Goal: Obtain resource: Download file/media

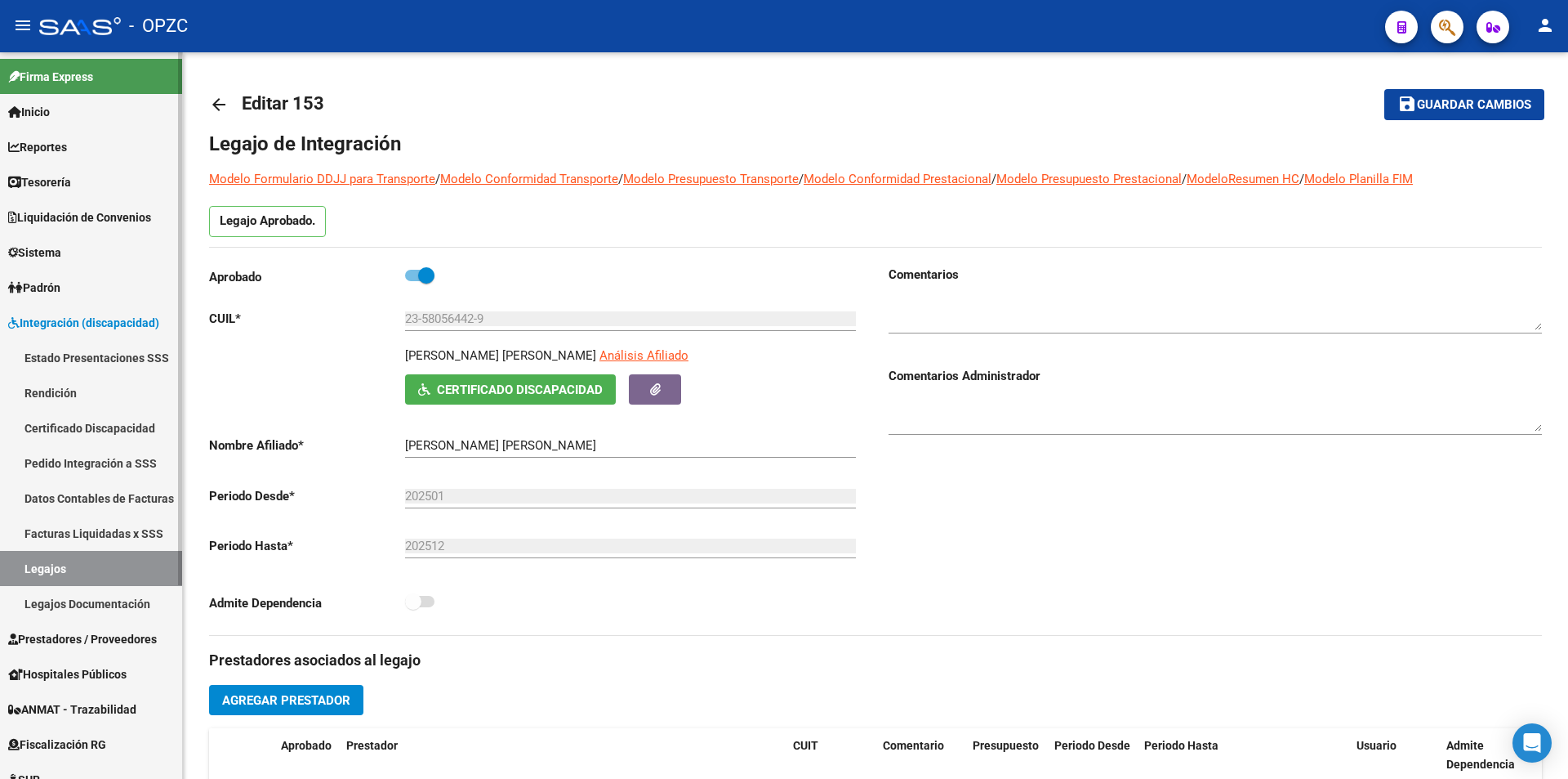
scroll to position [548, 0]
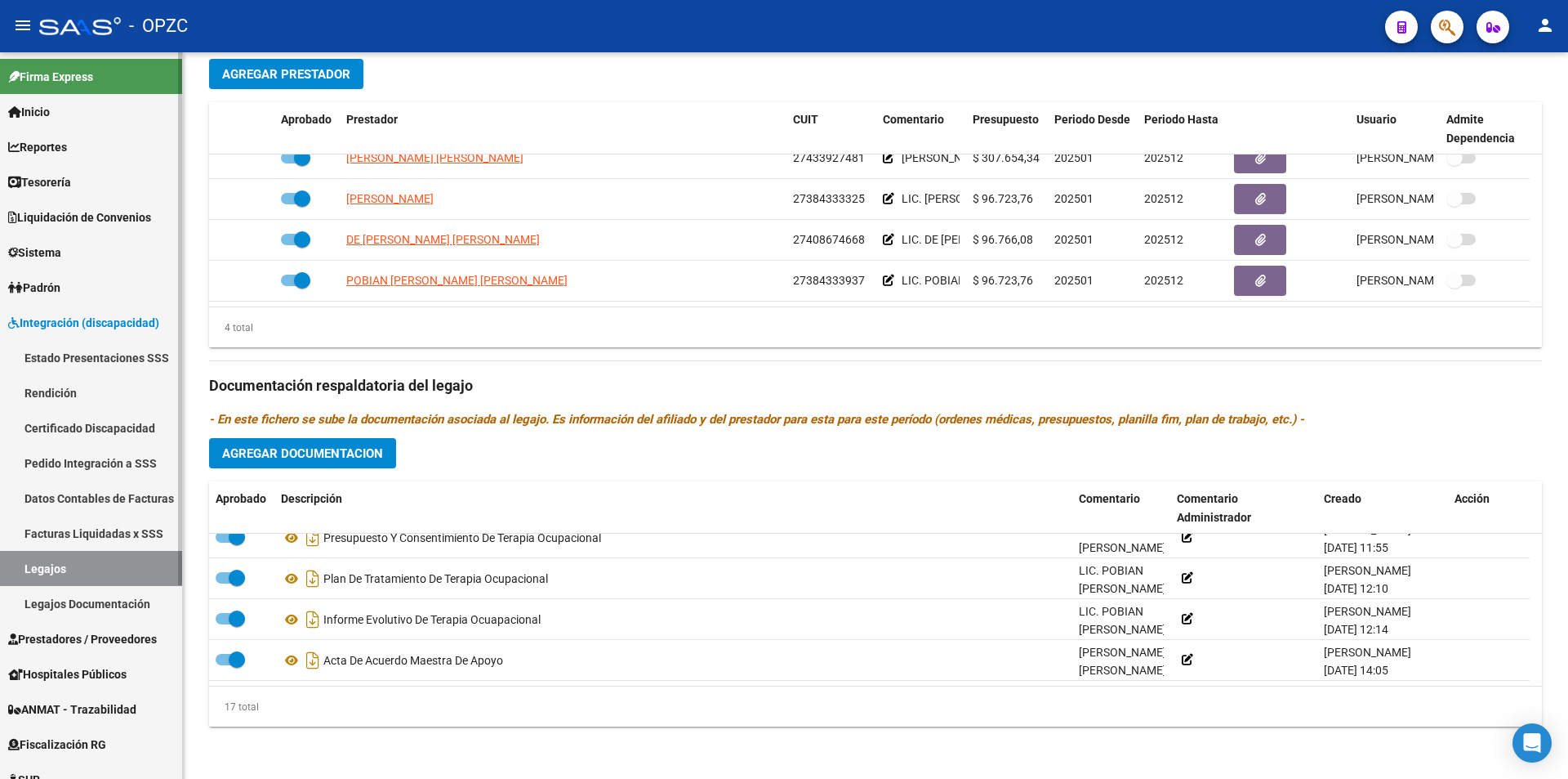
click at [105, 427] on link "Certificado Discapacidad" at bounding box center [91, 428] width 182 height 35
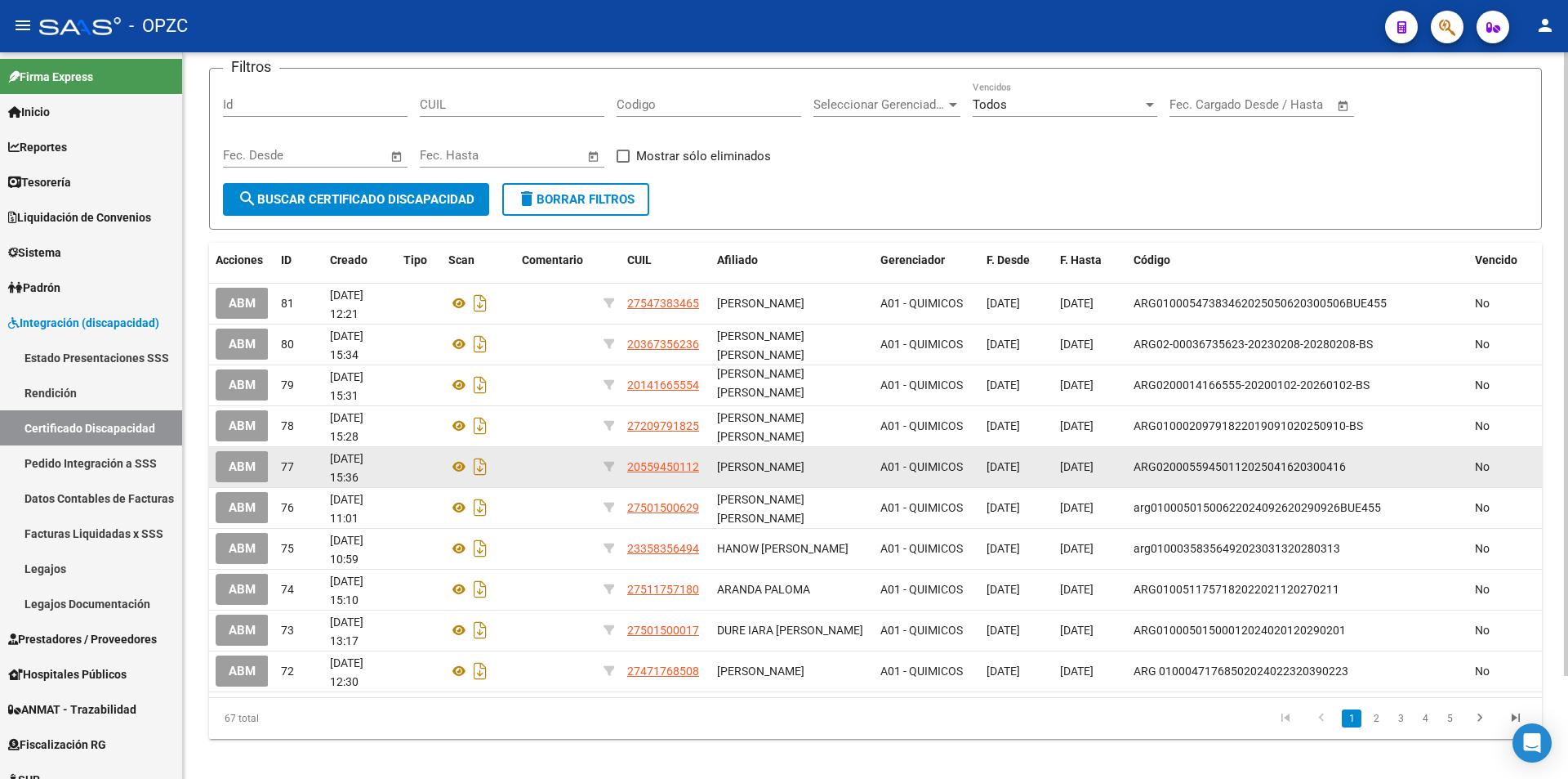
scroll to position [120, 0]
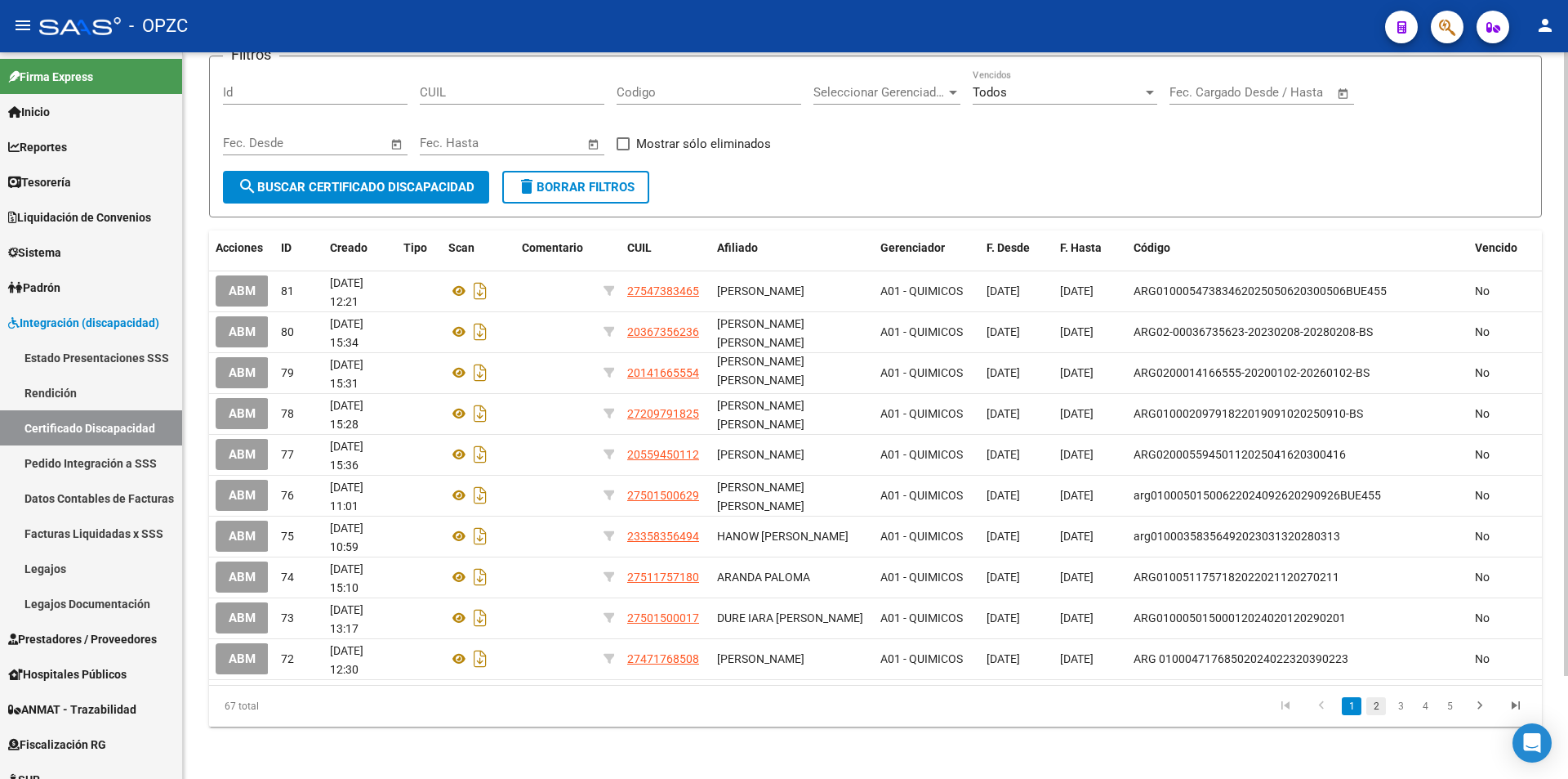
click at [1377, 706] on link "2" at bounding box center [1377, 707] width 20 height 18
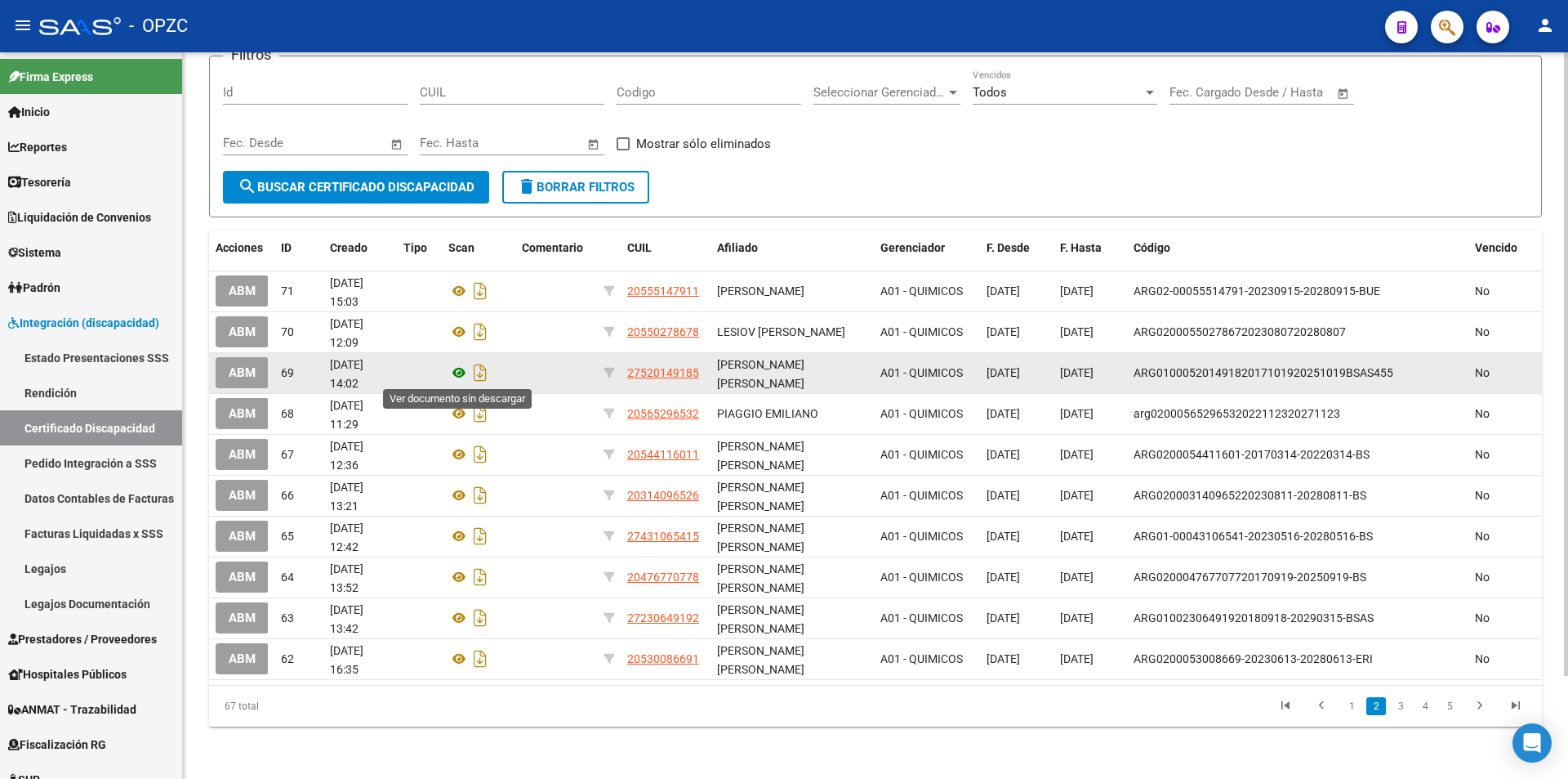
click at [456, 372] on icon at bounding box center [459, 373] width 22 height 20
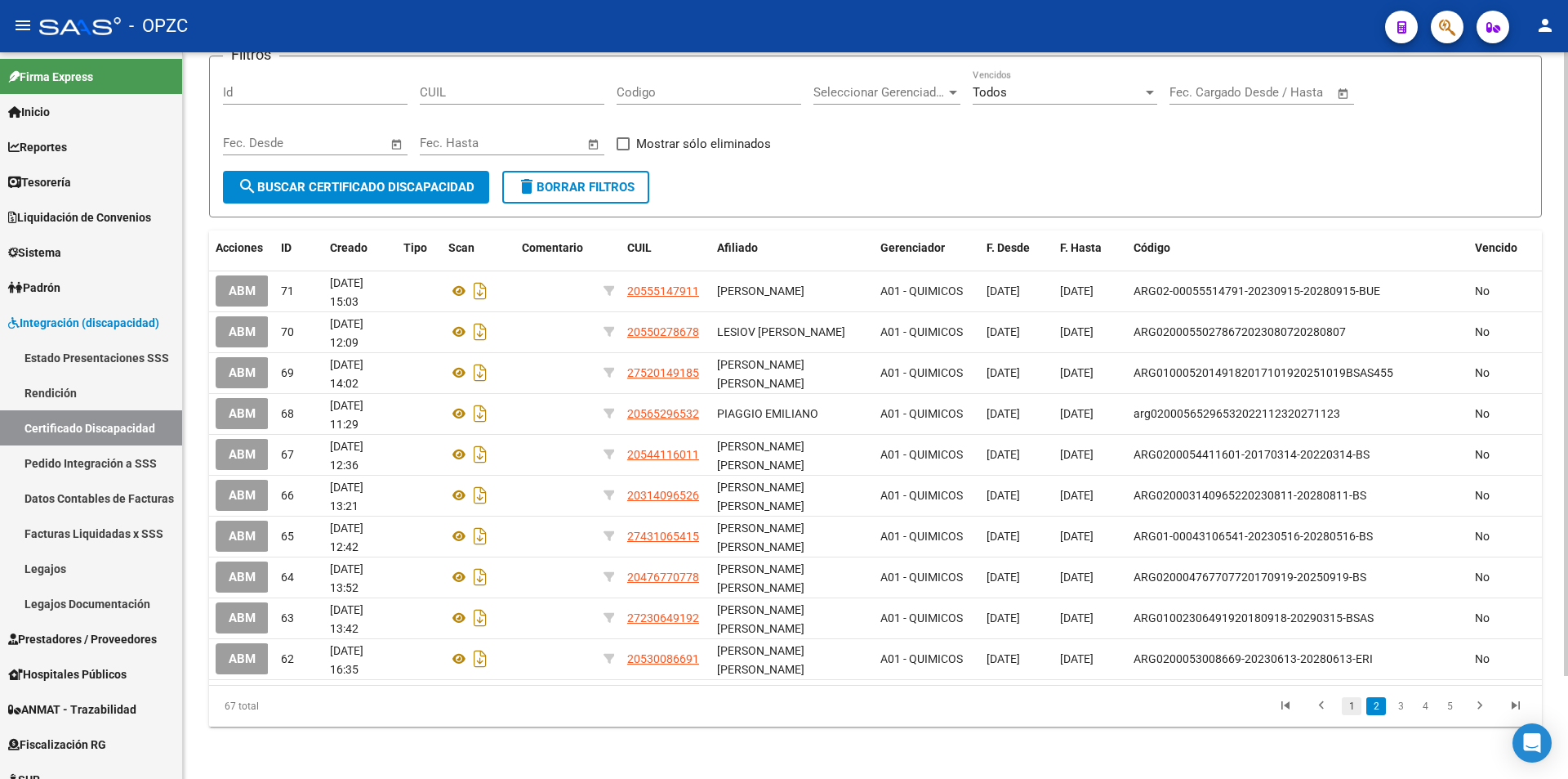
click at [1347, 702] on link "1" at bounding box center [1352, 707] width 20 height 18
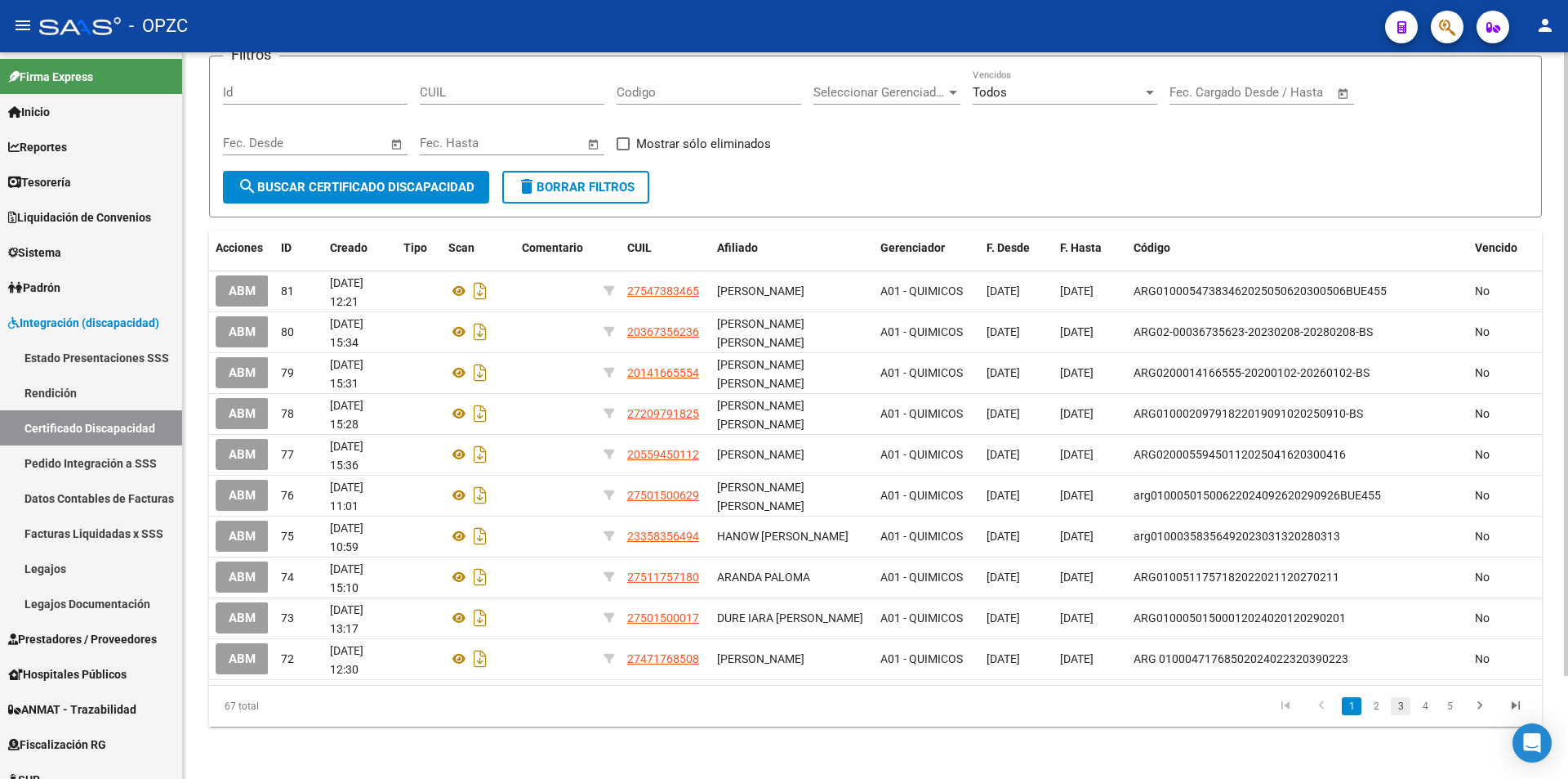
click at [1405, 702] on link "3" at bounding box center [1401, 707] width 20 height 18
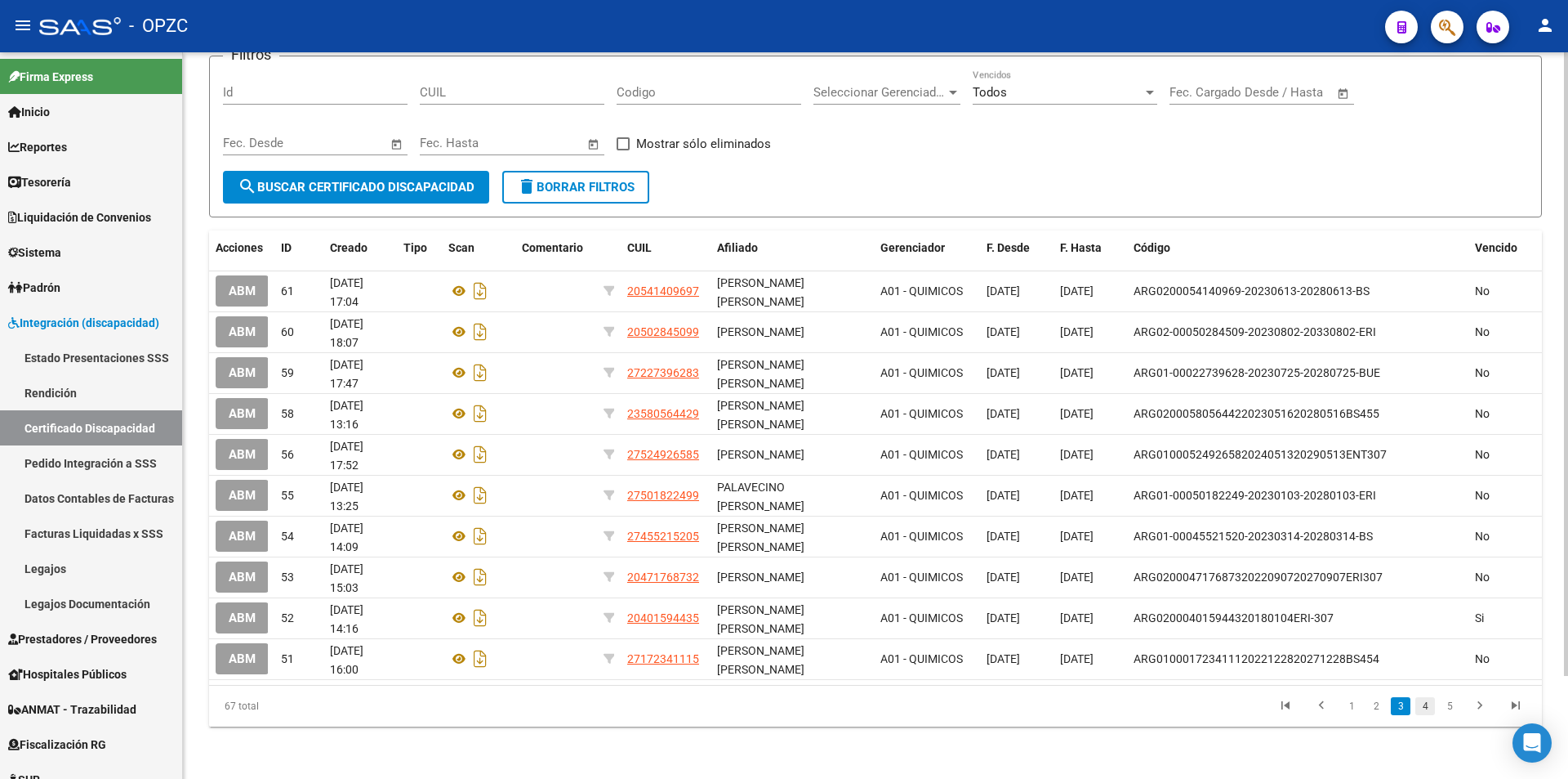
click at [1422, 702] on link "4" at bounding box center [1426, 707] width 20 height 18
click at [1429, 705] on link "5" at bounding box center [1426, 707] width 20 height 18
click at [1429, 705] on link "6" at bounding box center [1426, 707] width 20 height 18
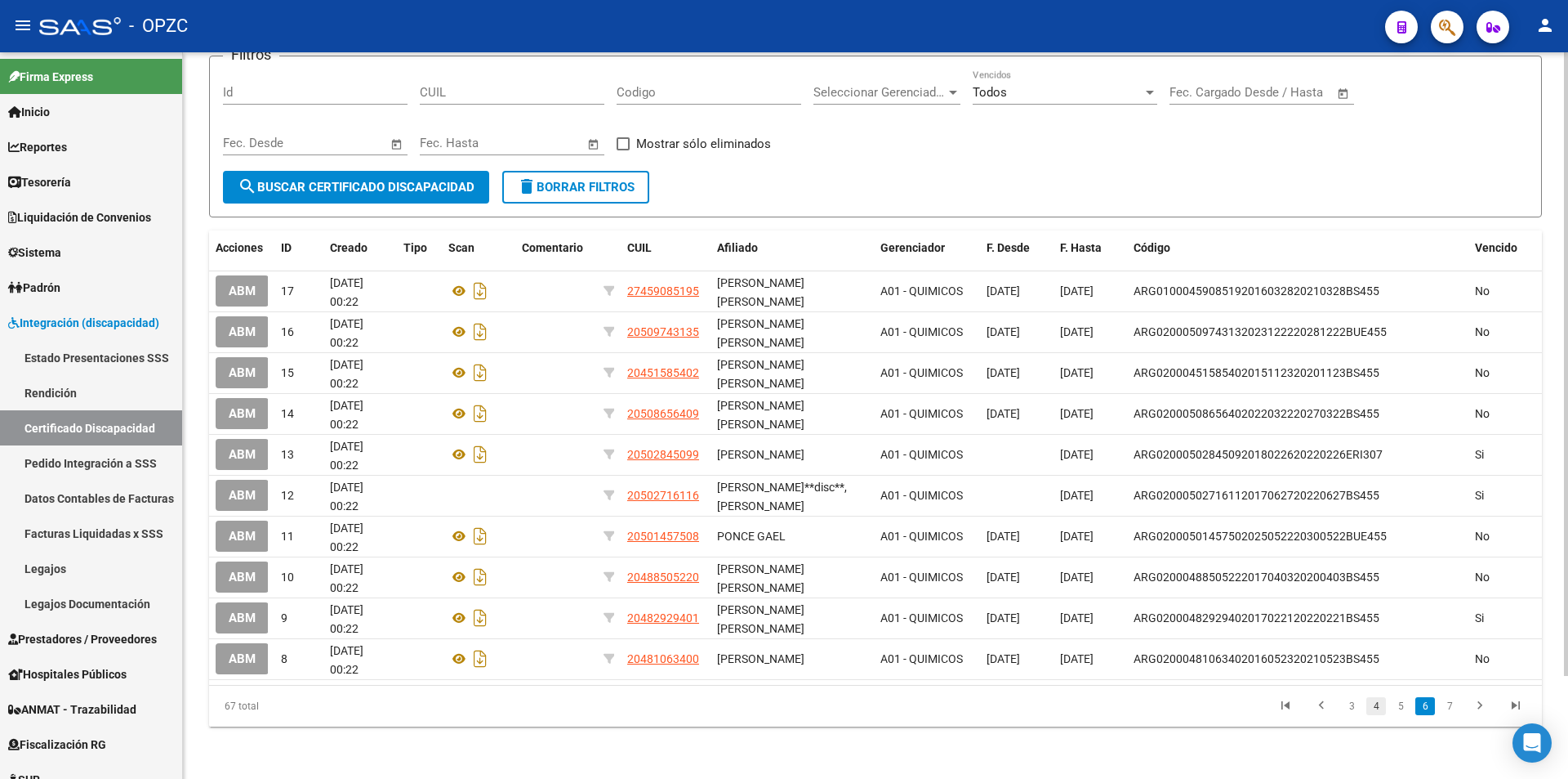
click at [1373, 702] on link "4" at bounding box center [1377, 707] width 20 height 18
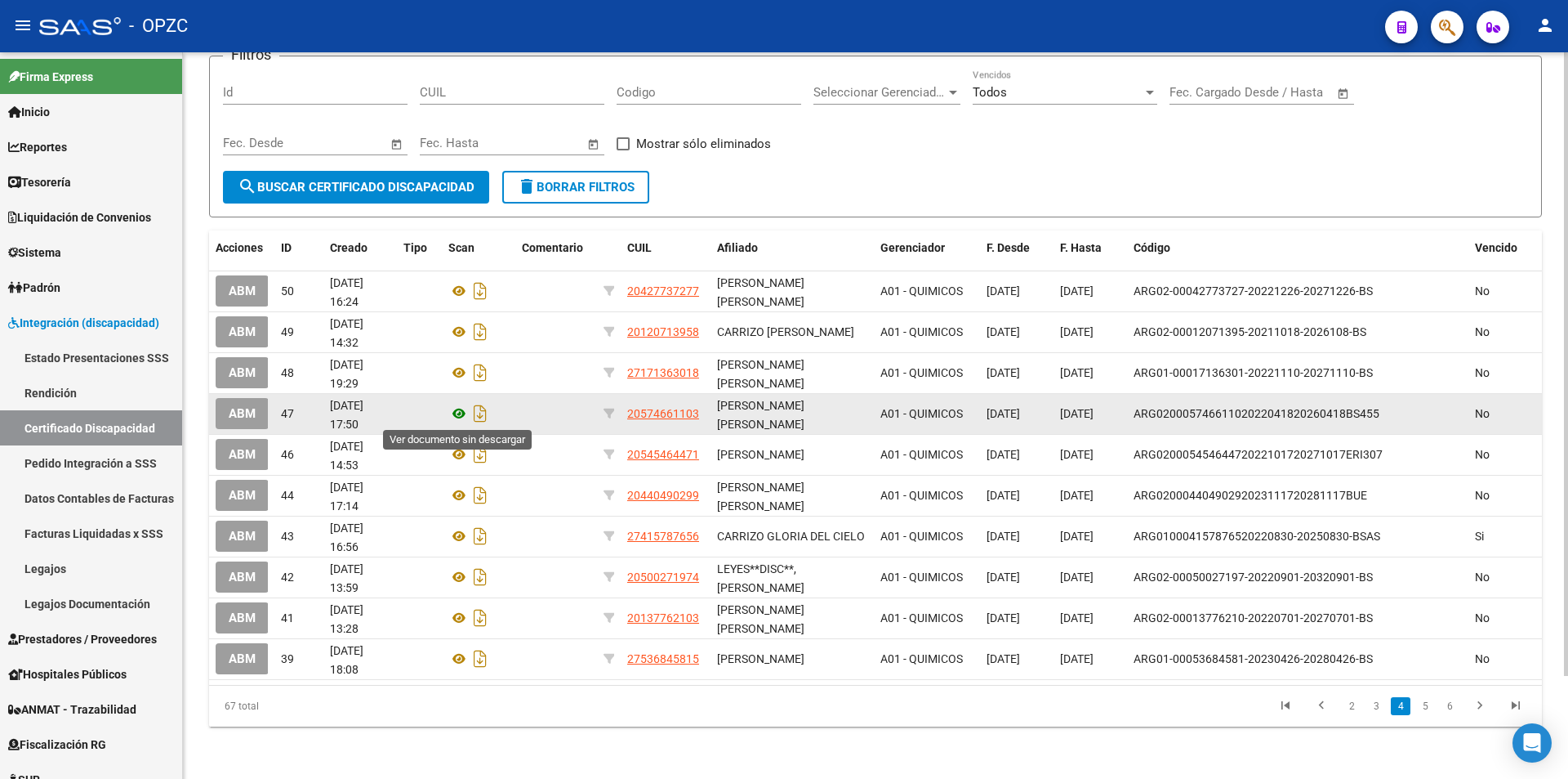
click at [456, 408] on icon at bounding box center [459, 414] width 22 height 20
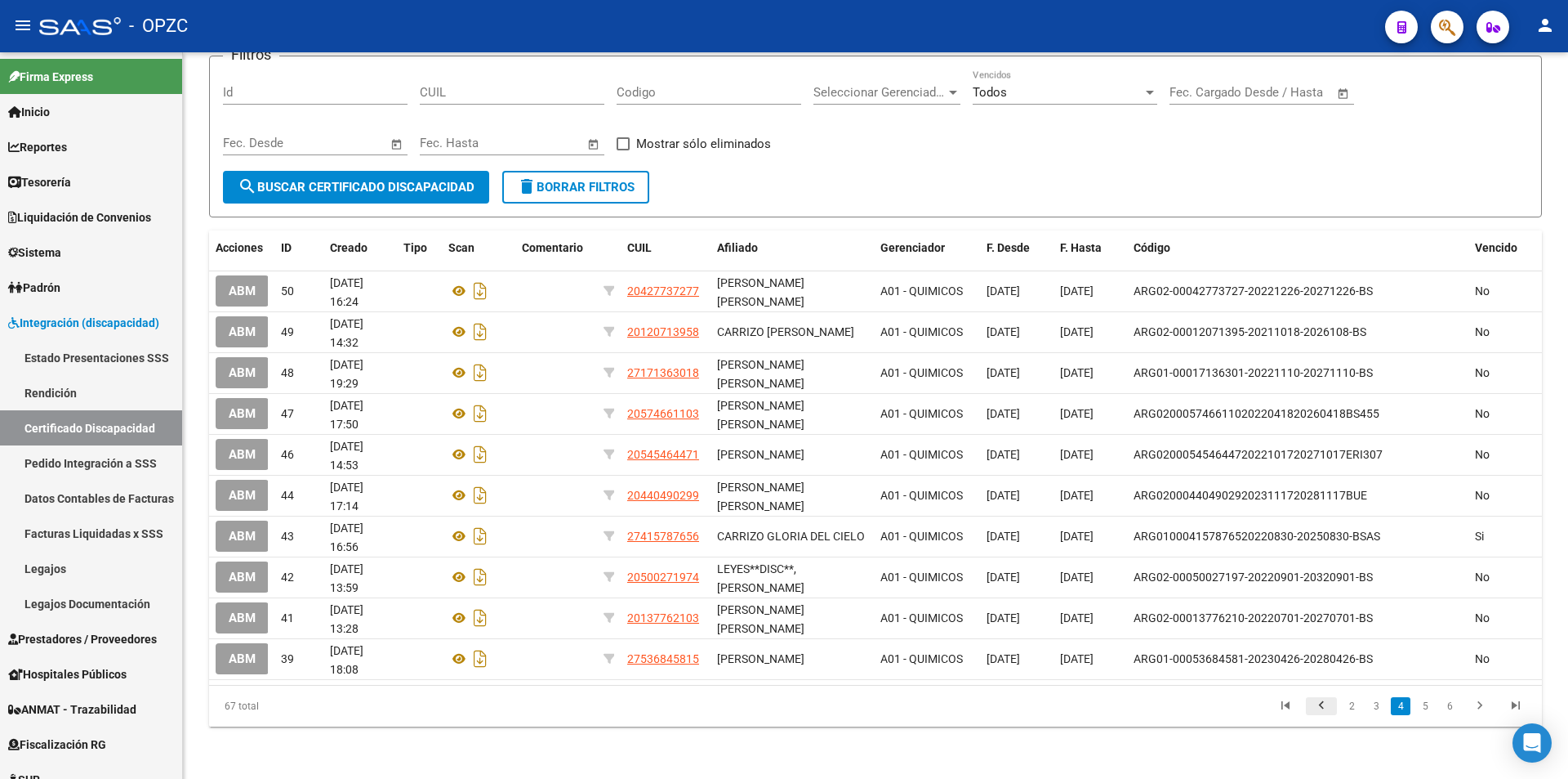
click at [1325, 707] on icon "go to previous page" at bounding box center [1322, 708] width 22 height 20
click at [1354, 708] on link "1" at bounding box center [1352, 707] width 20 height 18
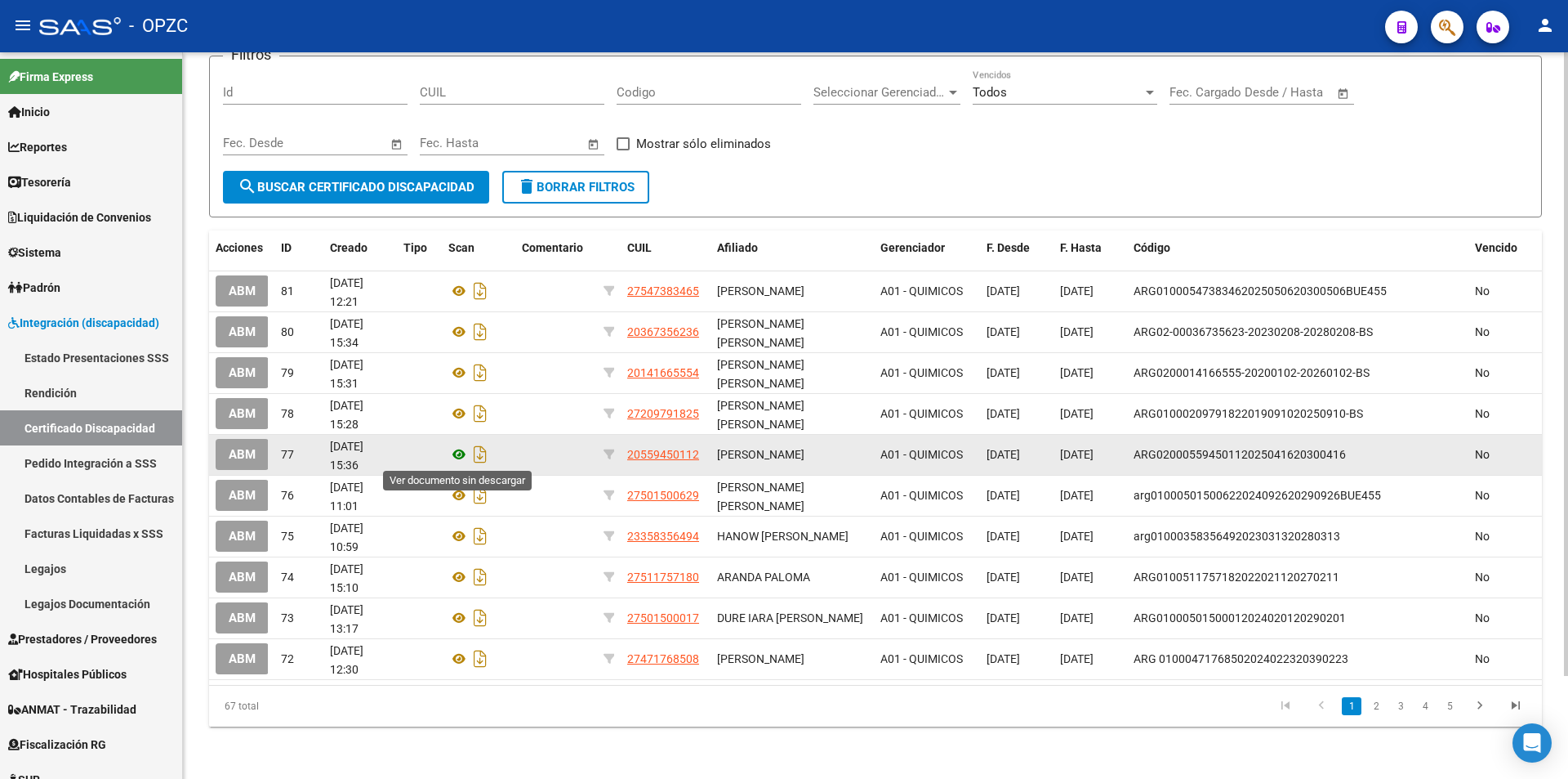
click at [458, 451] on icon at bounding box center [459, 454] width 22 height 20
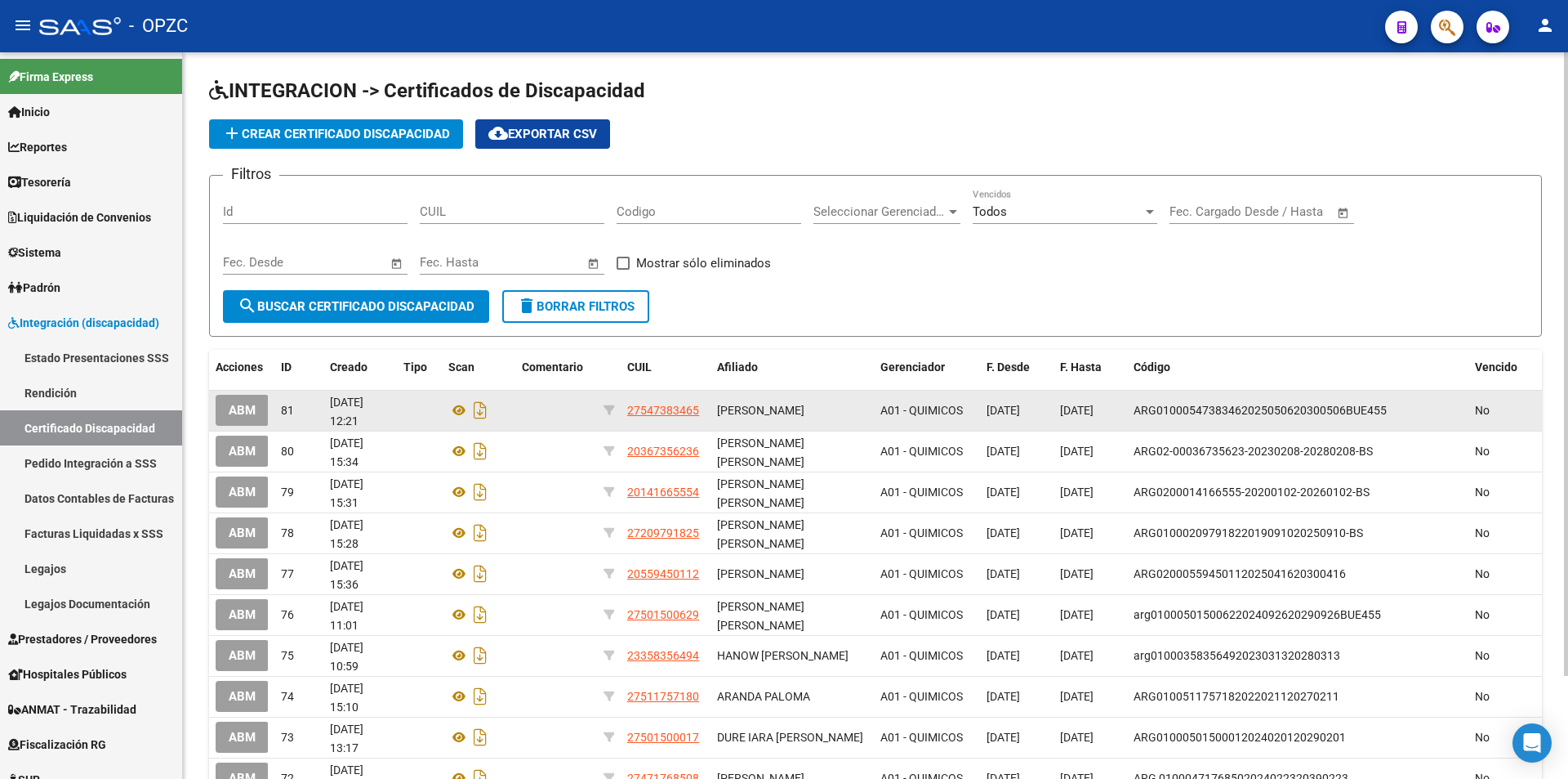
scroll to position [0, 0]
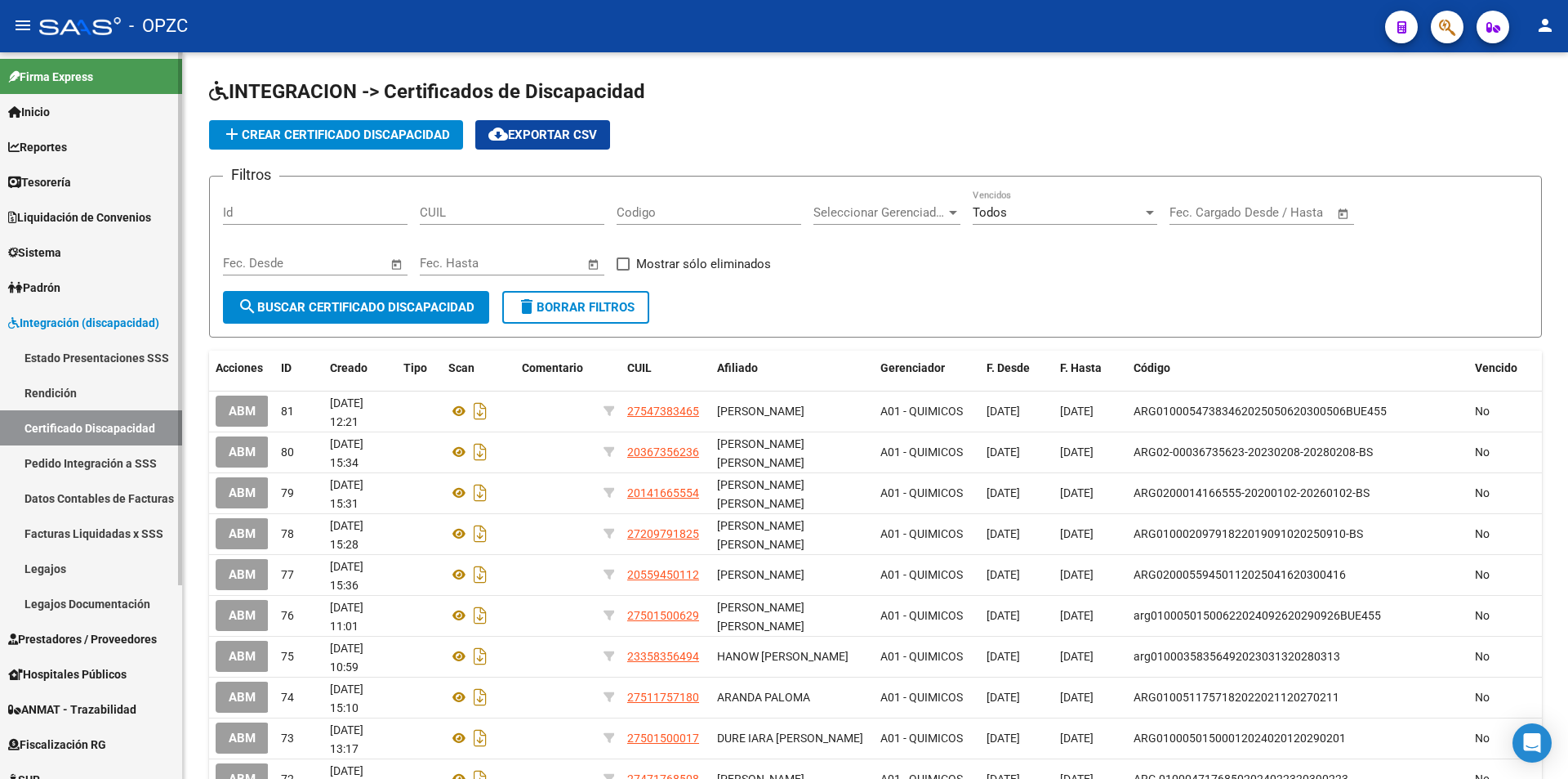
click at [65, 570] on link "Legajos" at bounding box center [91, 568] width 182 height 35
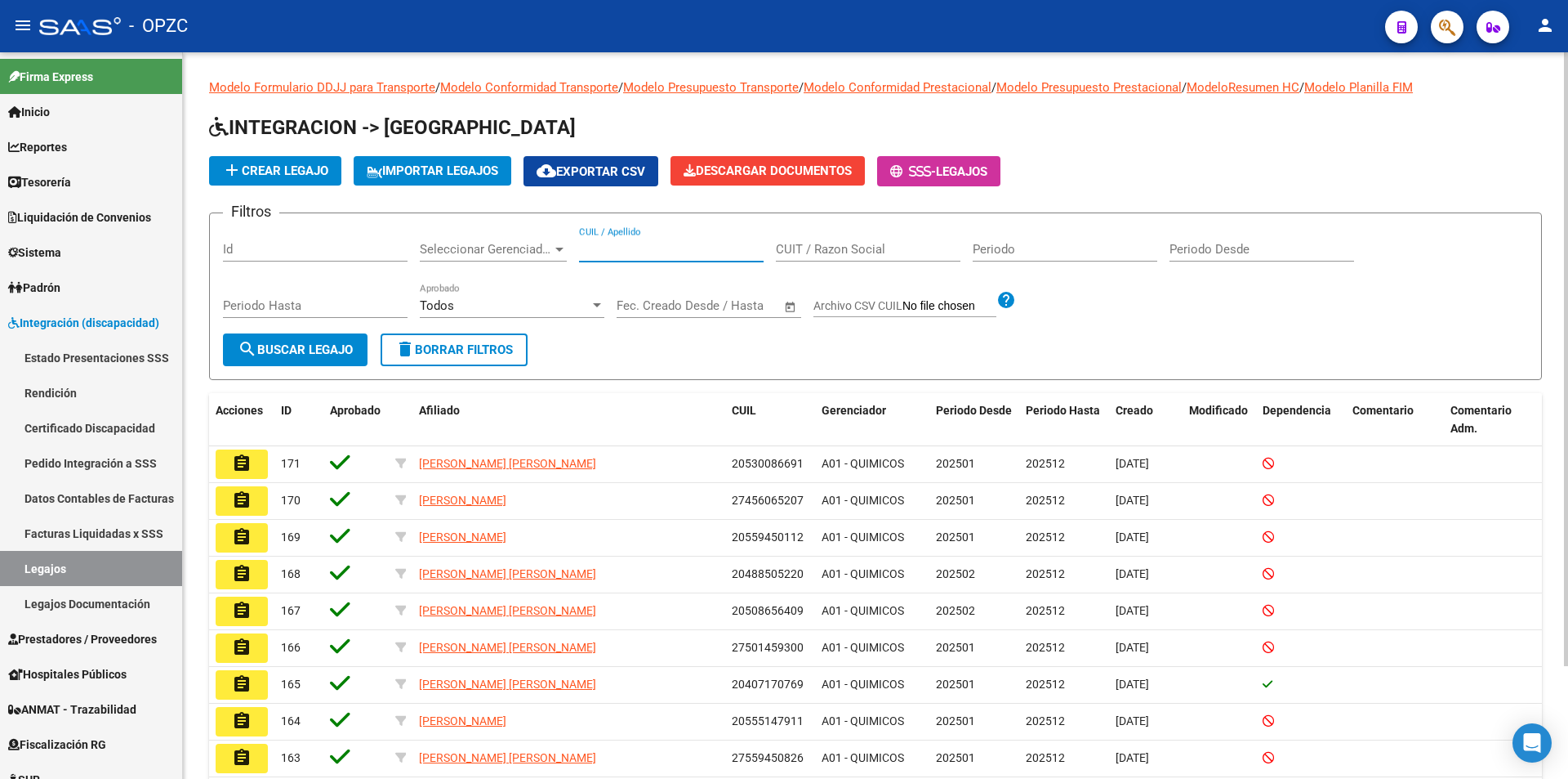
click at [644, 253] on input "CUIL / Apellido" at bounding box center [671, 250] width 185 height 15
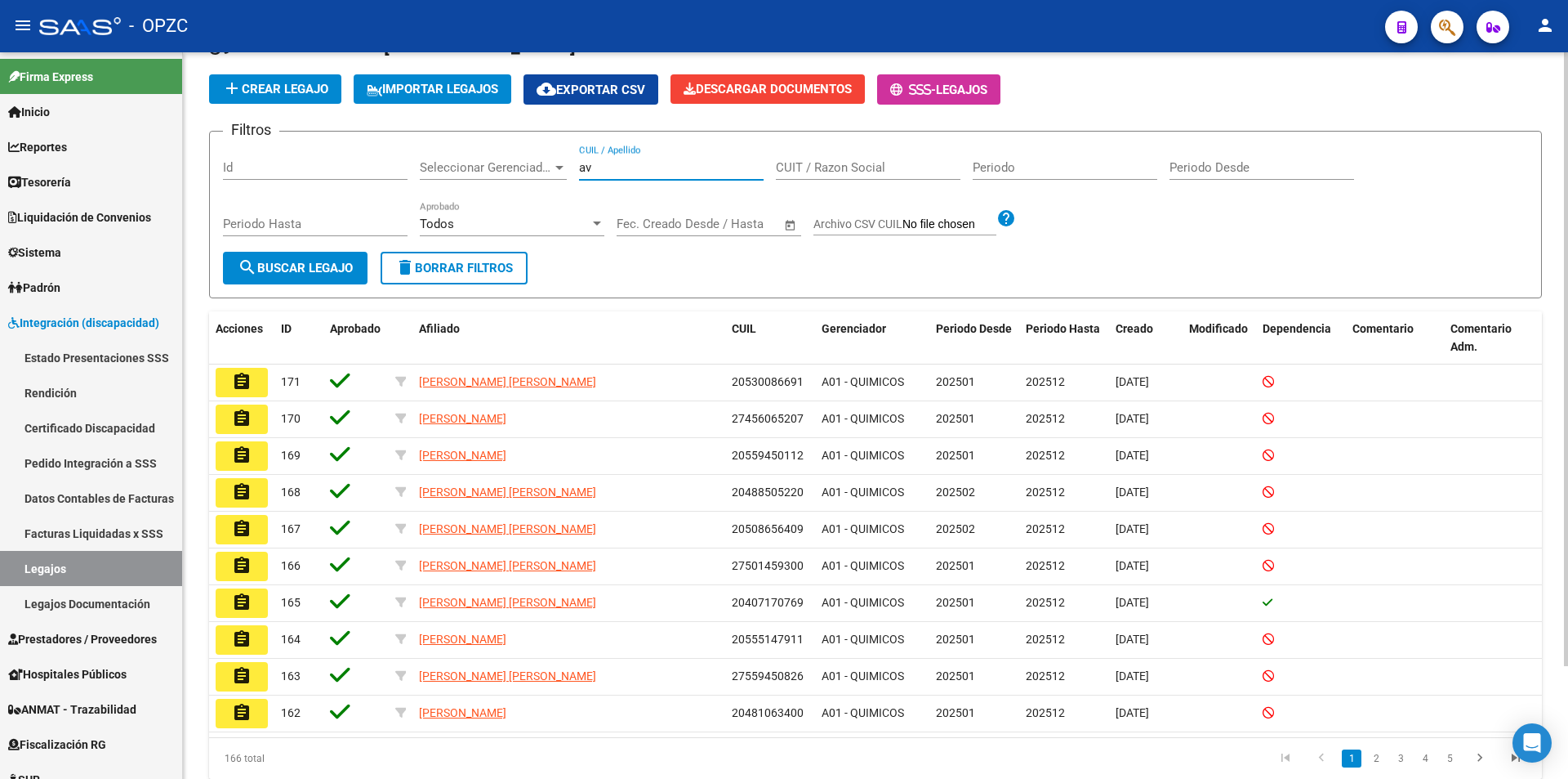
type input "a"
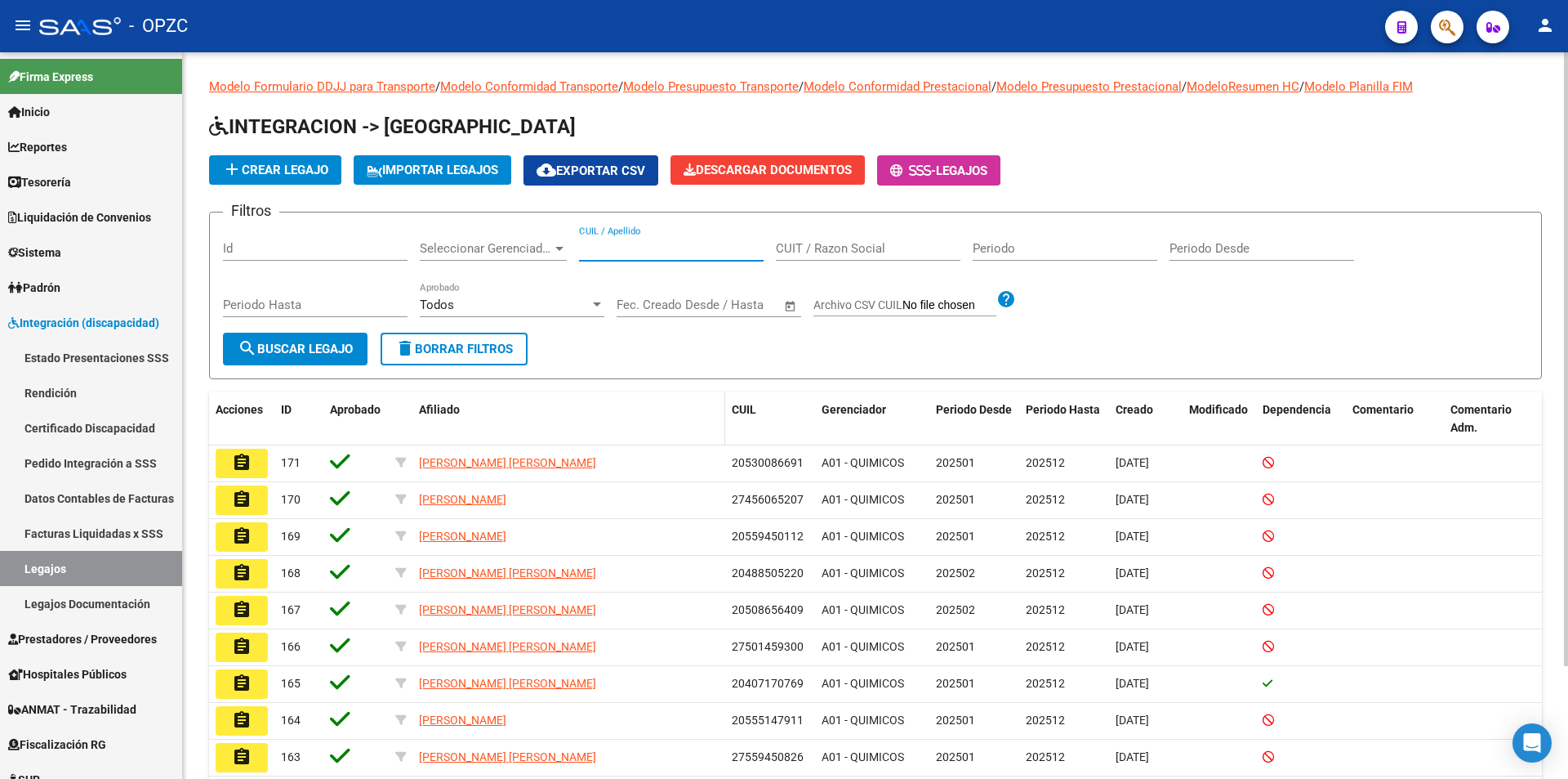
scroll to position [0, 0]
type input "avila"
click at [344, 346] on span "search Buscar Legajo" at bounding box center [295, 350] width 115 height 15
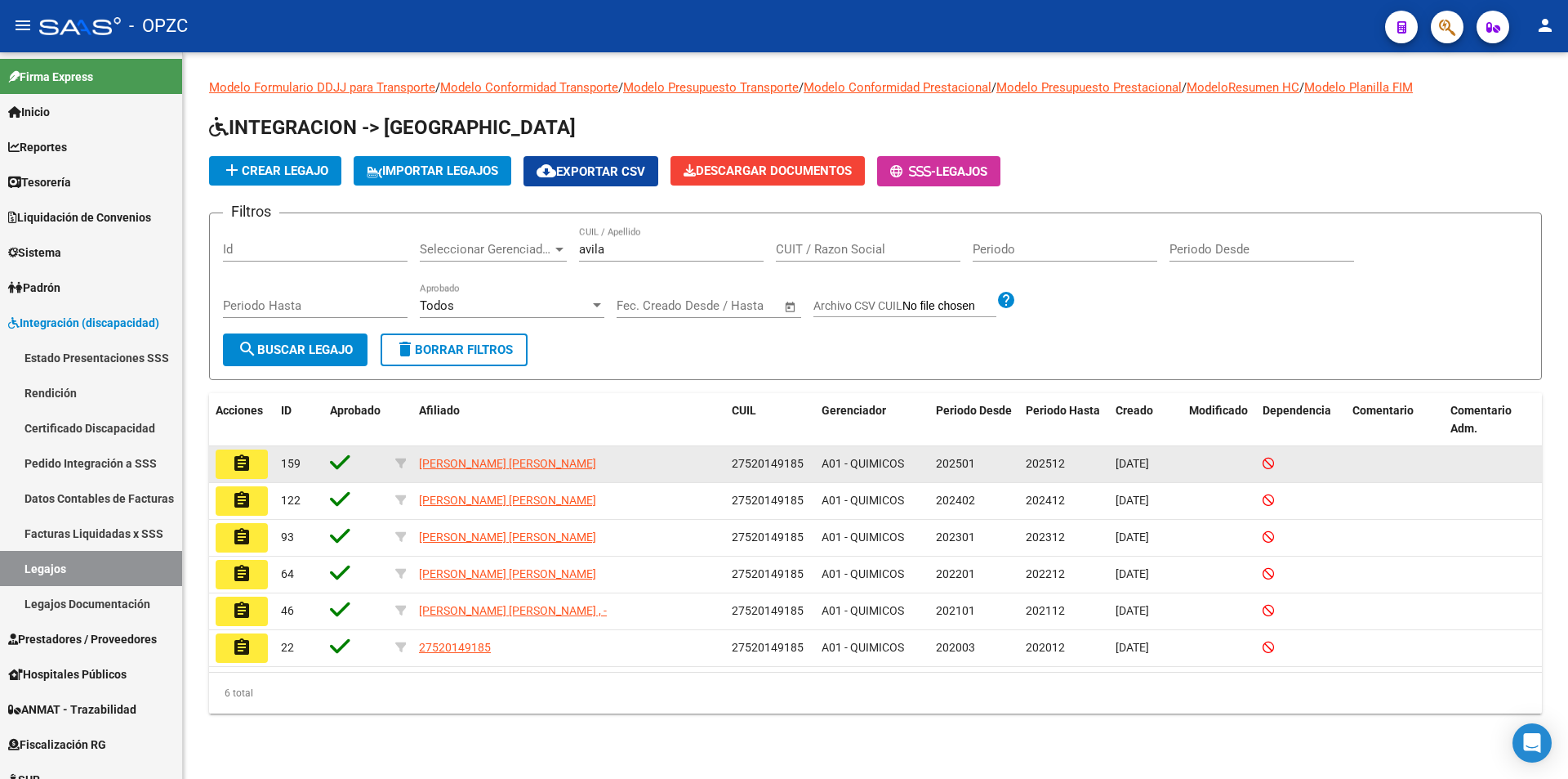
click at [241, 460] on mat-icon "assignment" at bounding box center [242, 464] width 20 height 20
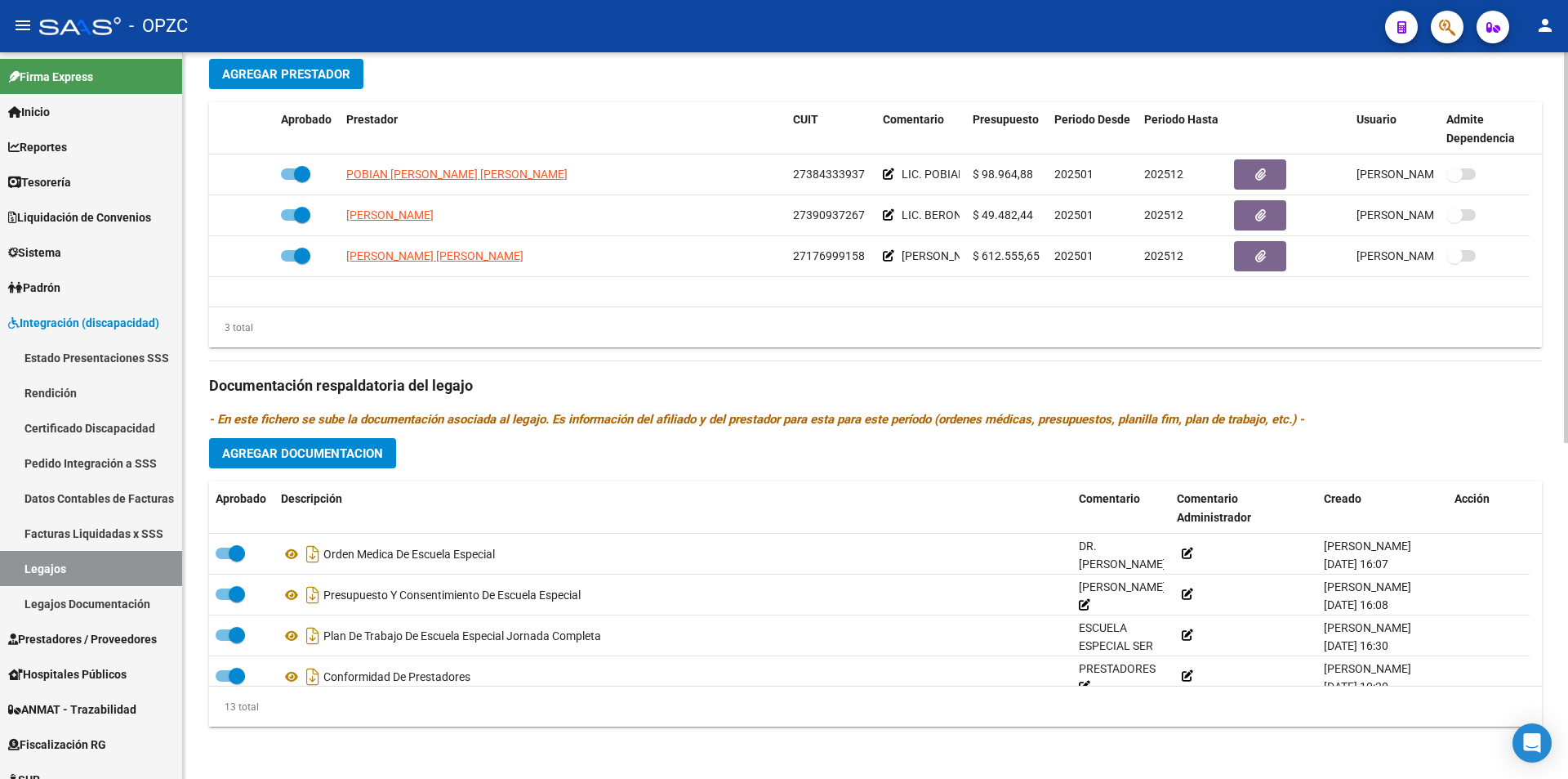
scroll to position [384, 0]
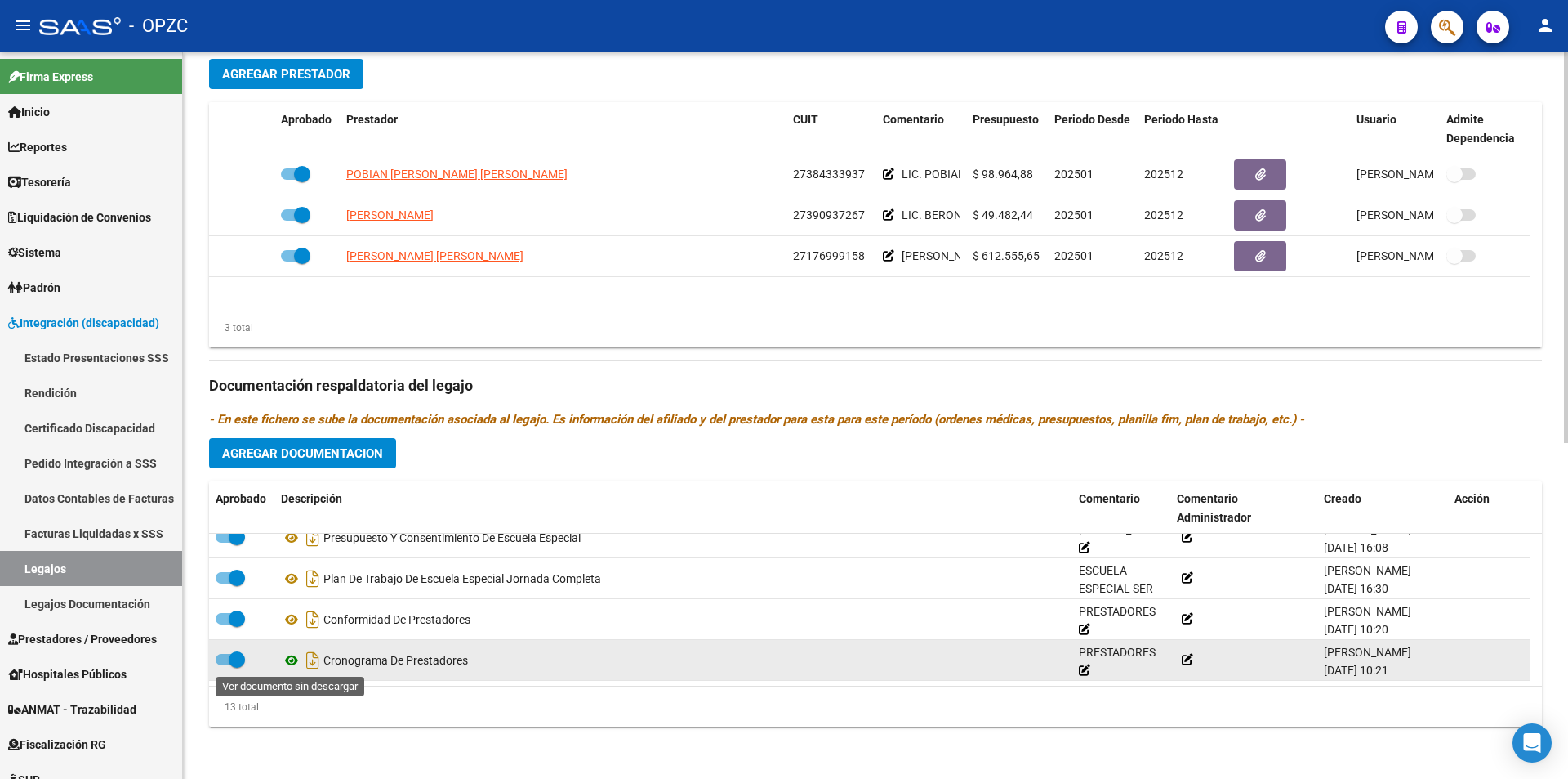
click at [288, 658] on icon at bounding box center [292, 661] width 22 height 20
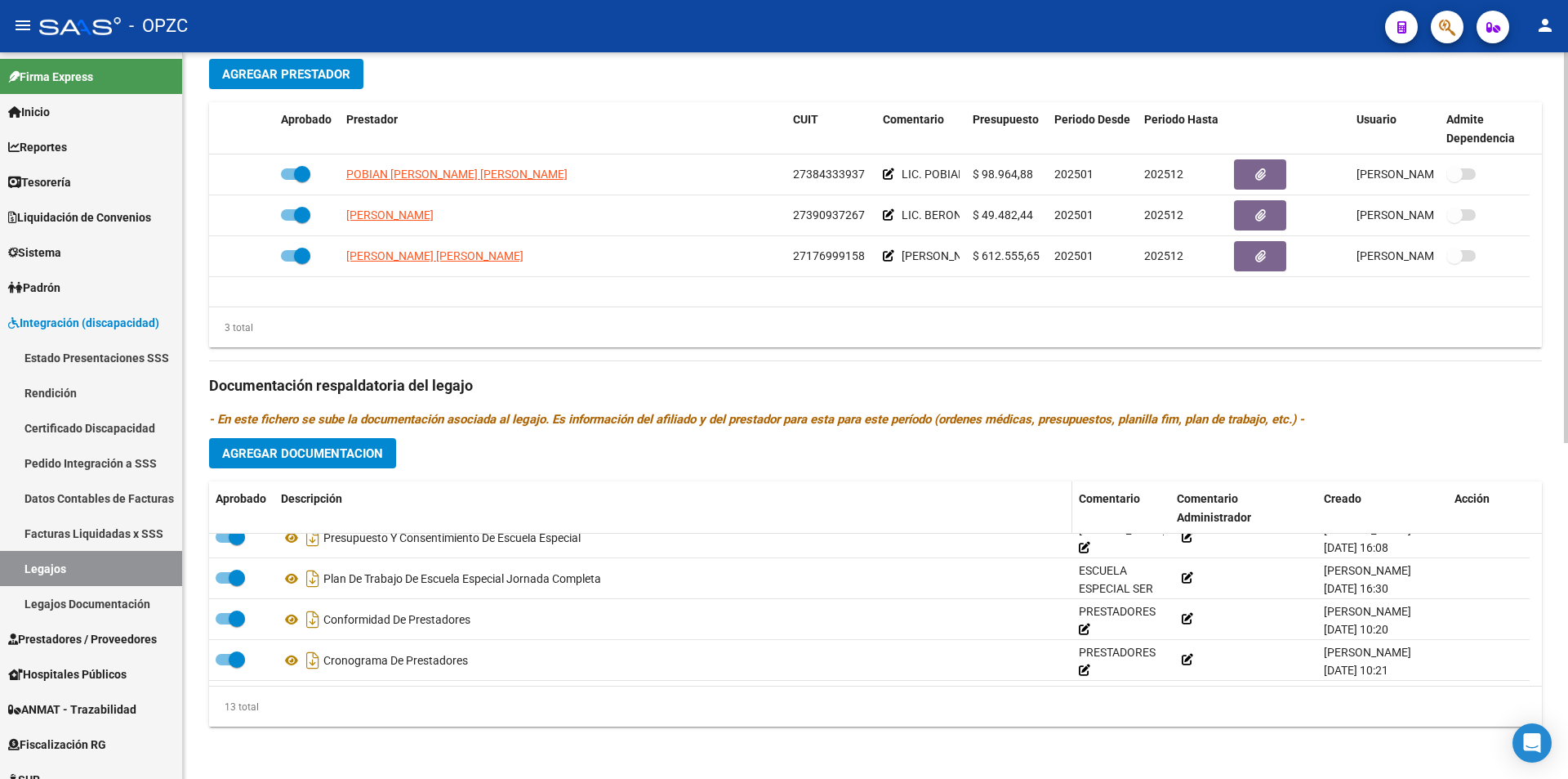
click at [290, 532] on datatable-header-cell "Descripción" at bounding box center [673, 508] width 798 height 54
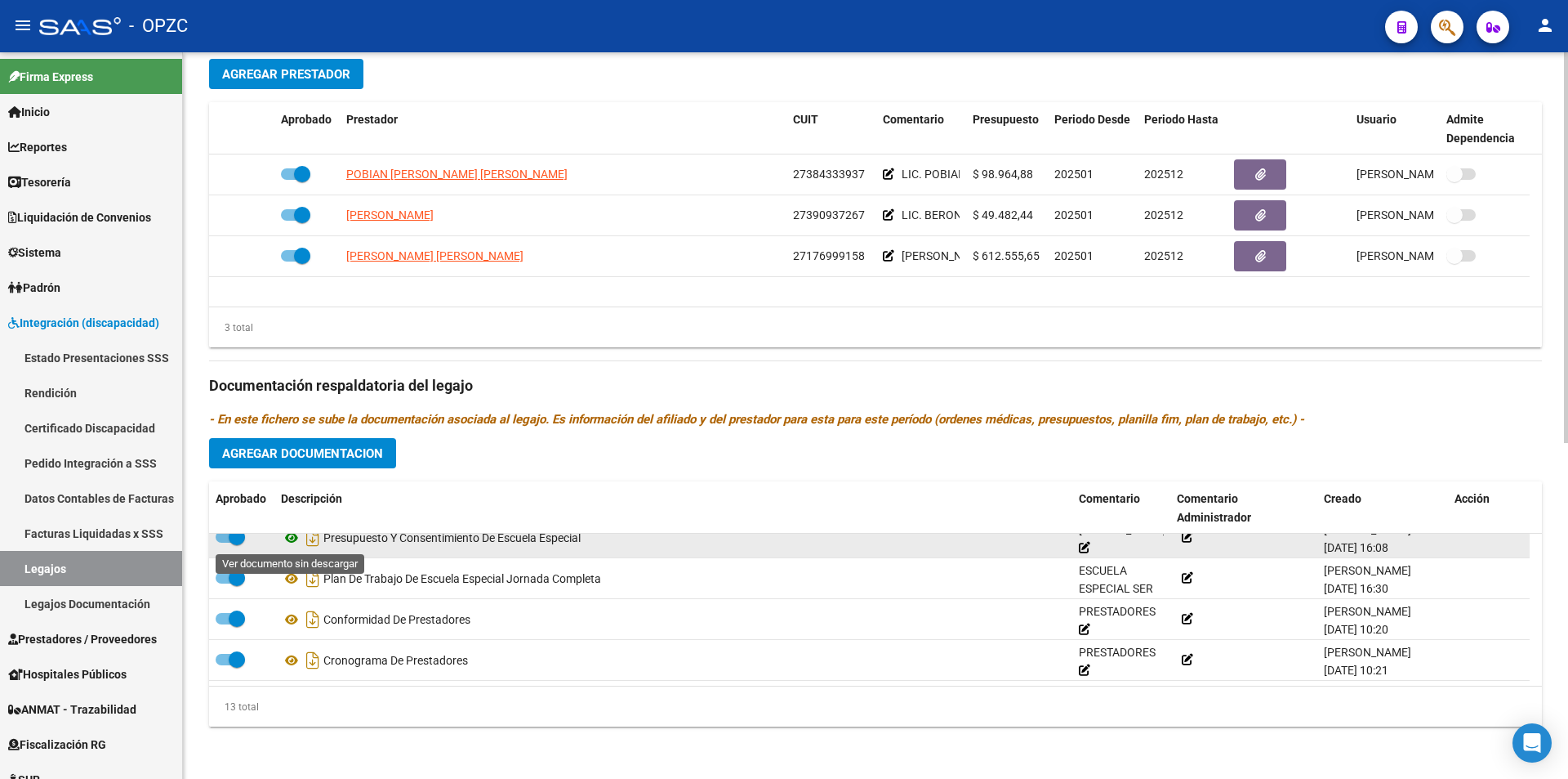
click at [292, 534] on icon at bounding box center [292, 538] width 22 height 20
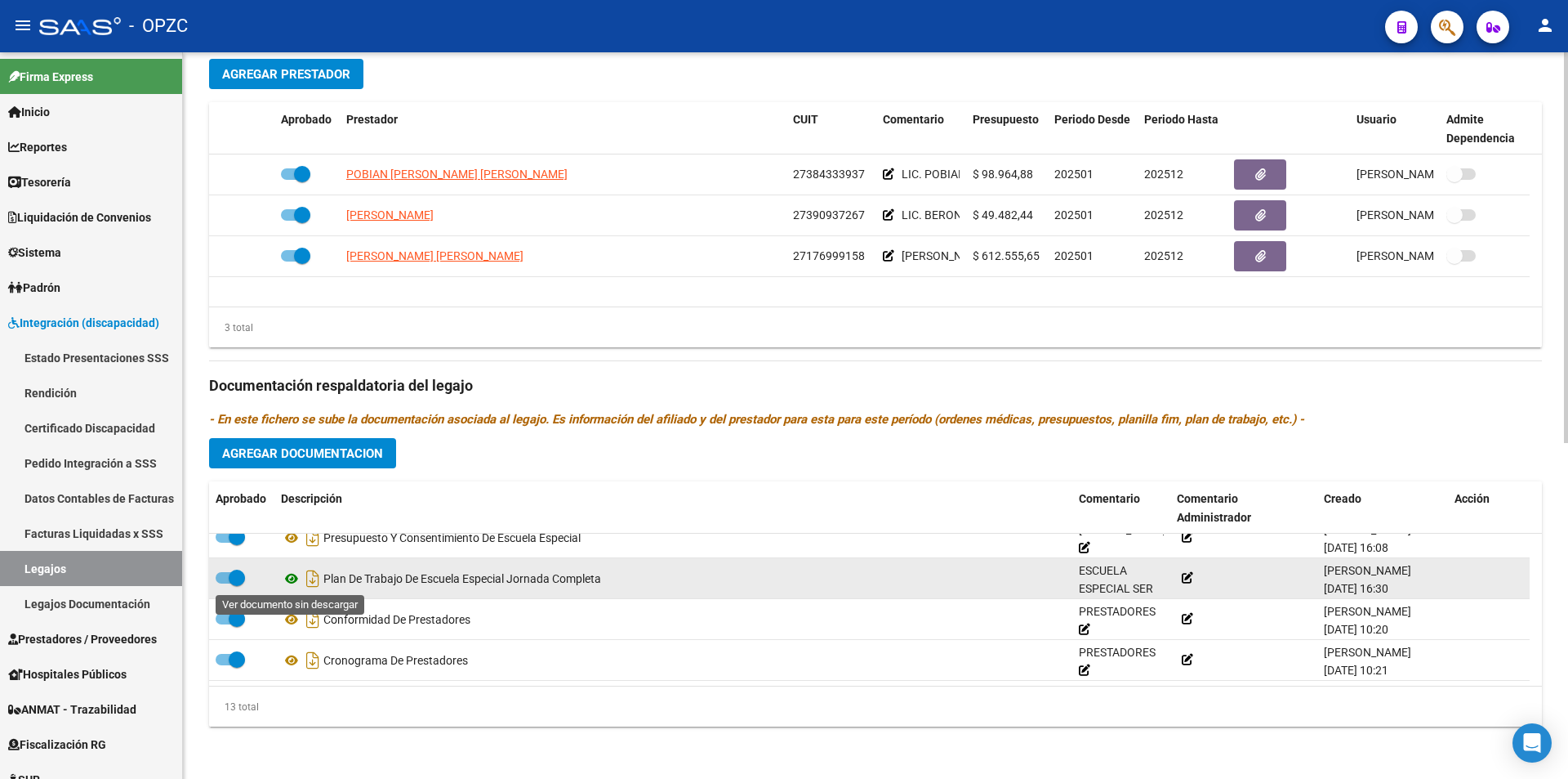
click at [291, 580] on icon at bounding box center [292, 578] width 22 height 20
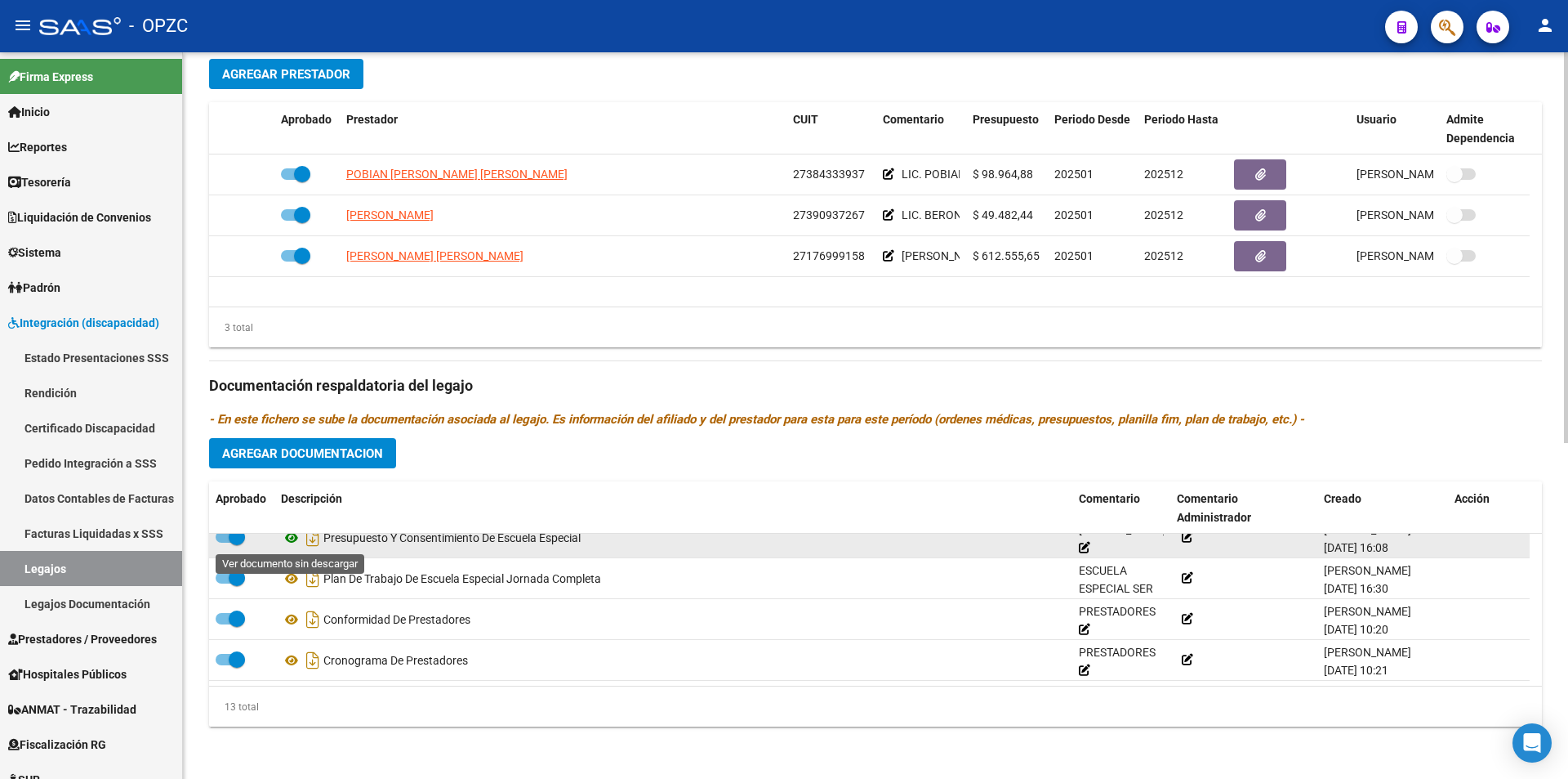
click at [292, 542] on icon at bounding box center [292, 538] width 22 height 20
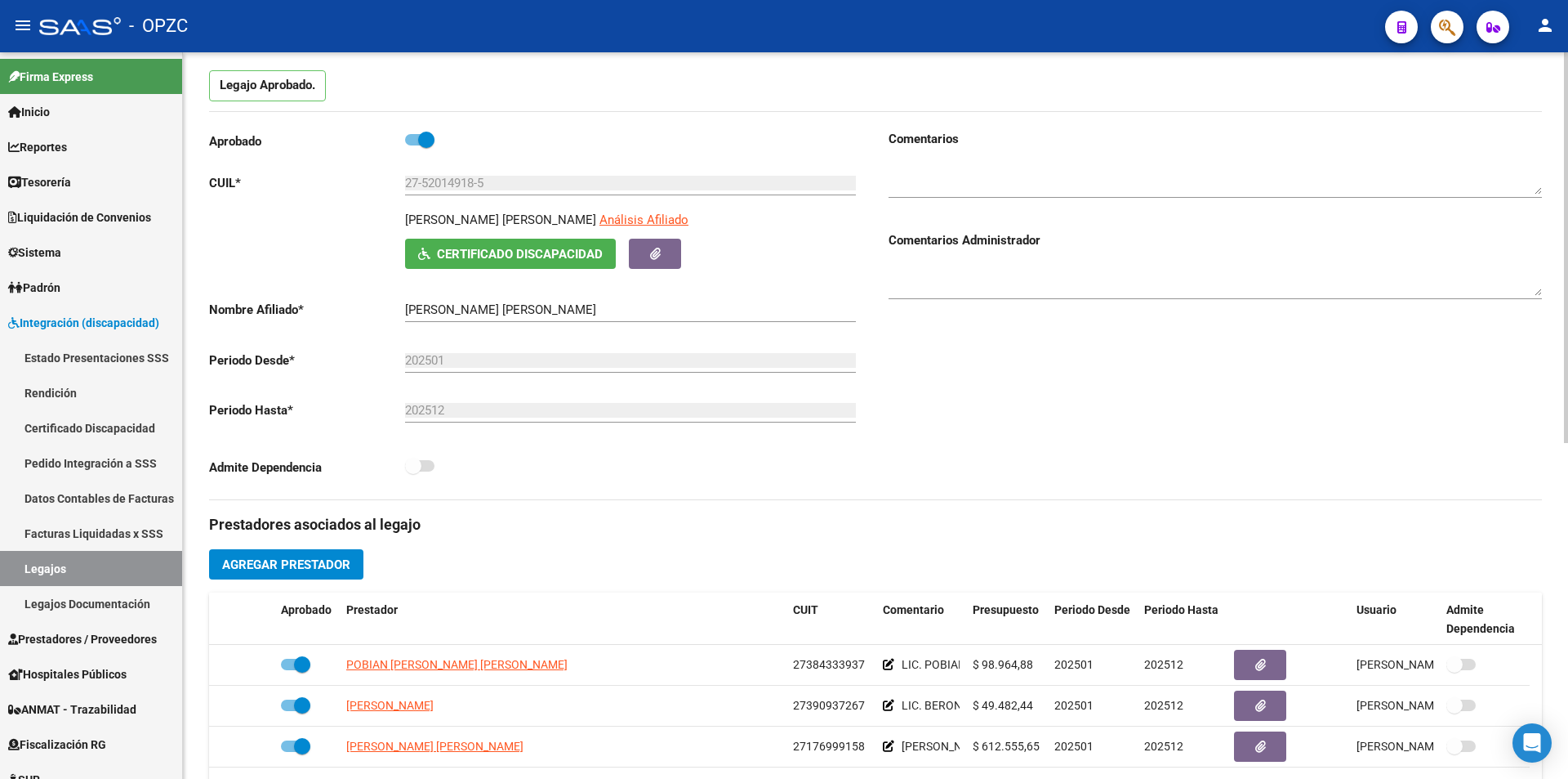
scroll to position [0, 0]
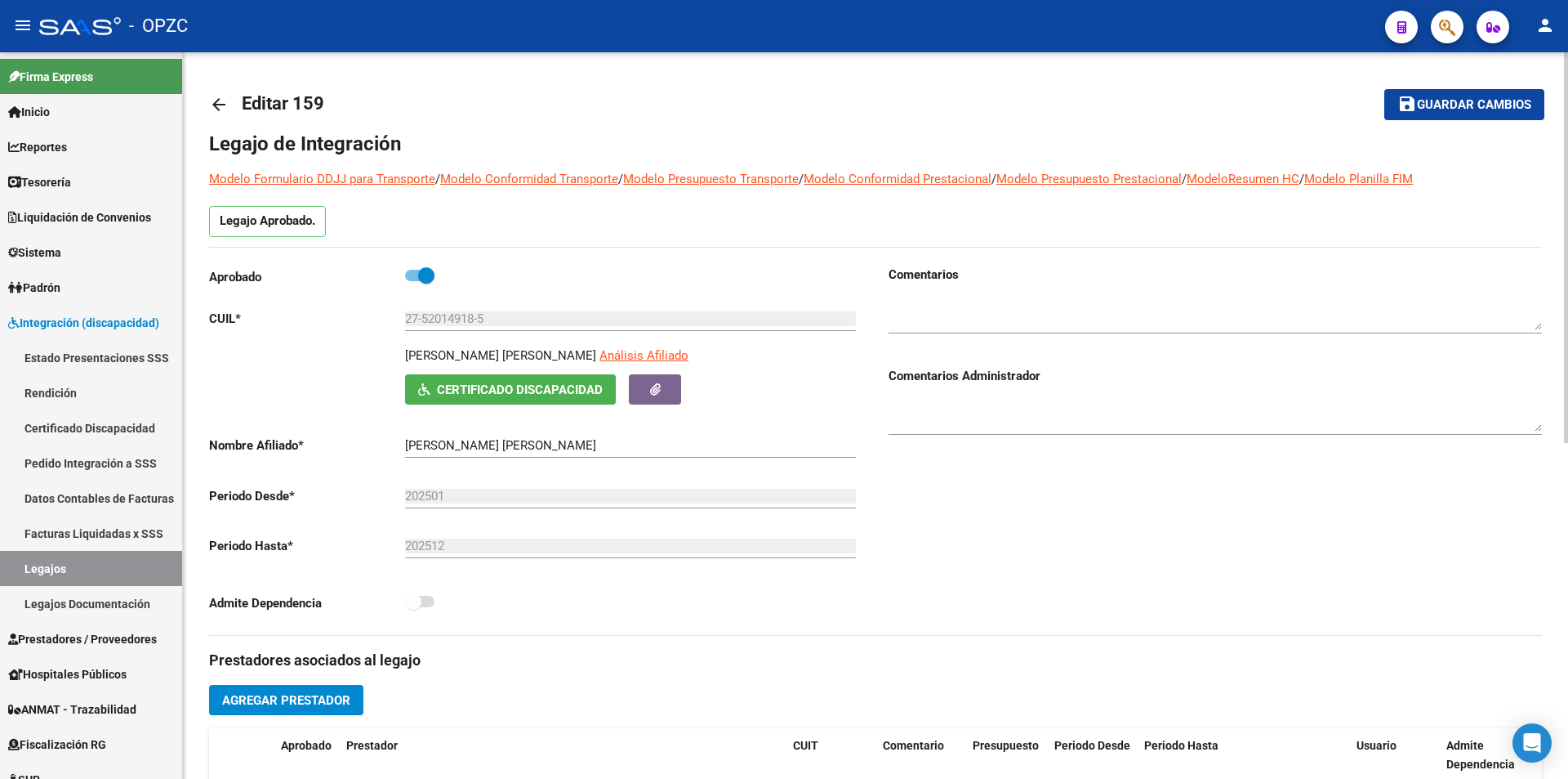
click at [225, 105] on mat-icon "arrow_back" at bounding box center [219, 105] width 20 height 20
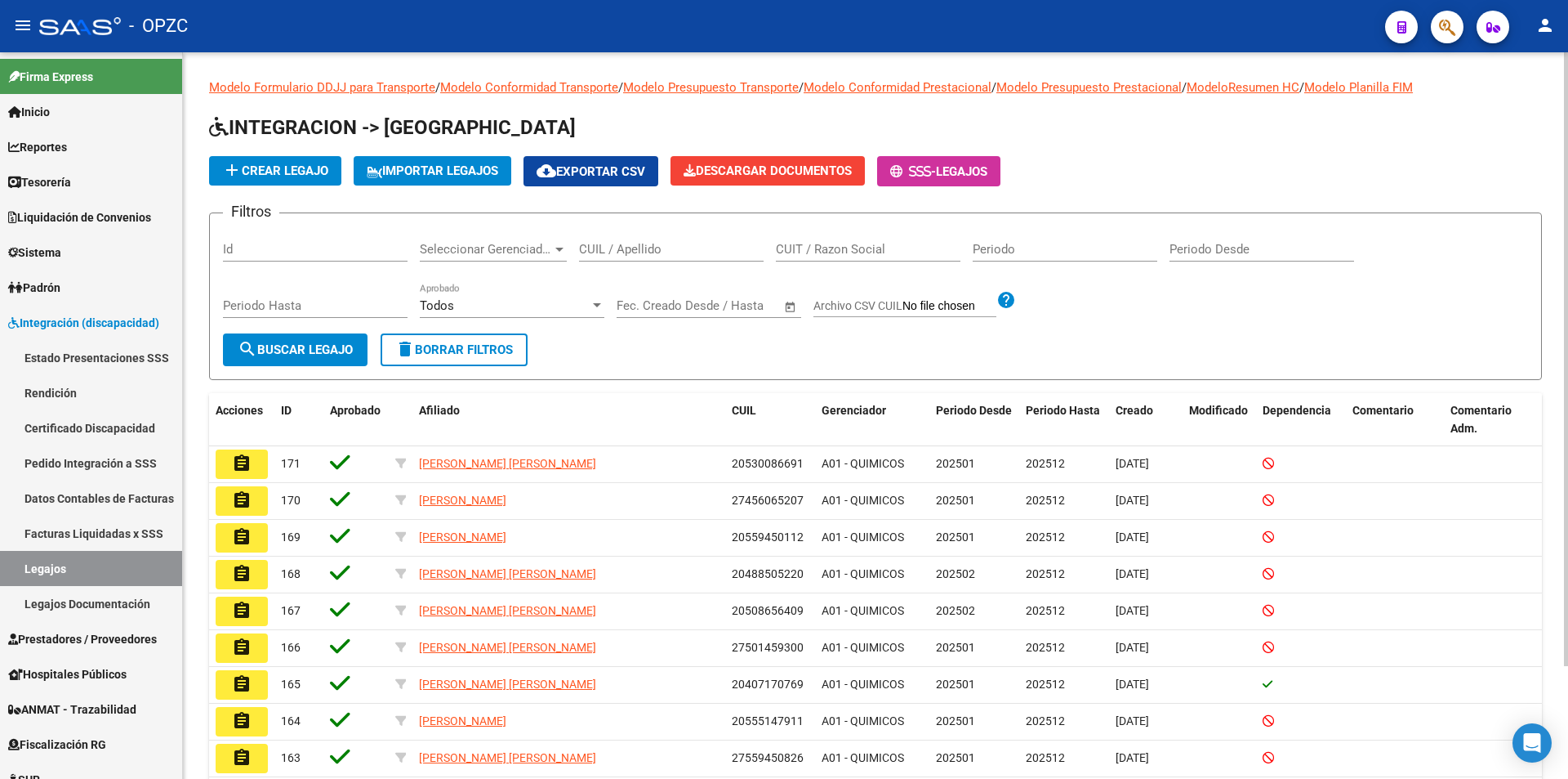
click at [603, 255] on input "CUIL / Apellido" at bounding box center [671, 250] width 185 height 15
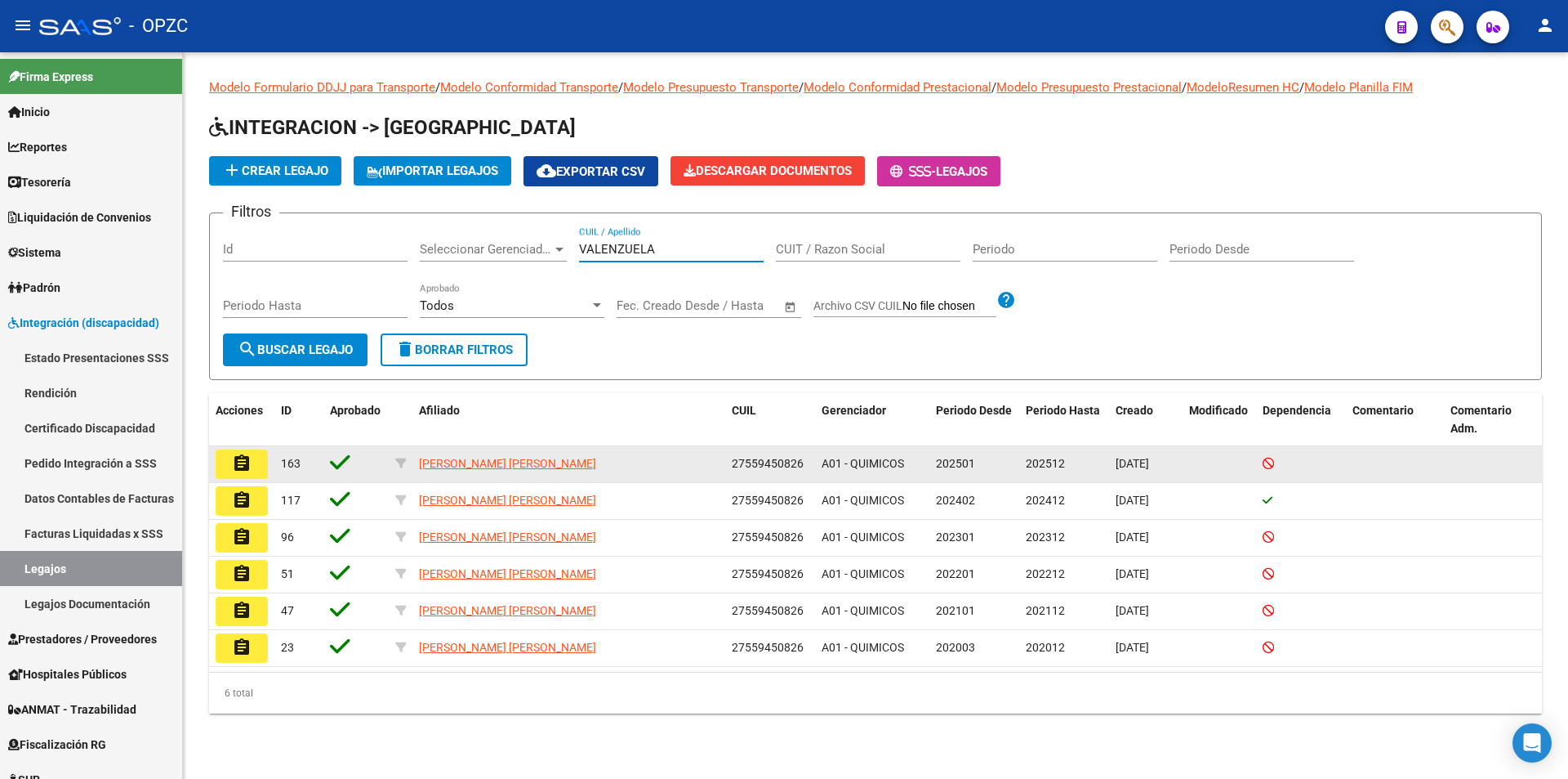
type input "VALENZUELA"
click at [235, 466] on mat-icon "assignment" at bounding box center [242, 464] width 20 height 20
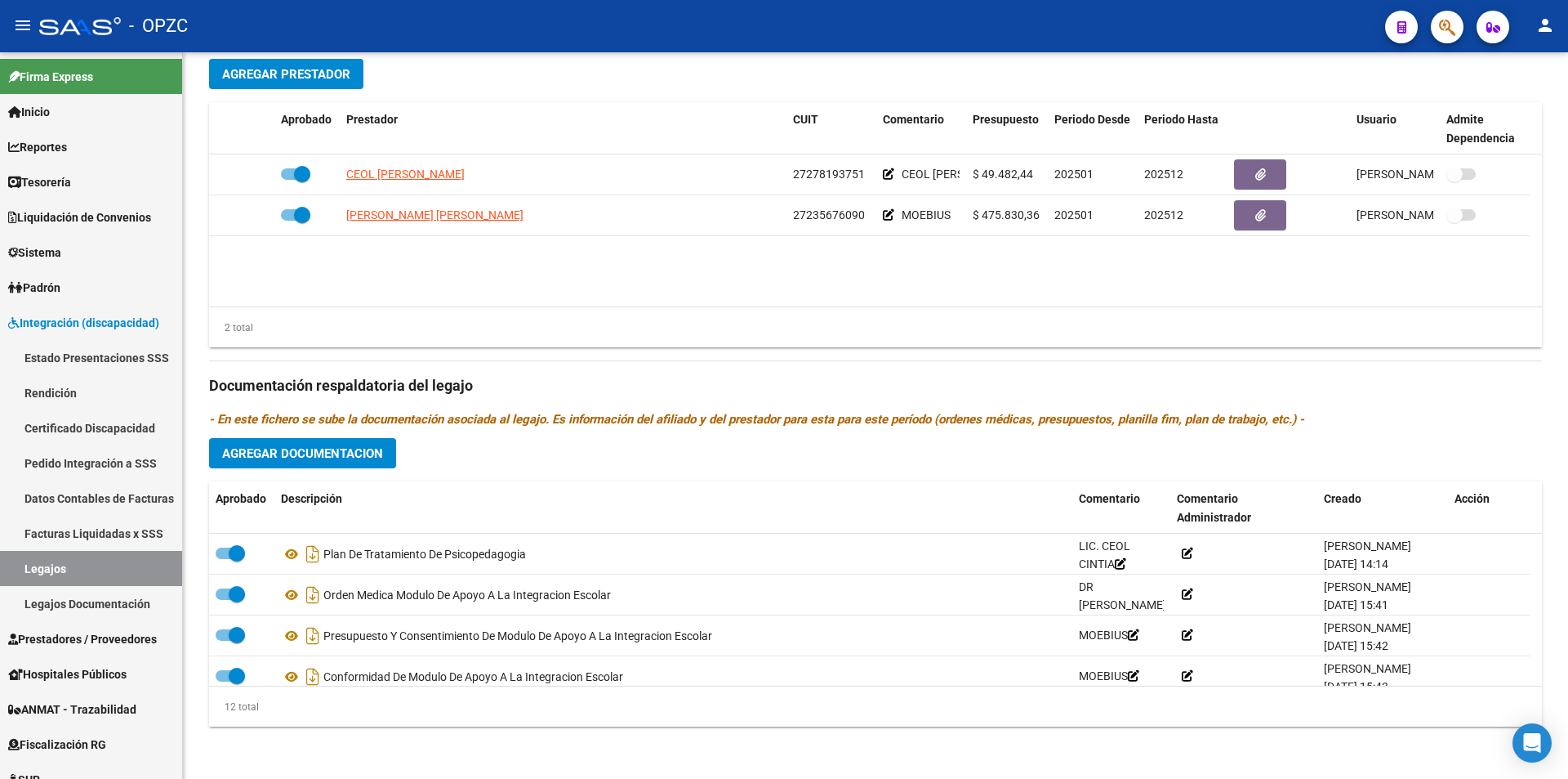
scroll to position [246, 0]
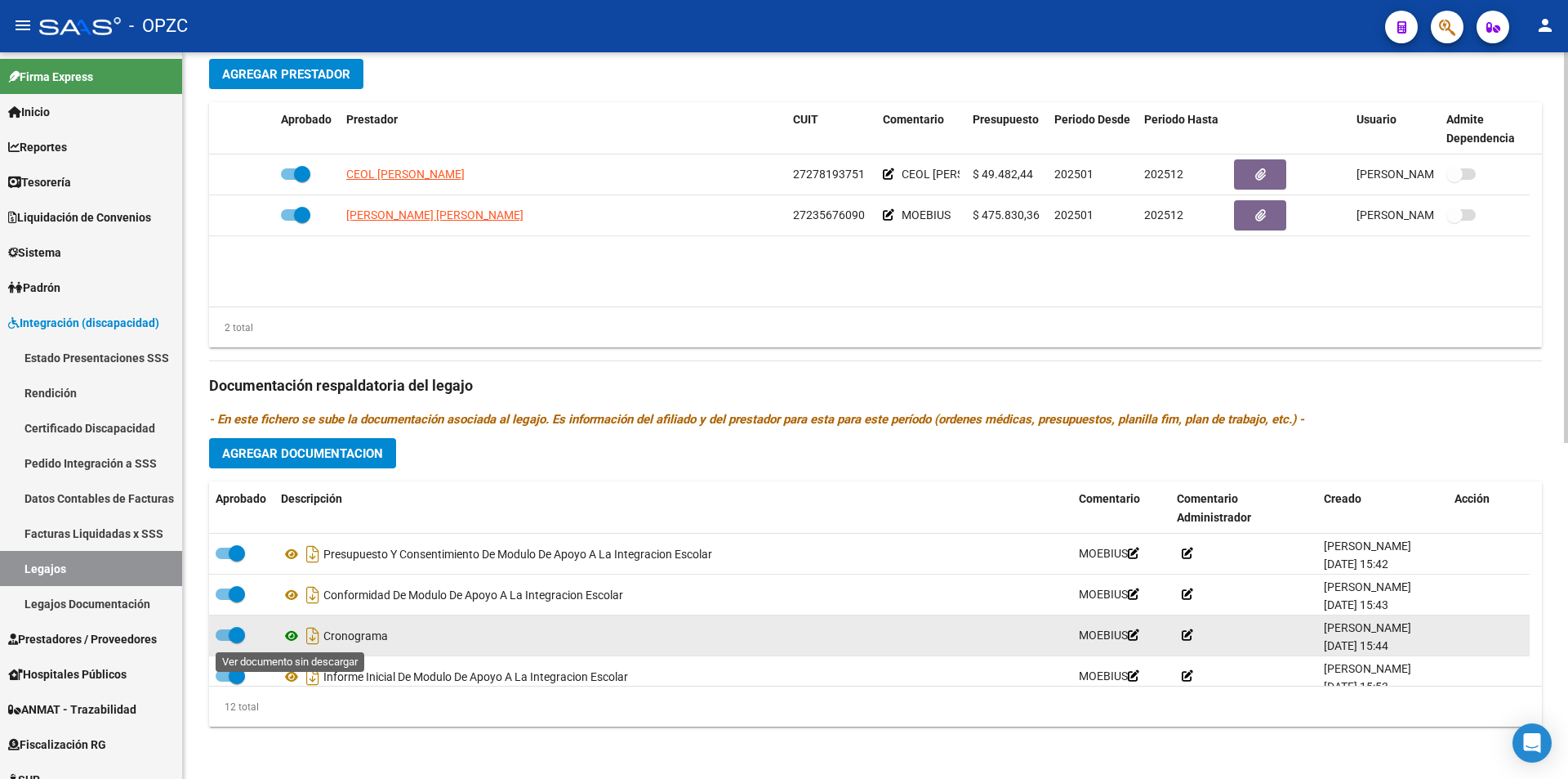
click at [293, 629] on icon at bounding box center [292, 636] width 22 height 20
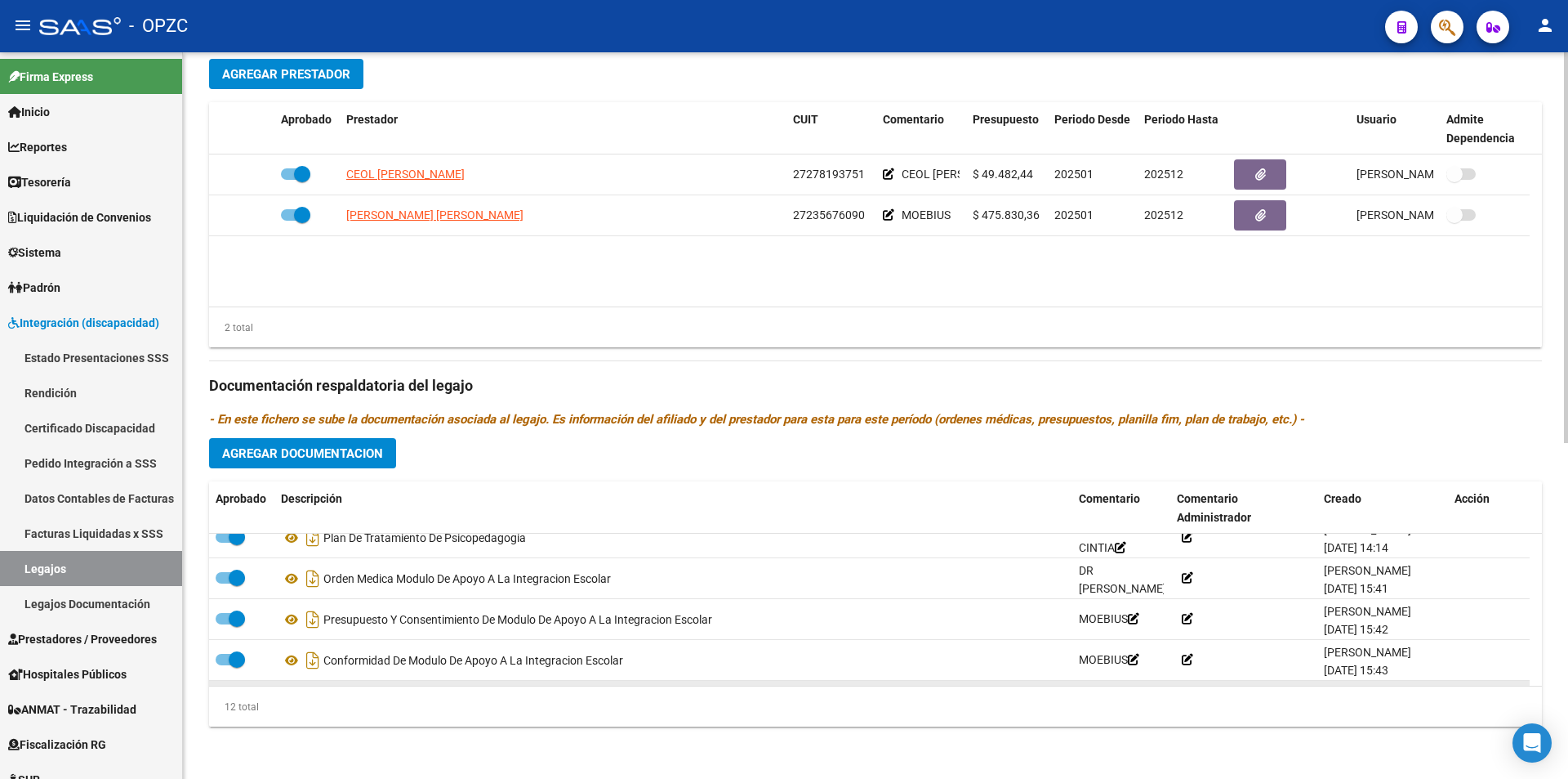
scroll to position [98, 0]
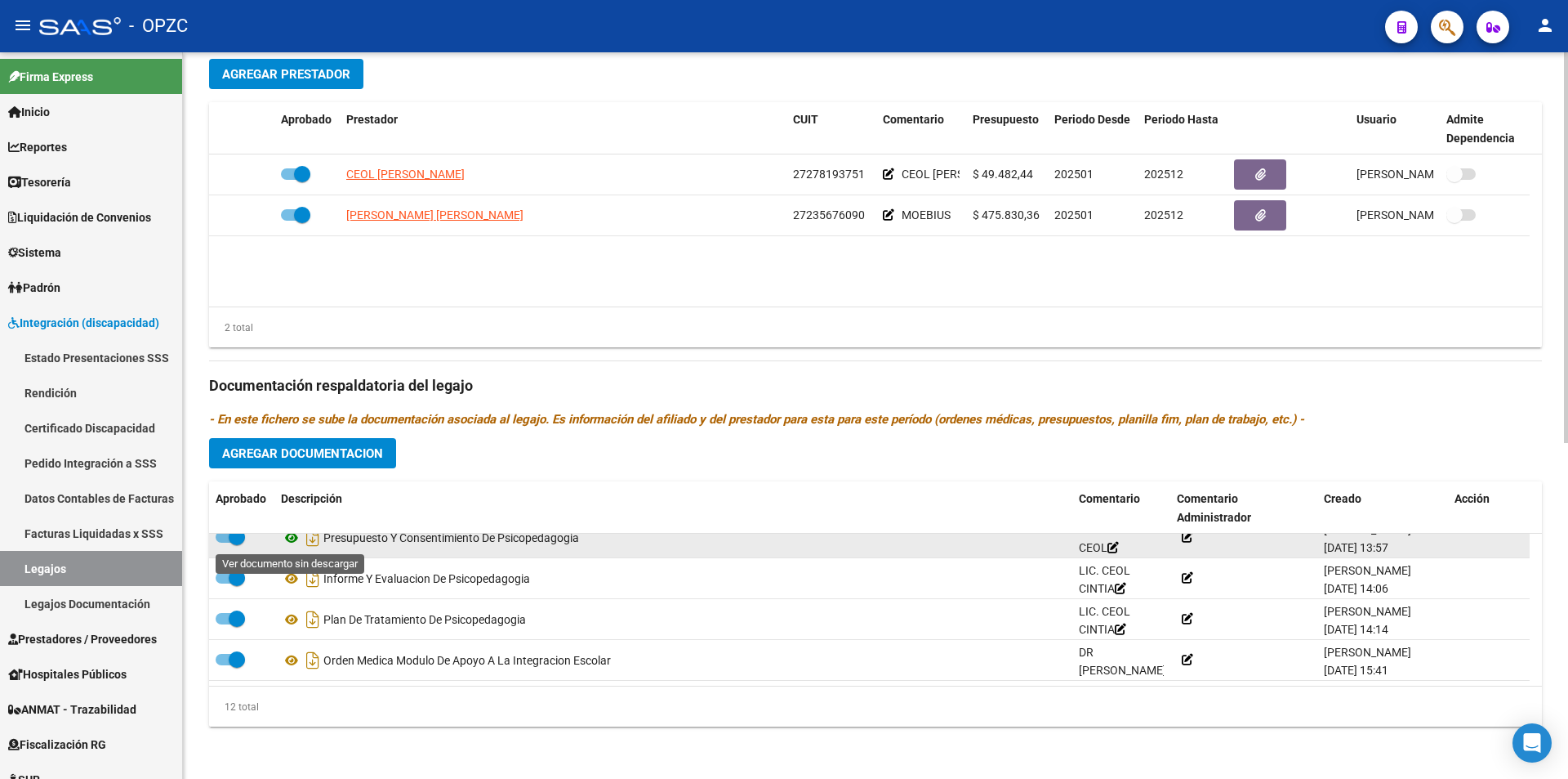
click at [292, 542] on icon at bounding box center [292, 538] width 22 height 20
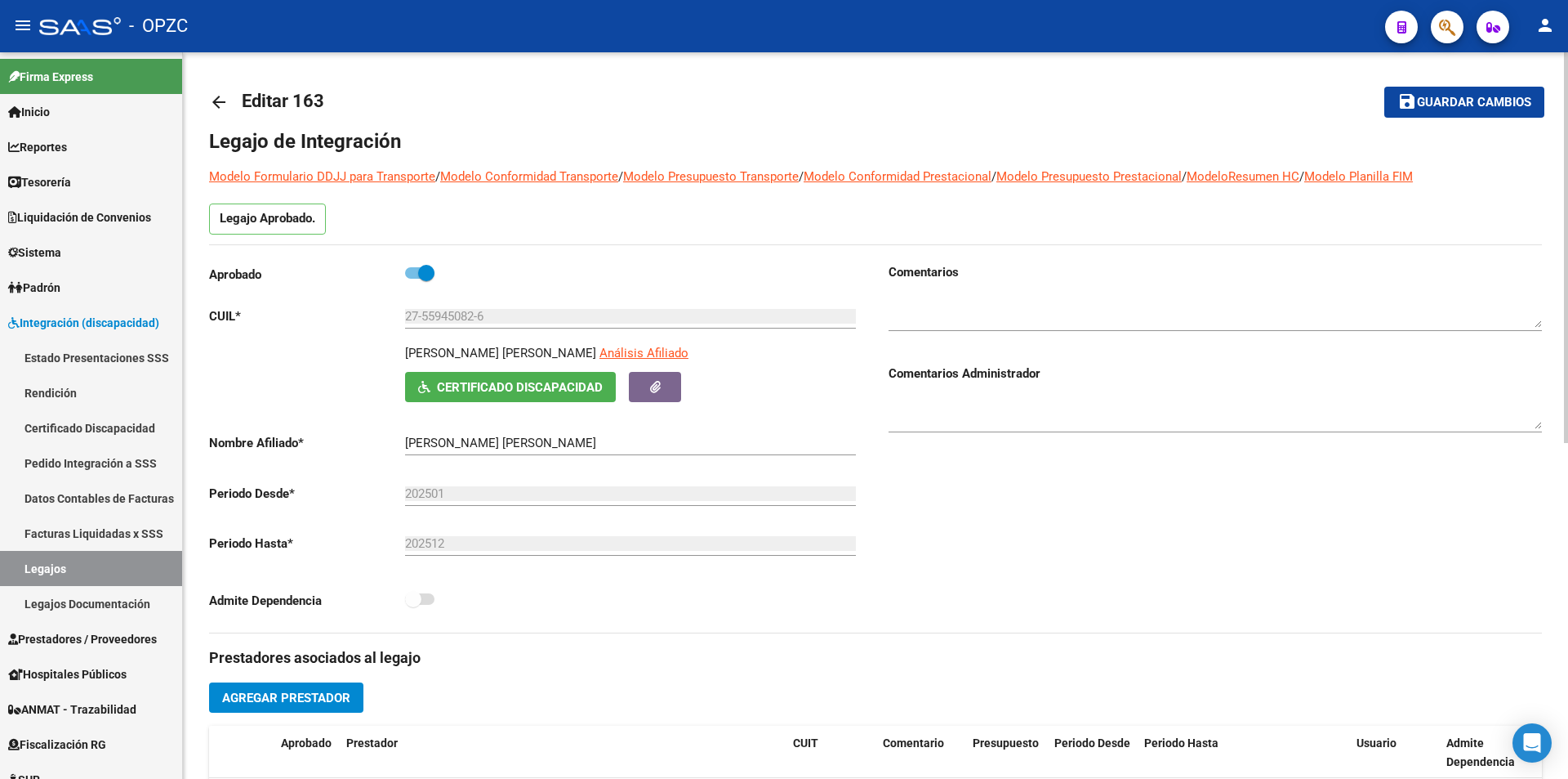
scroll to position [0, 0]
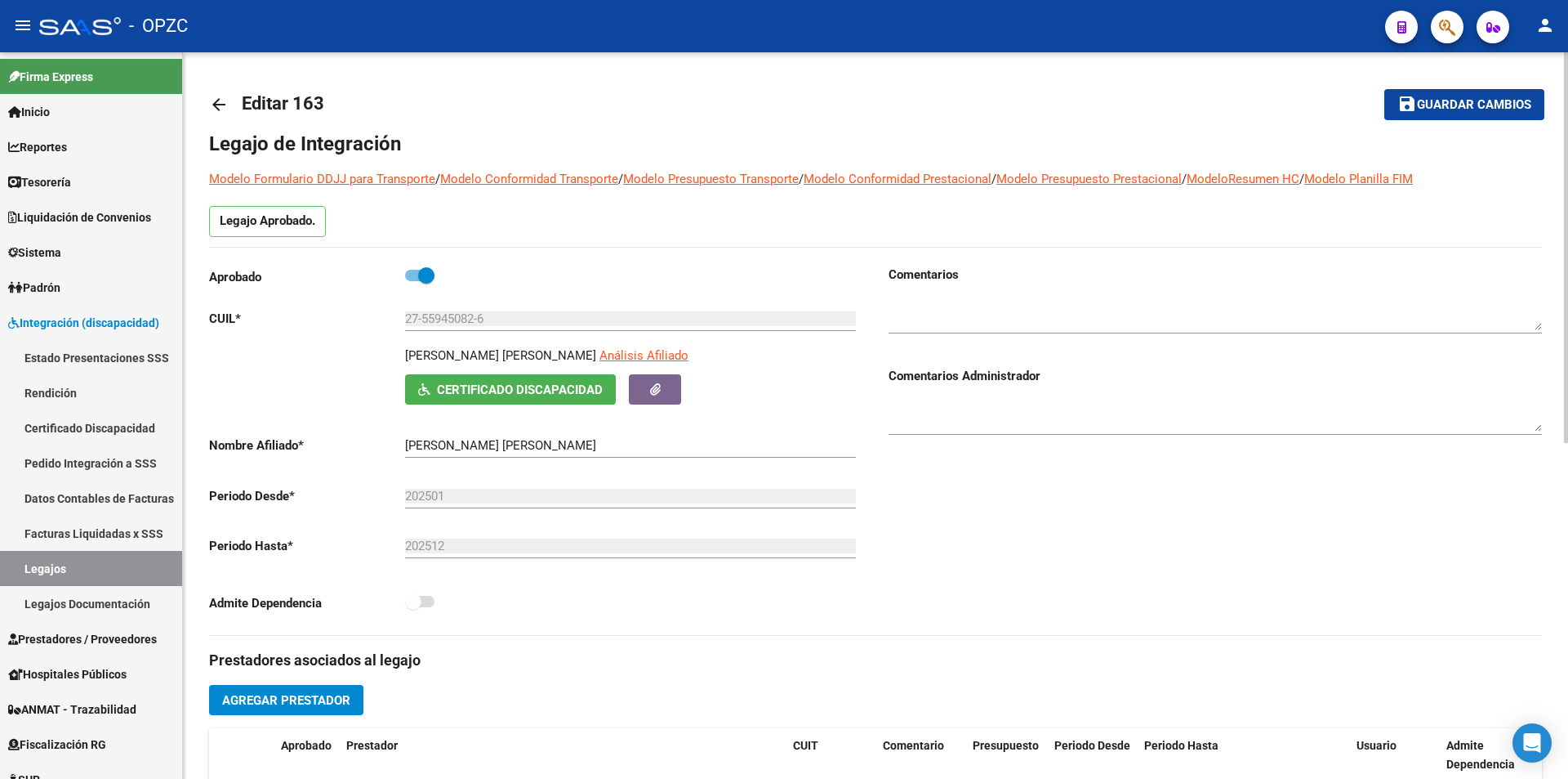
click at [215, 102] on mat-icon "arrow_back" at bounding box center [219, 105] width 20 height 20
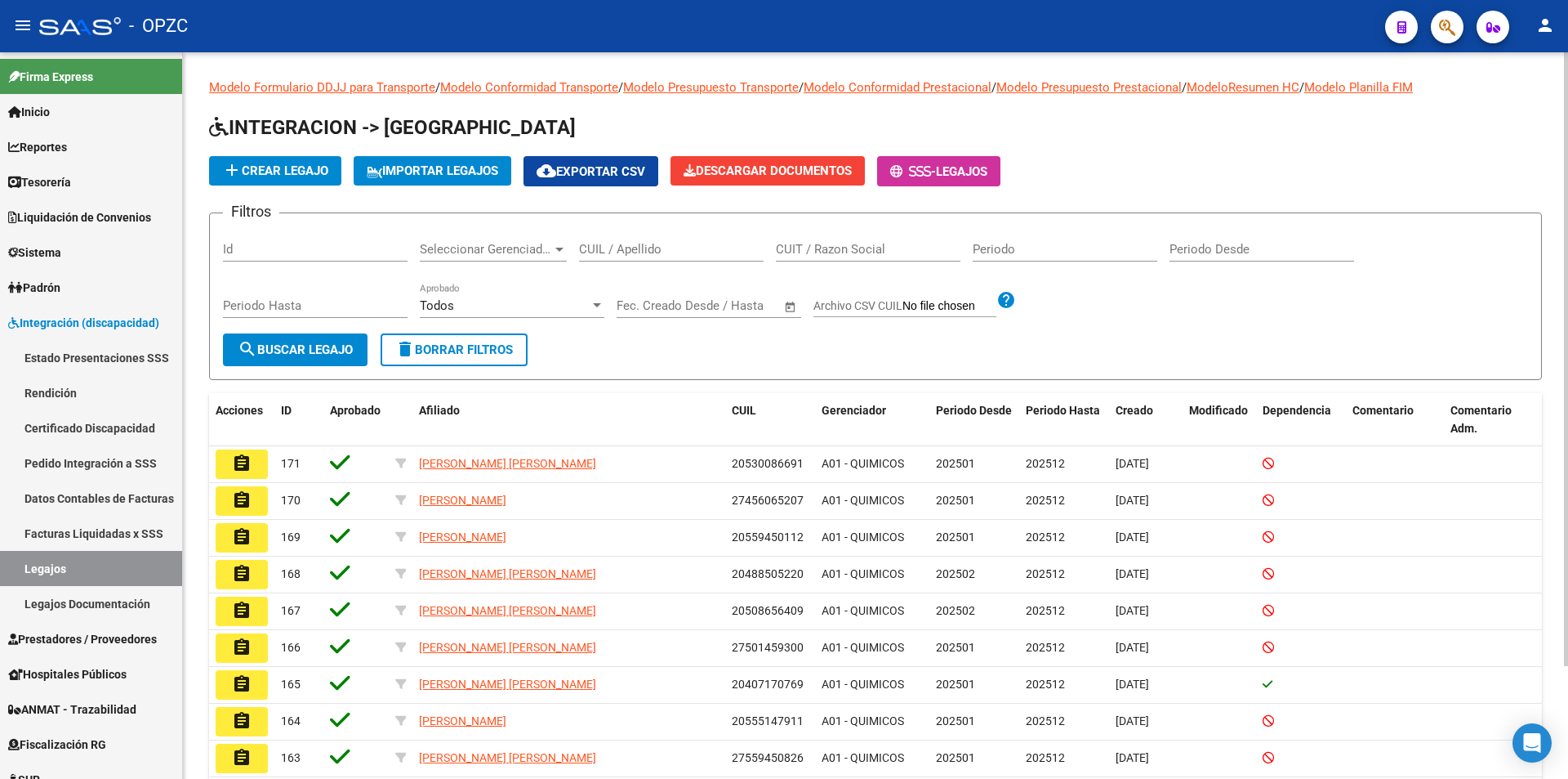
click at [631, 249] on input "CUIL / Apellido" at bounding box center [671, 250] width 185 height 15
type input "[PERSON_NAME]"
click at [307, 355] on span "search Buscar Legajo" at bounding box center [295, 350] width 115 height 15
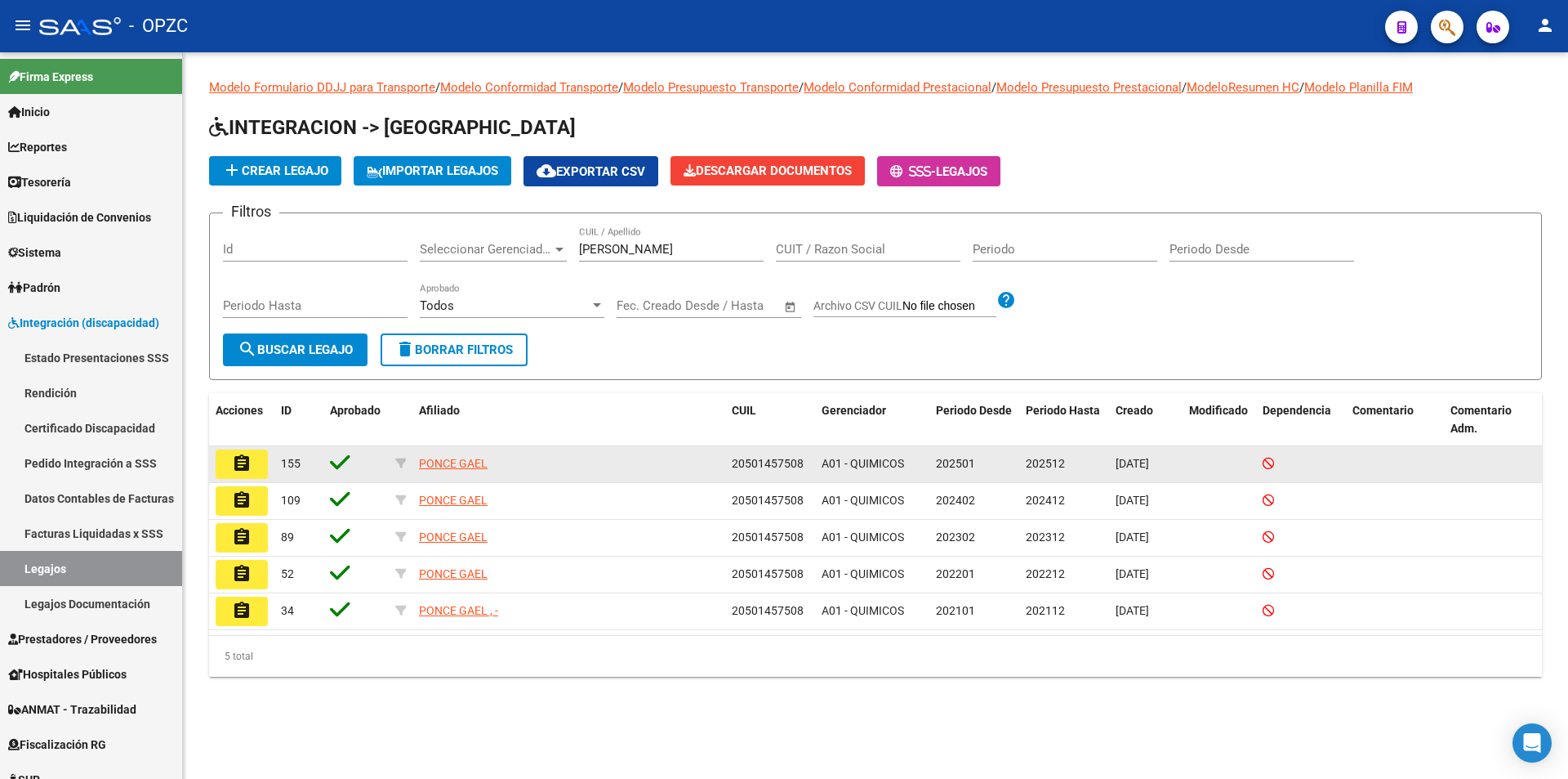
click at [257, 463] on button "assignment" at bounding box center [241, 464] width 52 height 29
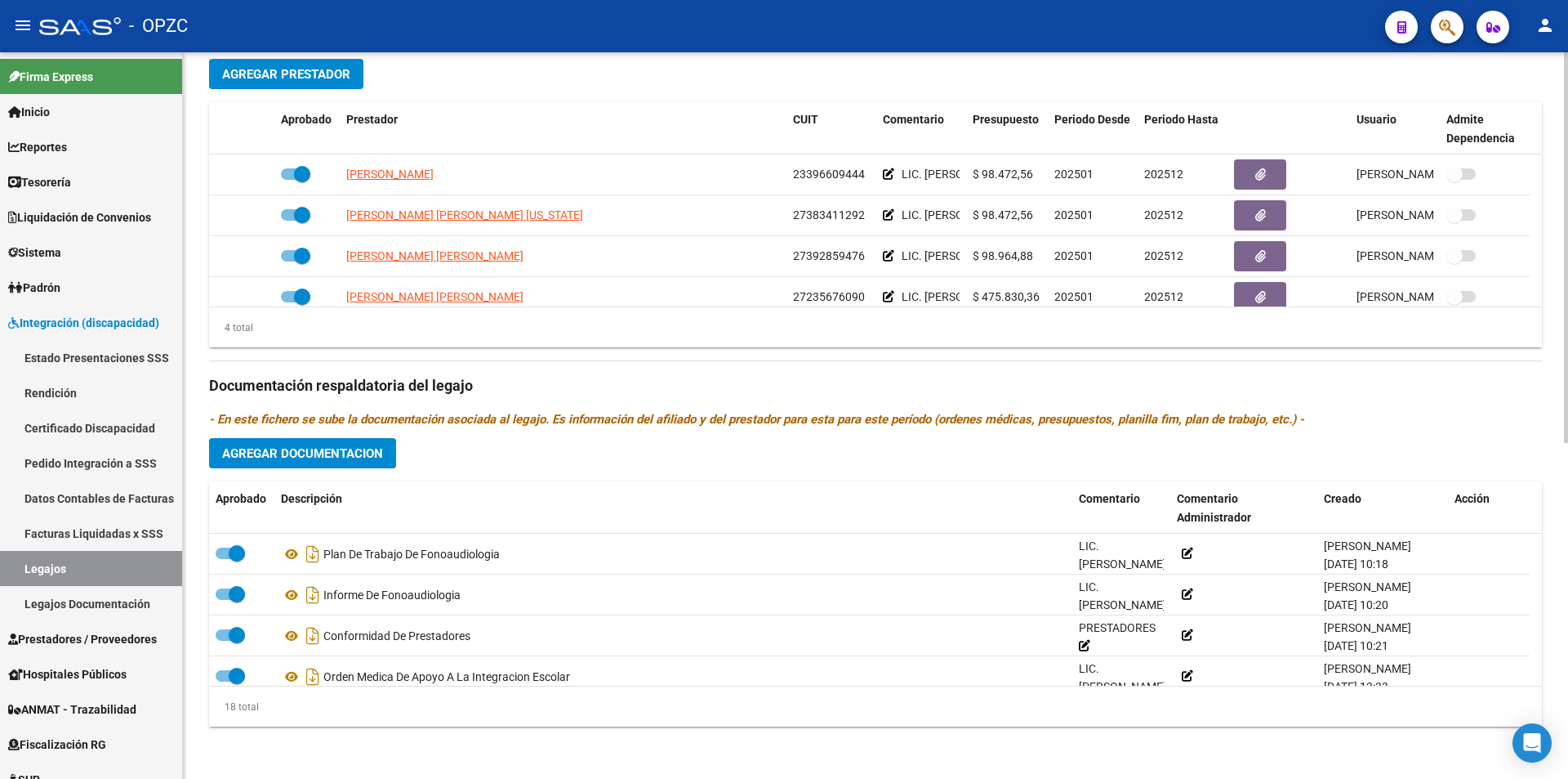
scroll to position [490, 0]
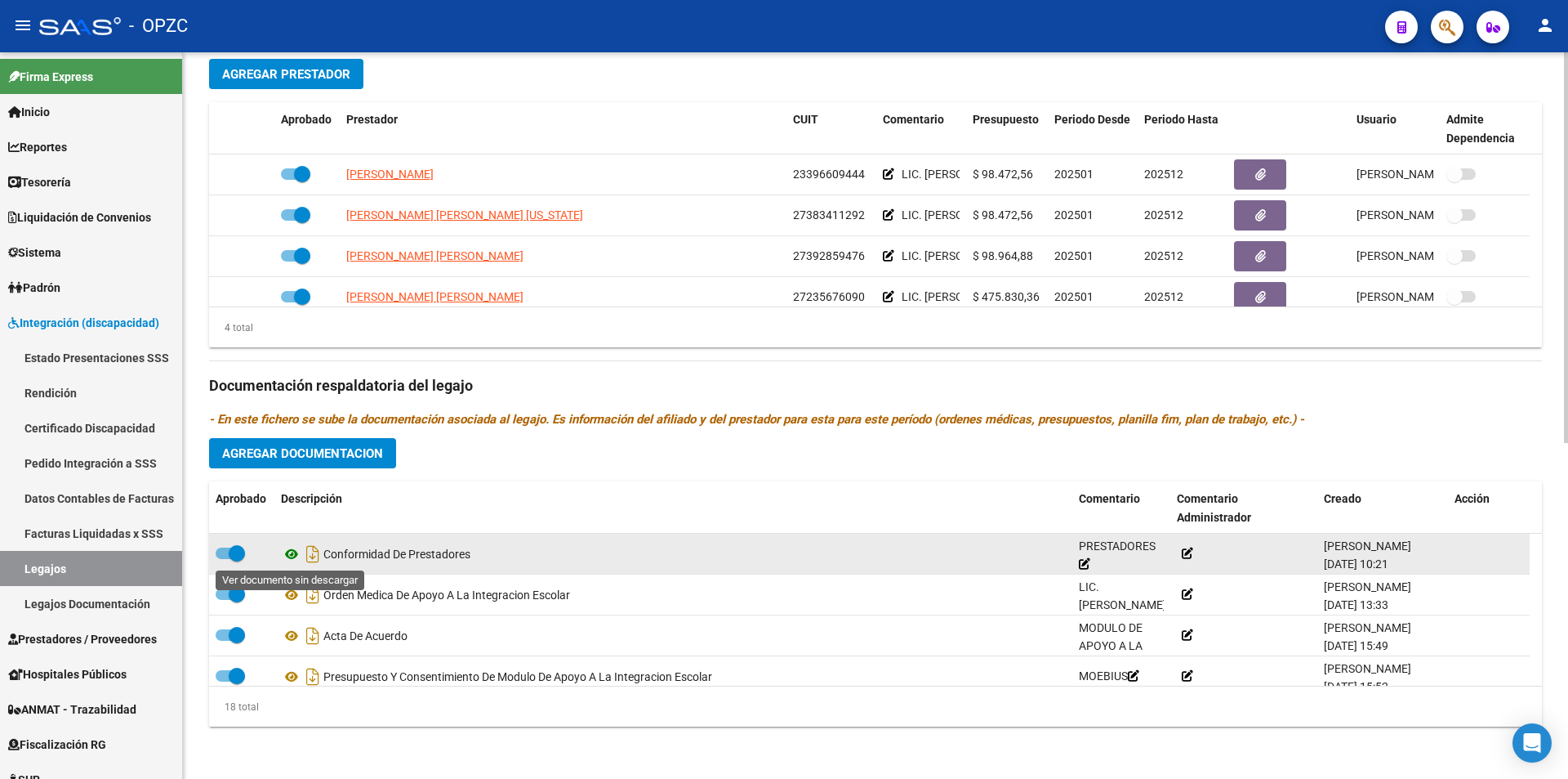
click at [296, 554] on icon at bounding box center [292, 554] width 22 height 20
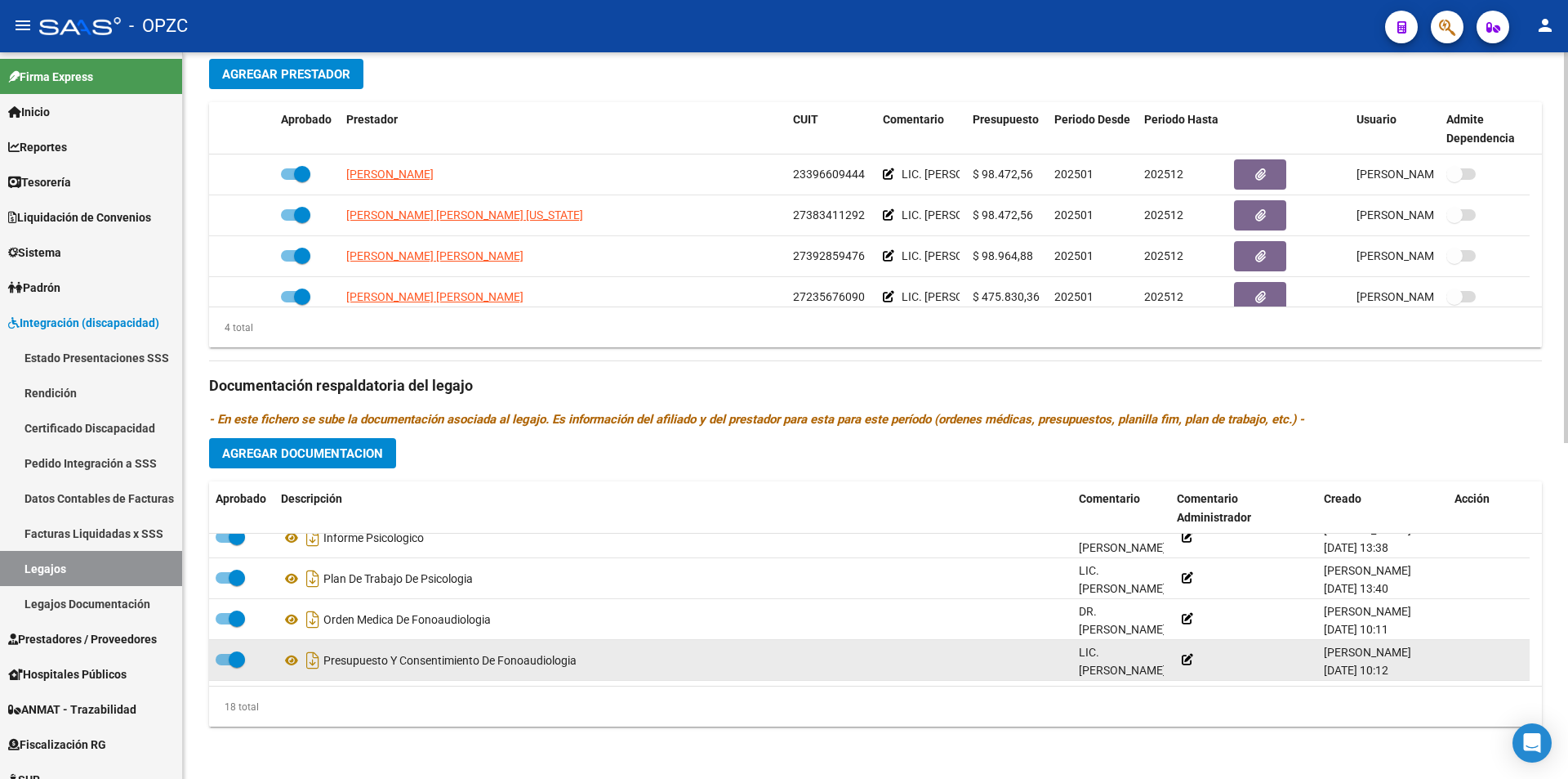
scroll to position [0, 0]
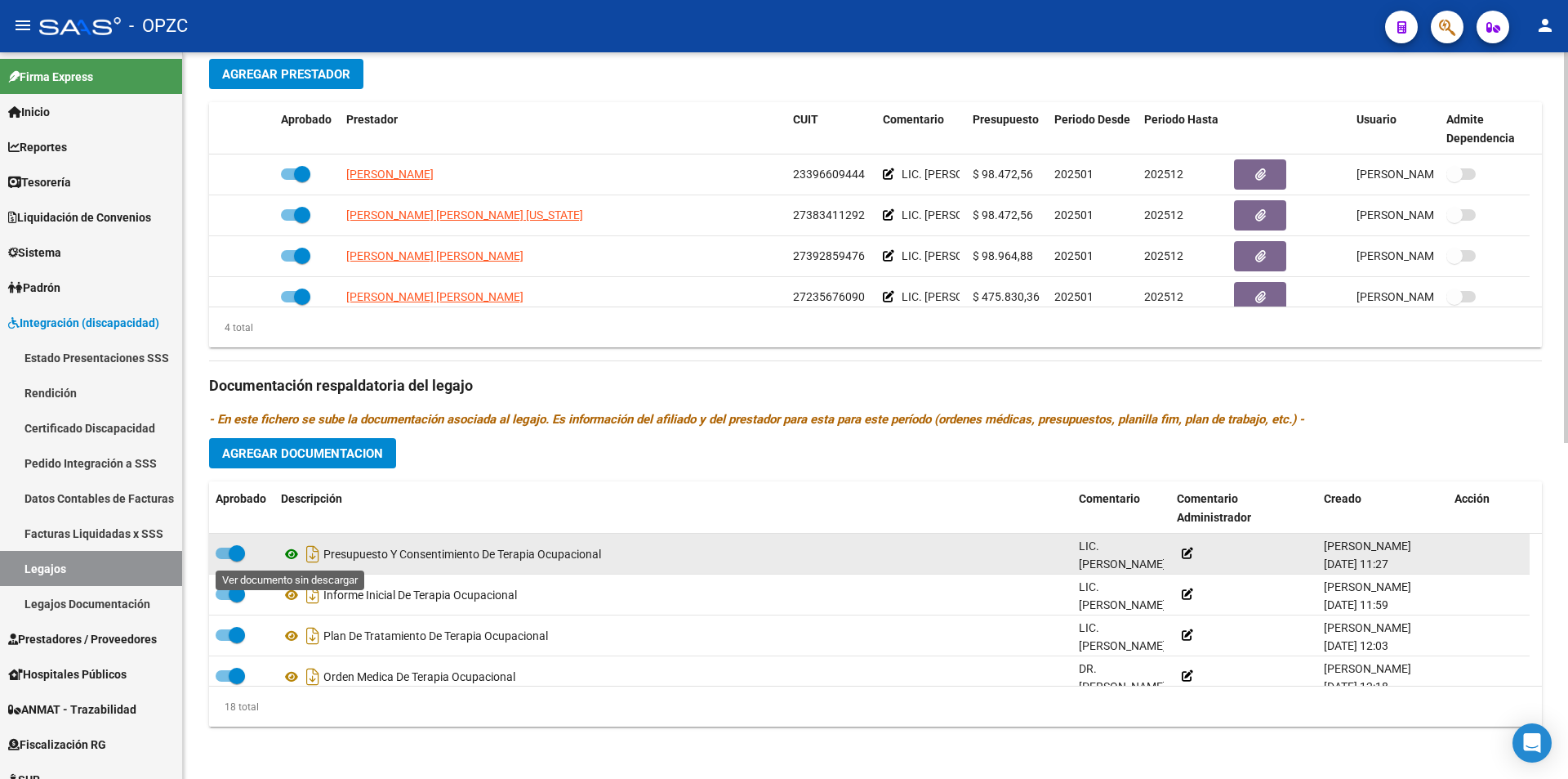
click at [294, 554] on icon at bounding box center [292, 554] width 22 height 20
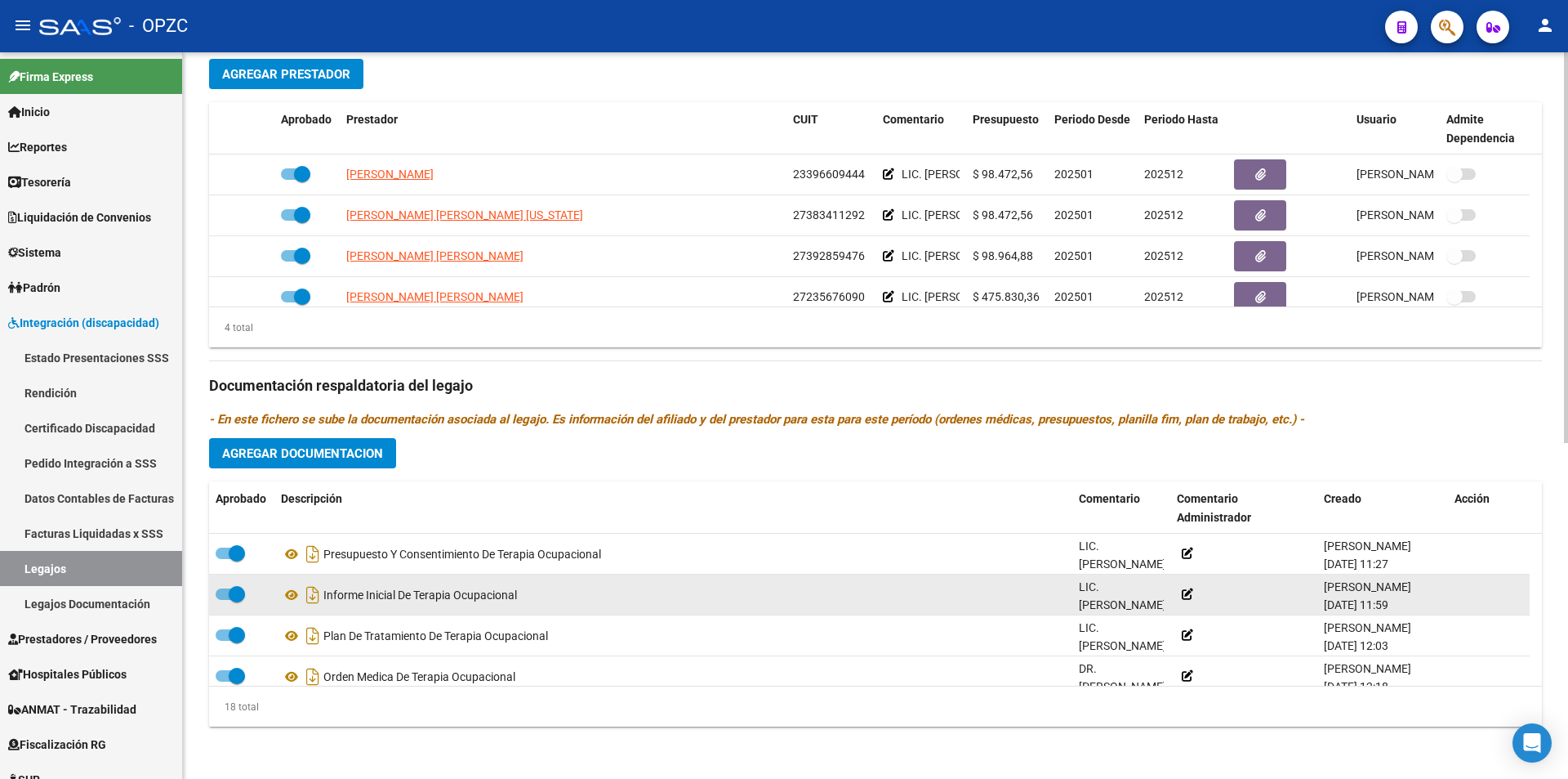
scroll to position [82, 0]
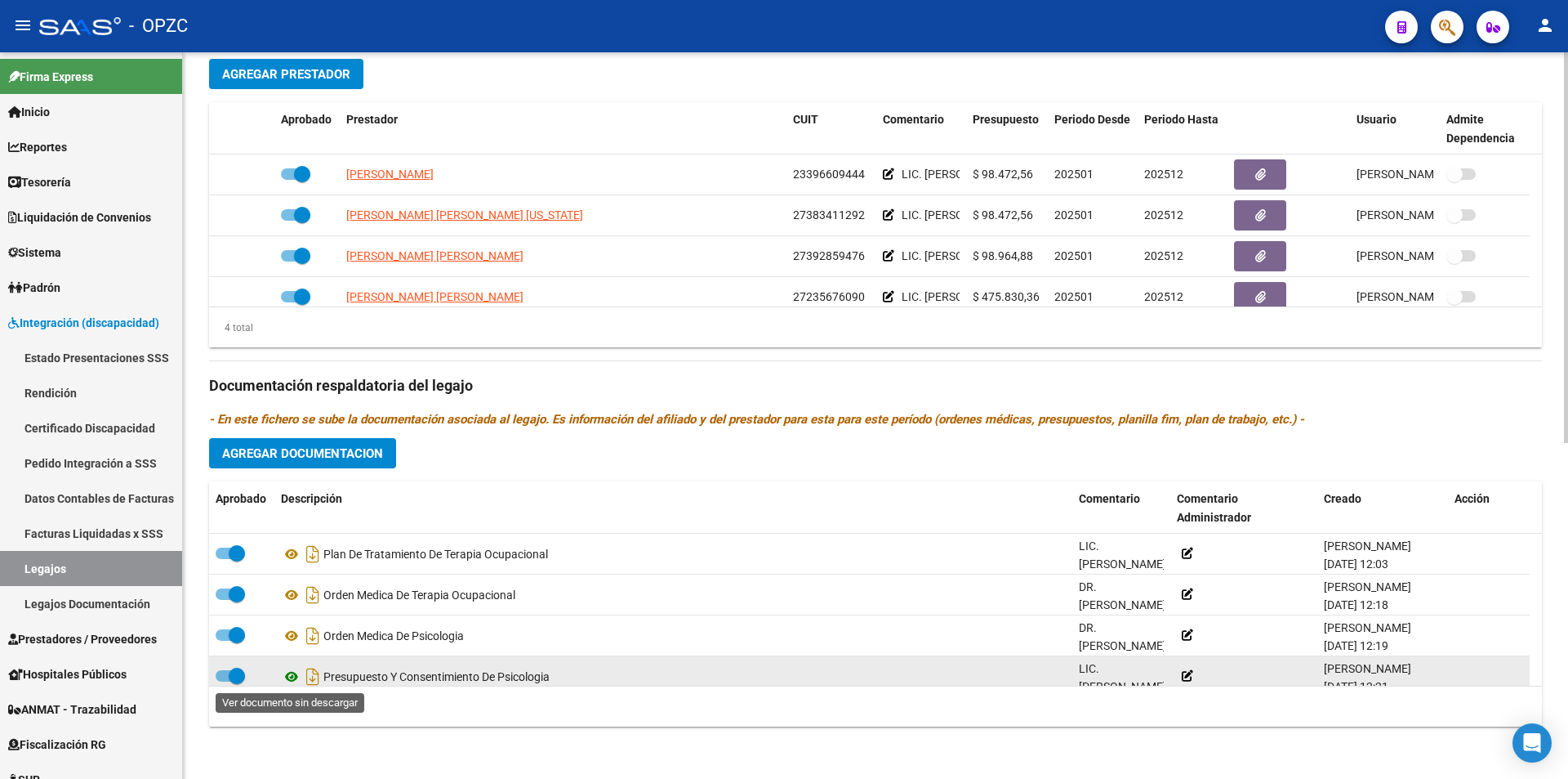
click at [291, 676] on icon at bounding box center [292, 677] width 22 height 20
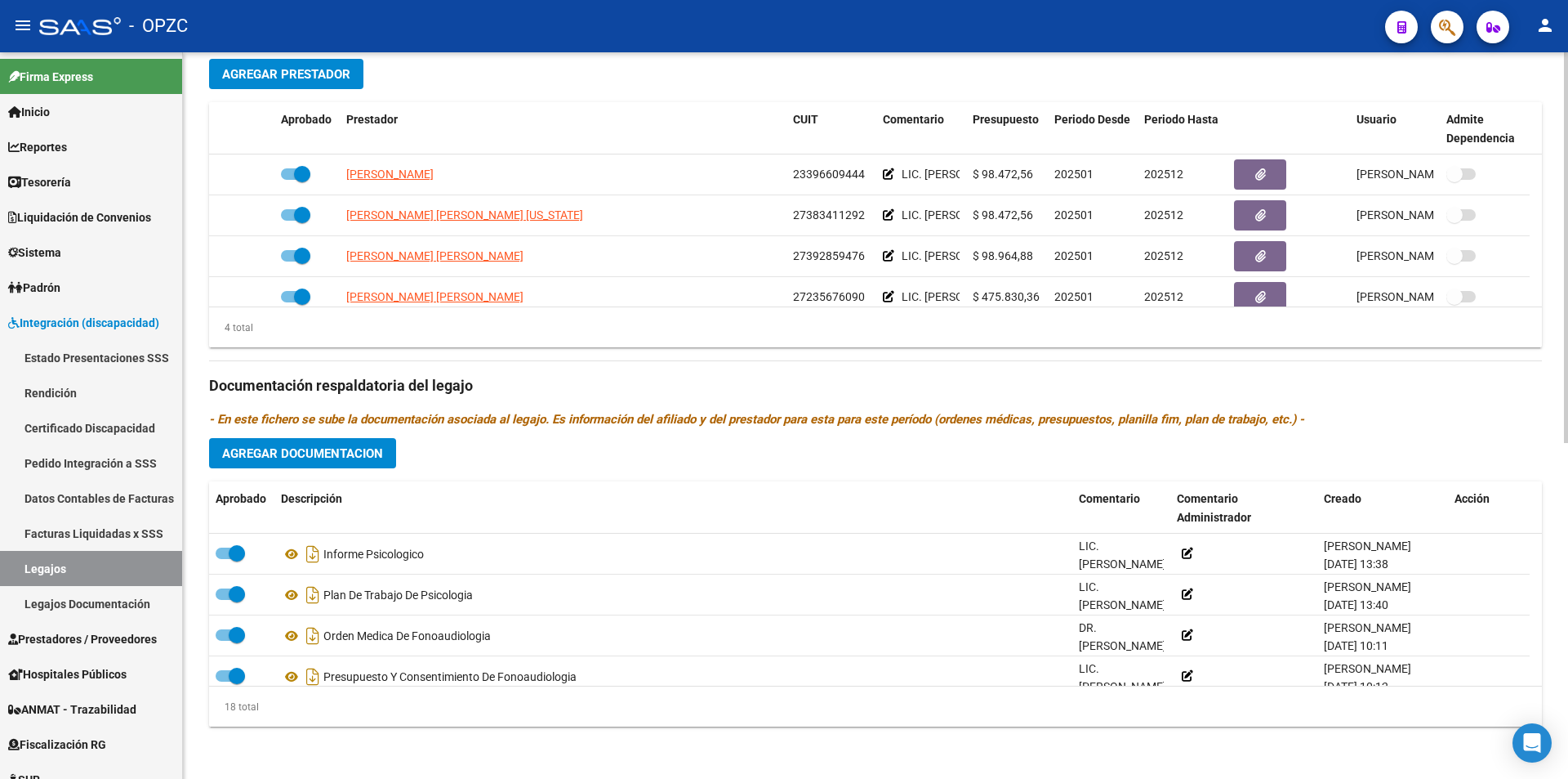
scroll to position [327, 0]
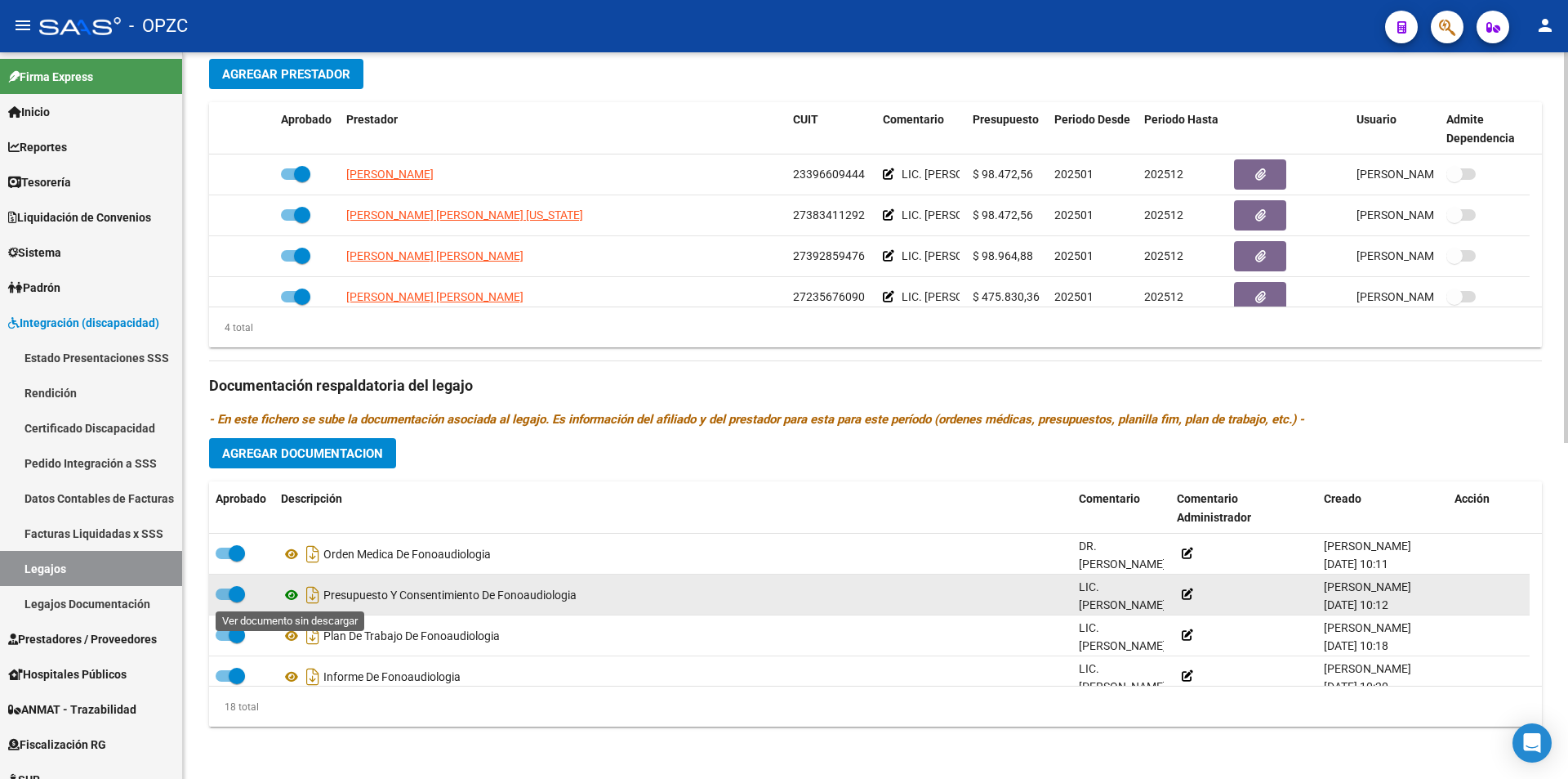
click at [294, 593] on icon at bounding box center [292, 595] width 22 height 20
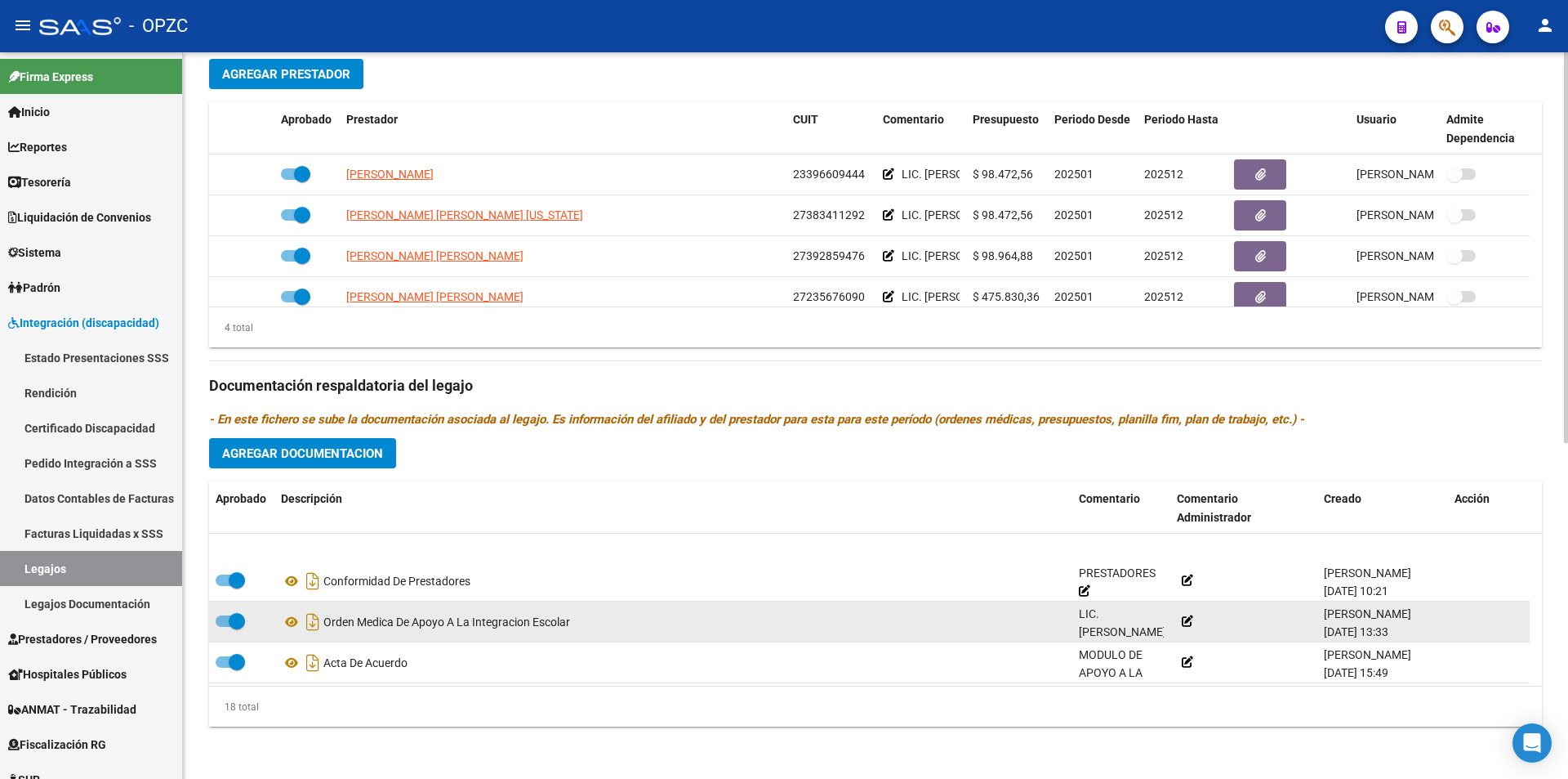
scroll to position [490, 0]
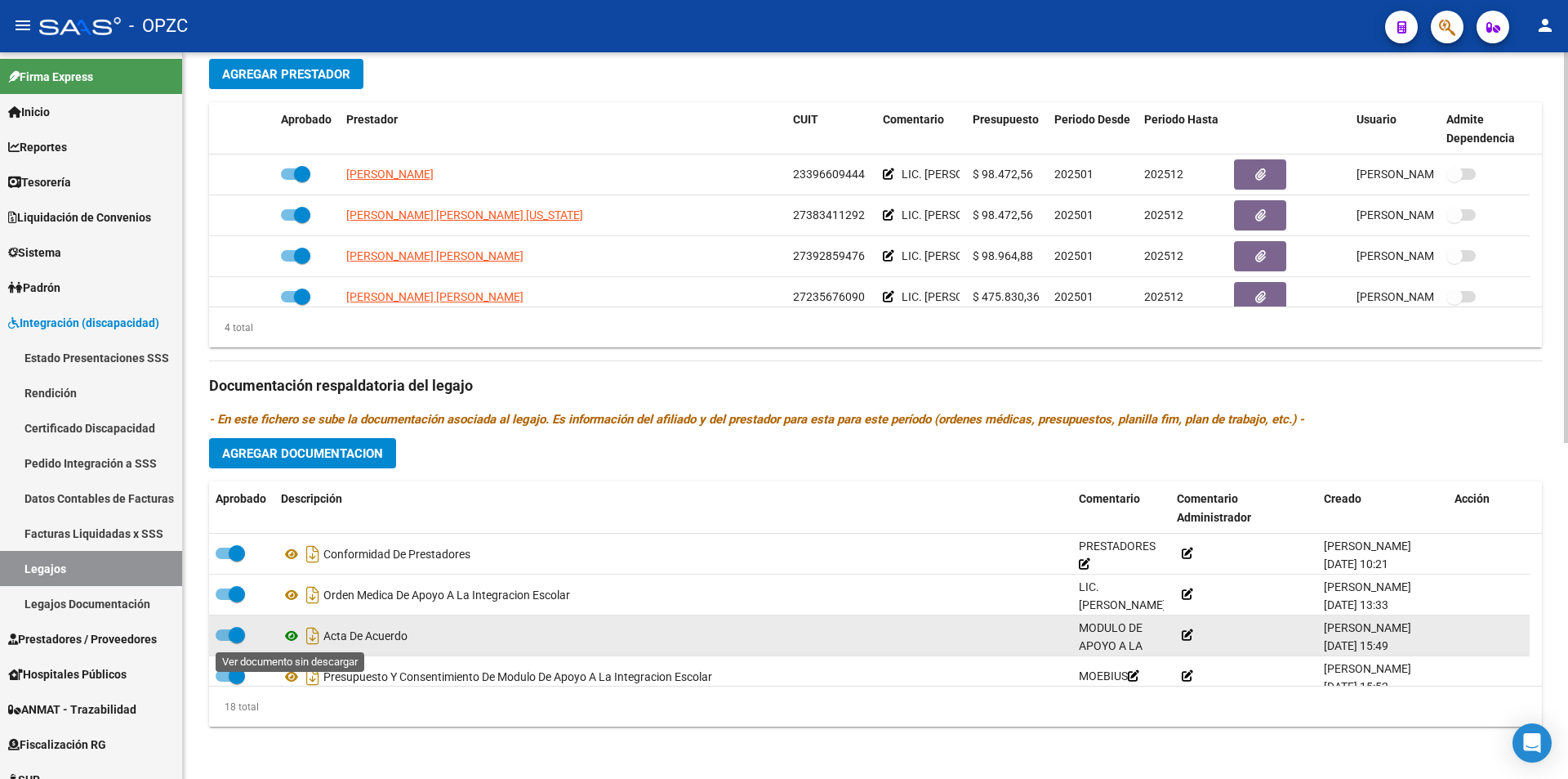
click at [292, 635] on icon at bounding box center [292, 636] width 22 height 20
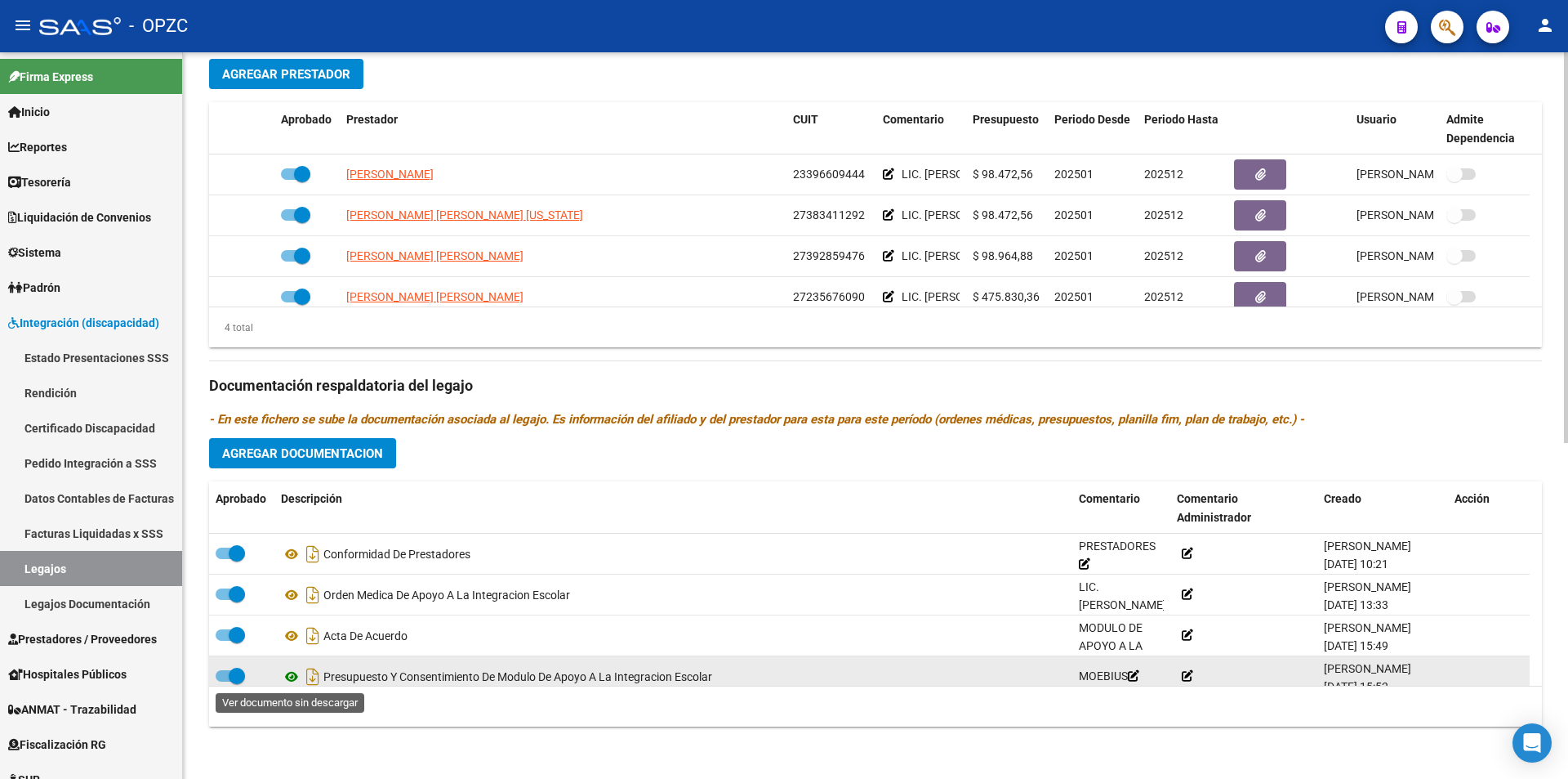
click at [293, 675] on icon at bounding box center [292, 677] width 22 height 20
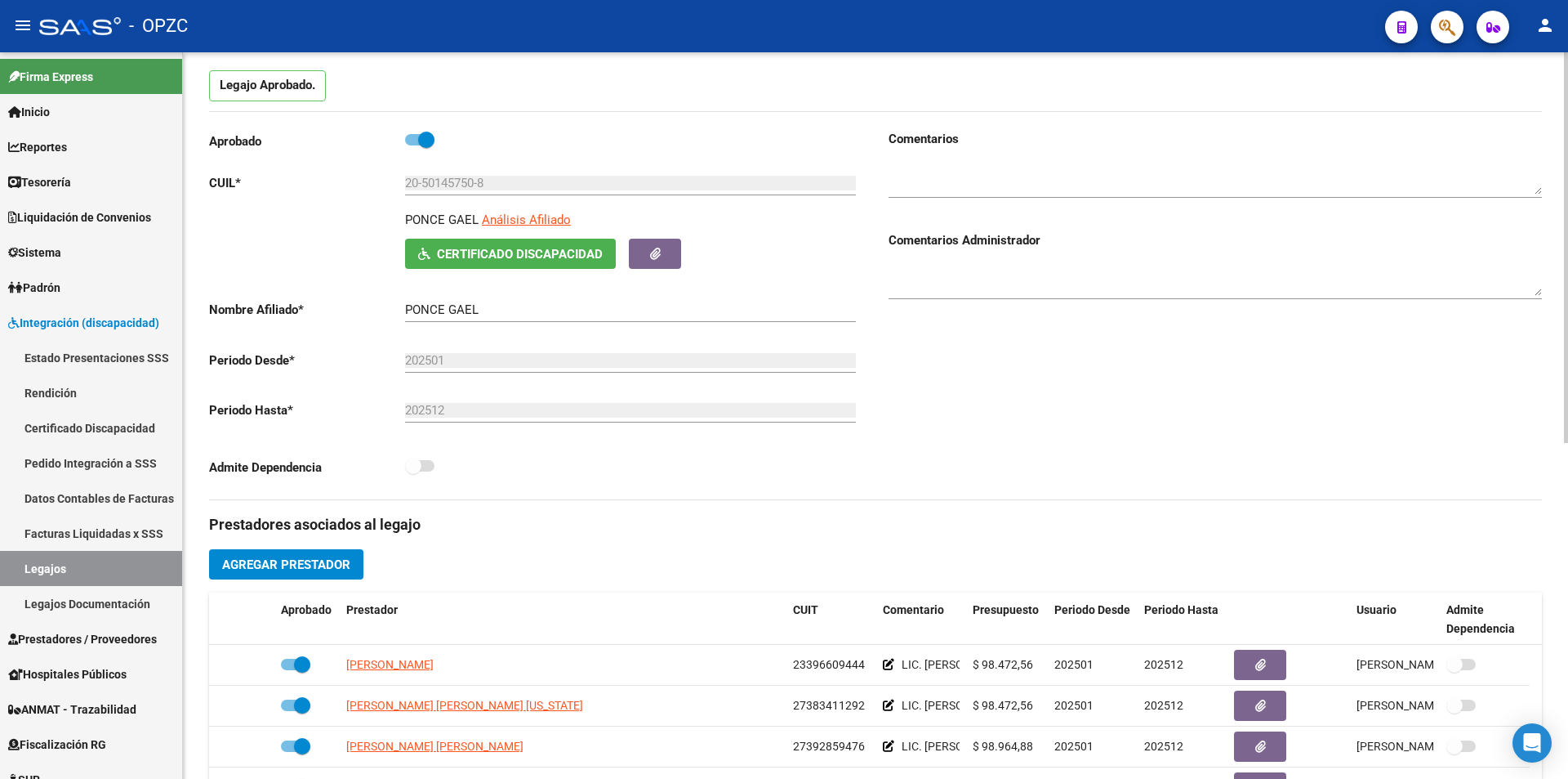
scroll to position [0, 0]
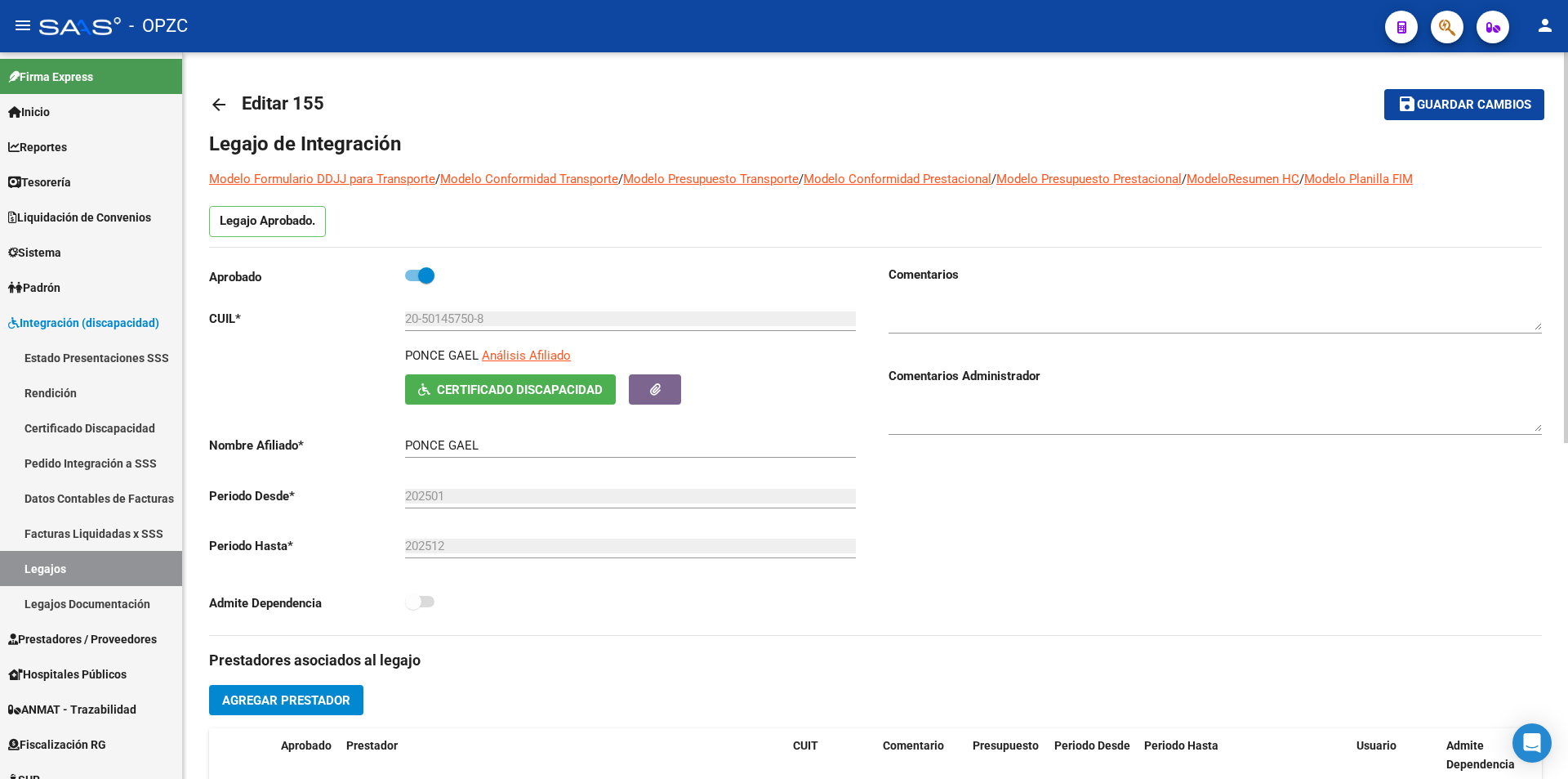
click at [226, 99] on mat-icon "arrow_back" at bounding box center [219, 105] width 20 height 20
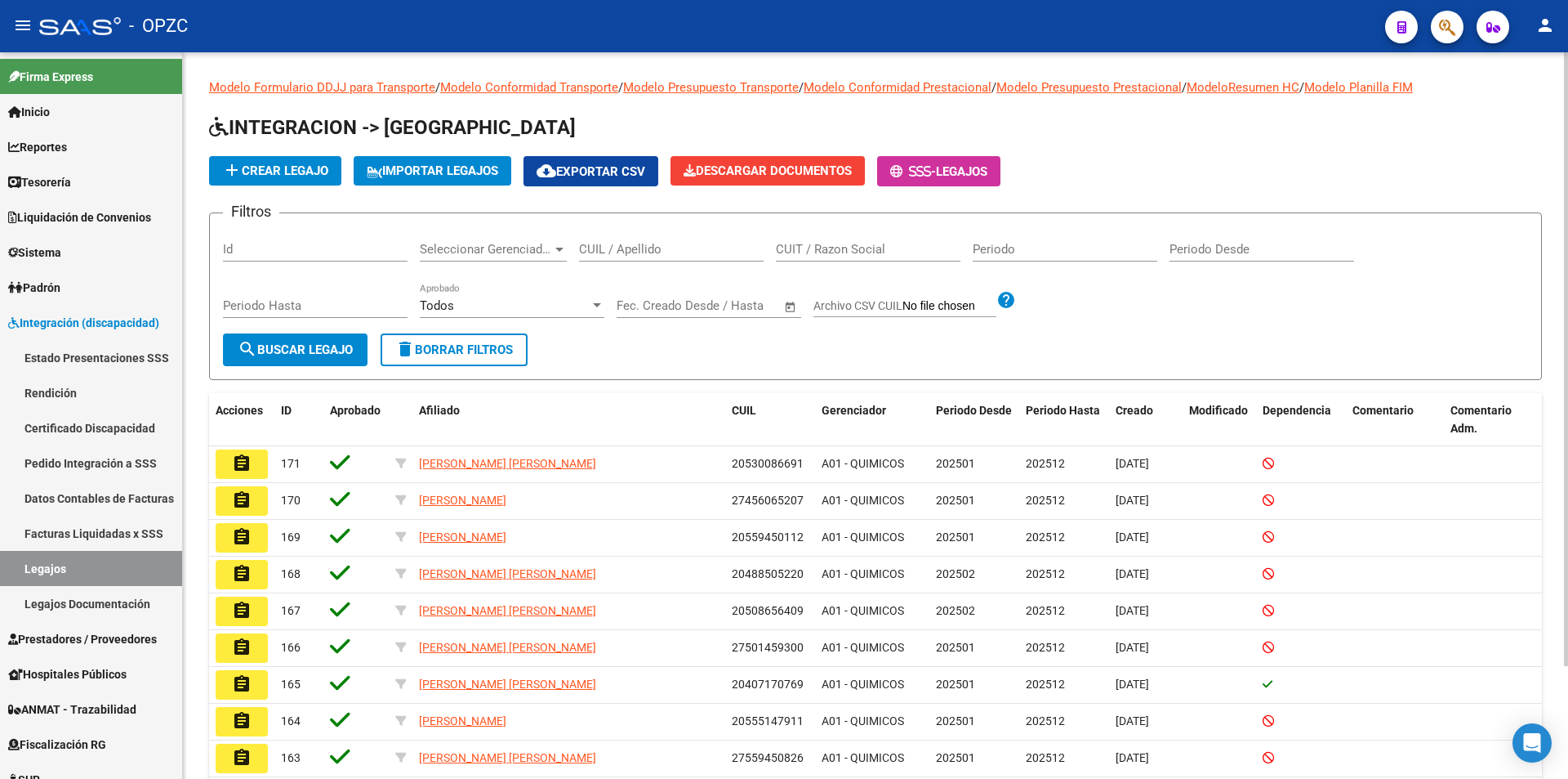
click at [600, 251] on input "CUIL / Apellido" at bounding box center [671, 250] width 185 height 15
type input "[PERSON_NAME]"
click at [304, 349] on span "search Buscar Legajo" at bounding box center [295, 350] width 115 height 15
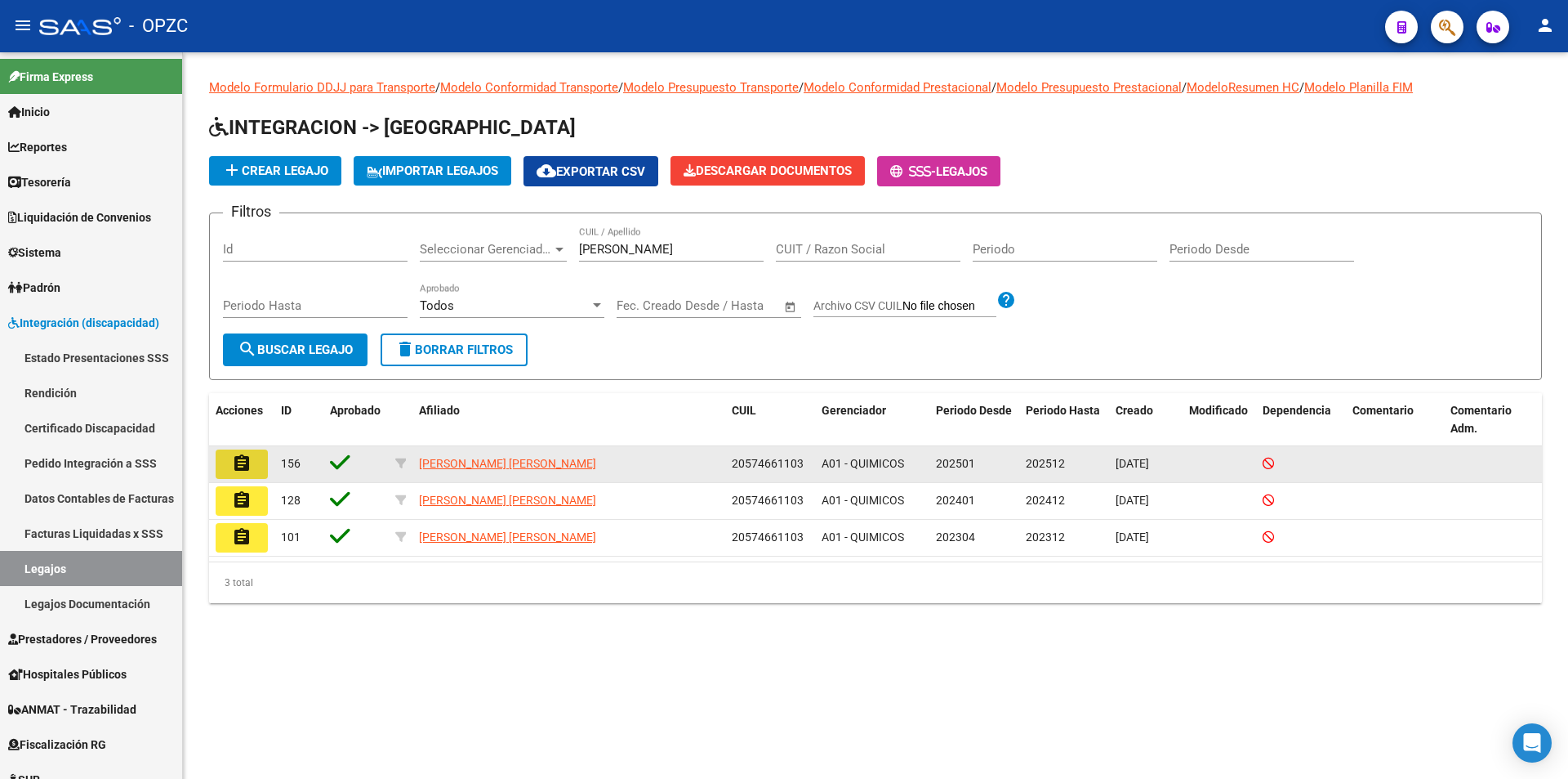
click at [248, 464] on mat-icon "assignment" at bounding box center [242, 464] width 20 height 20
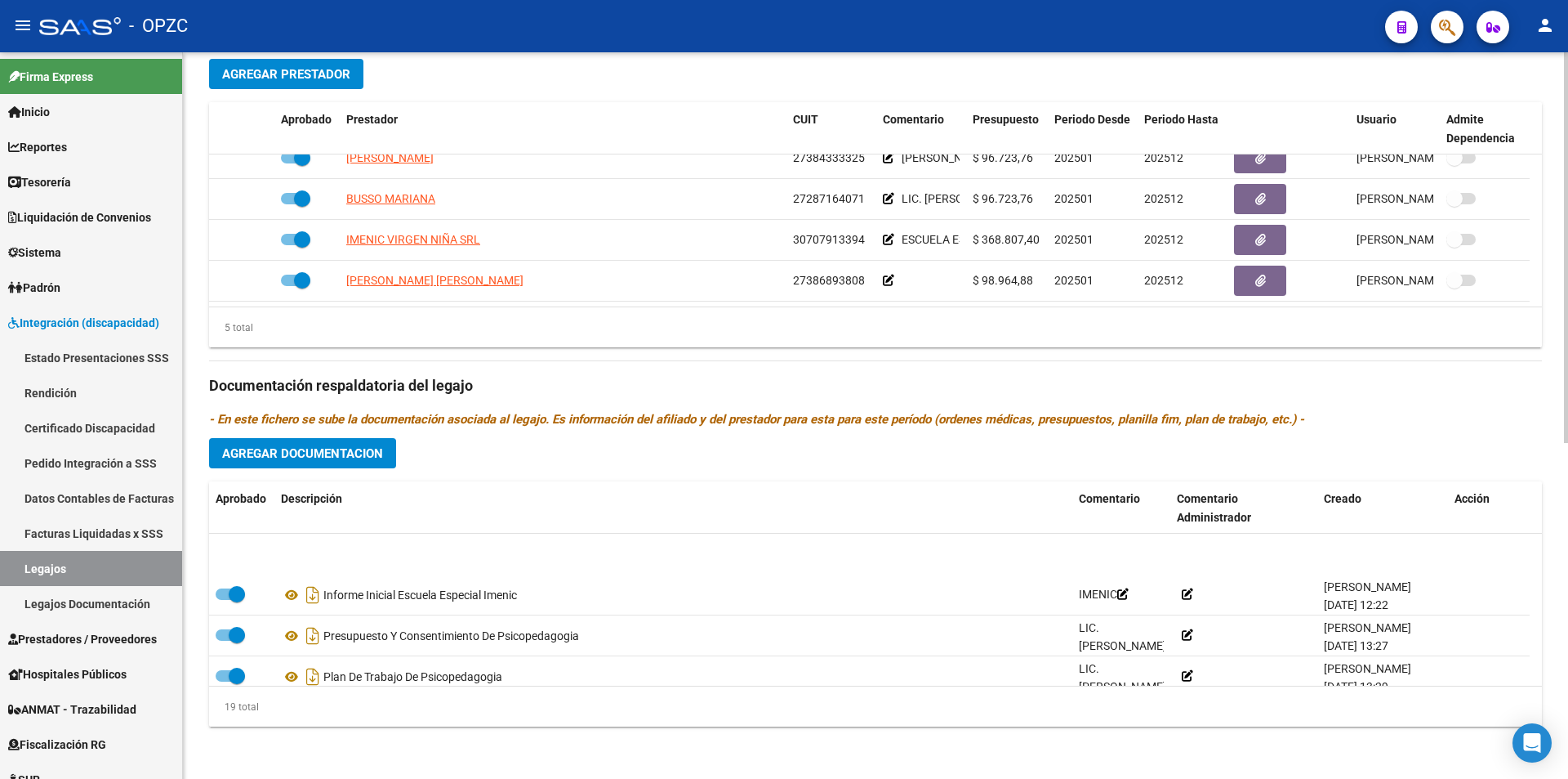
scroll to position [490, 0]
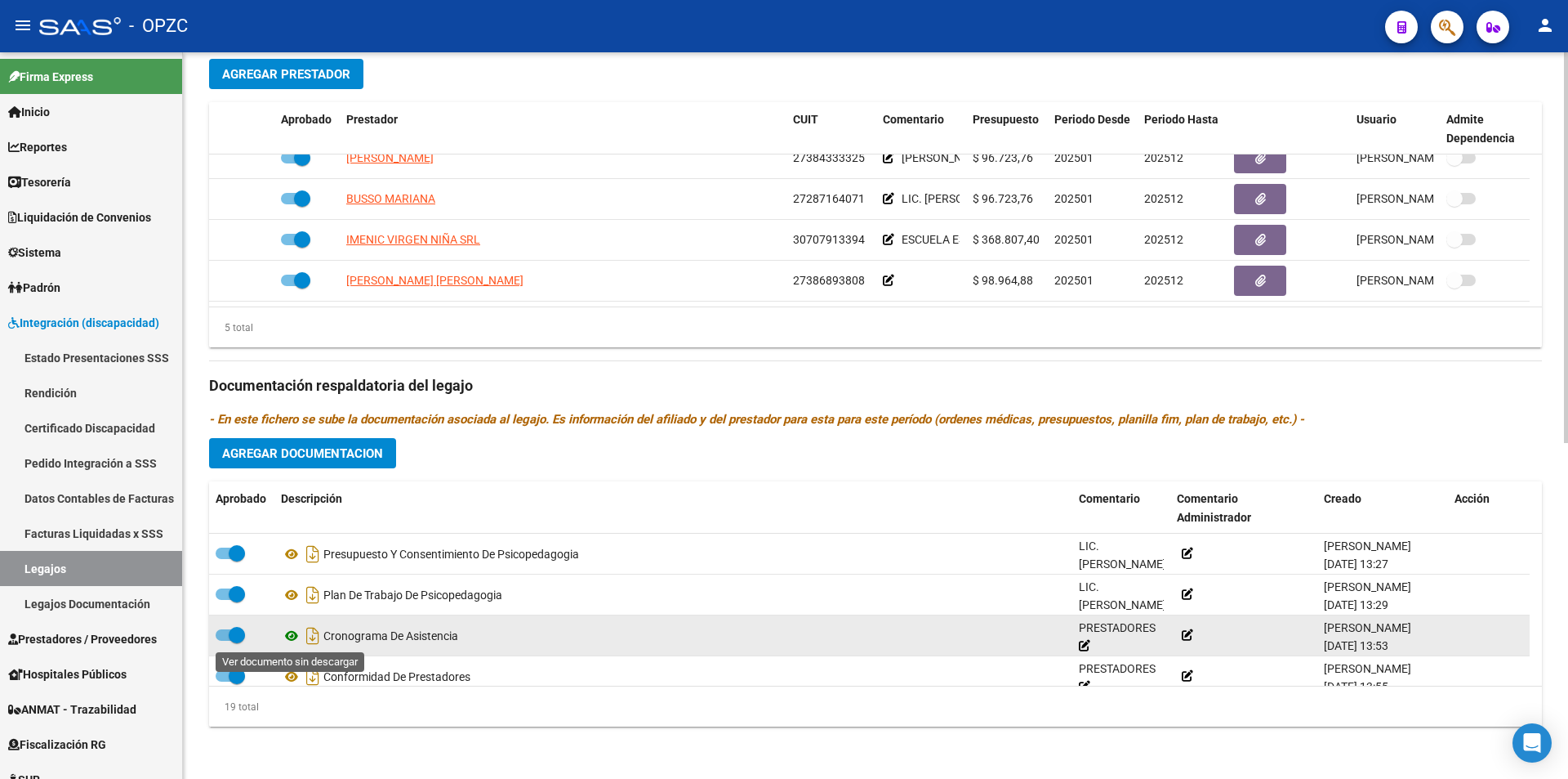
click at [293, 636] on icon at bounding box center [292, 636] width 22 height 20
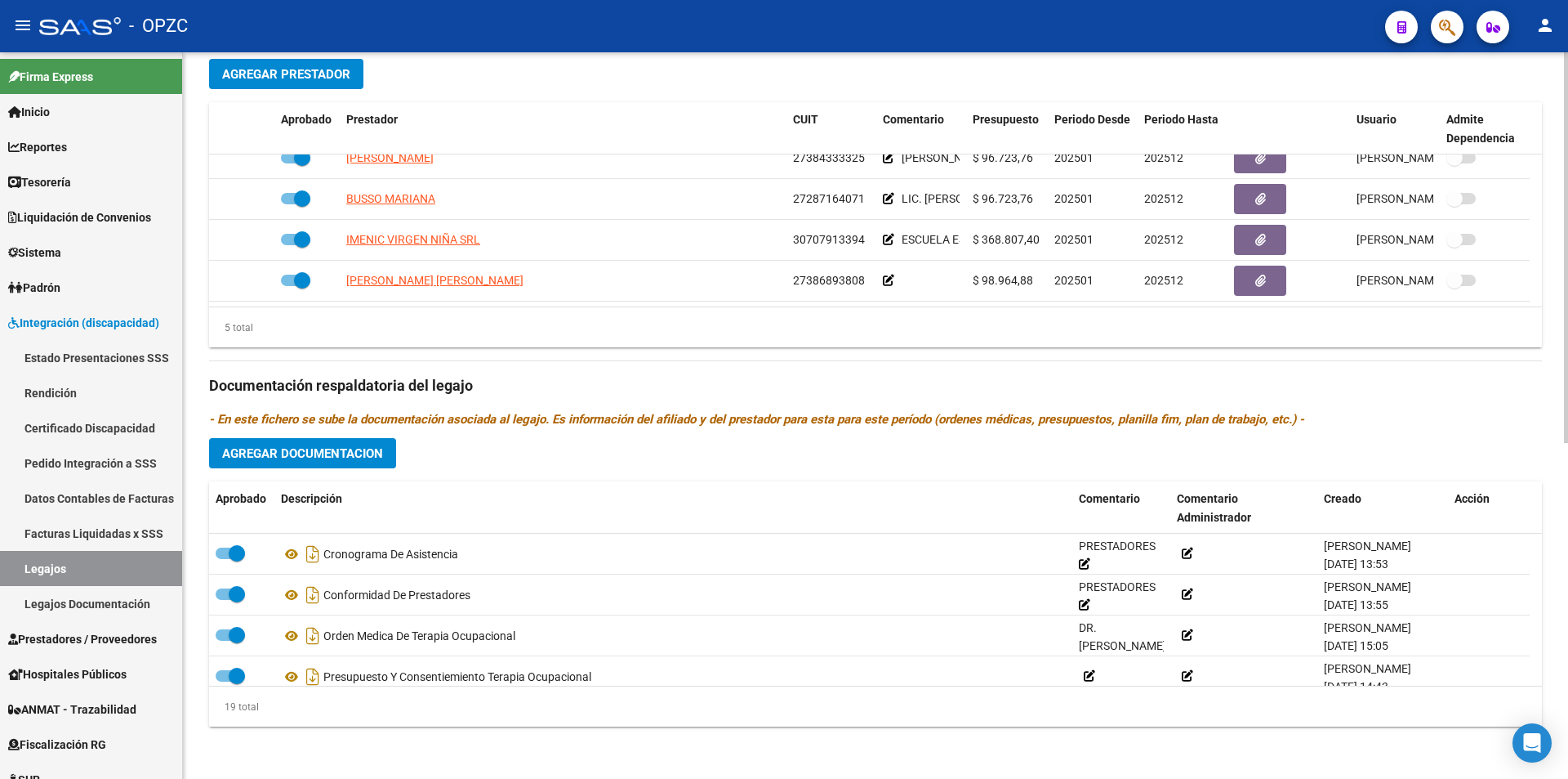
scroll to position [629, 0]
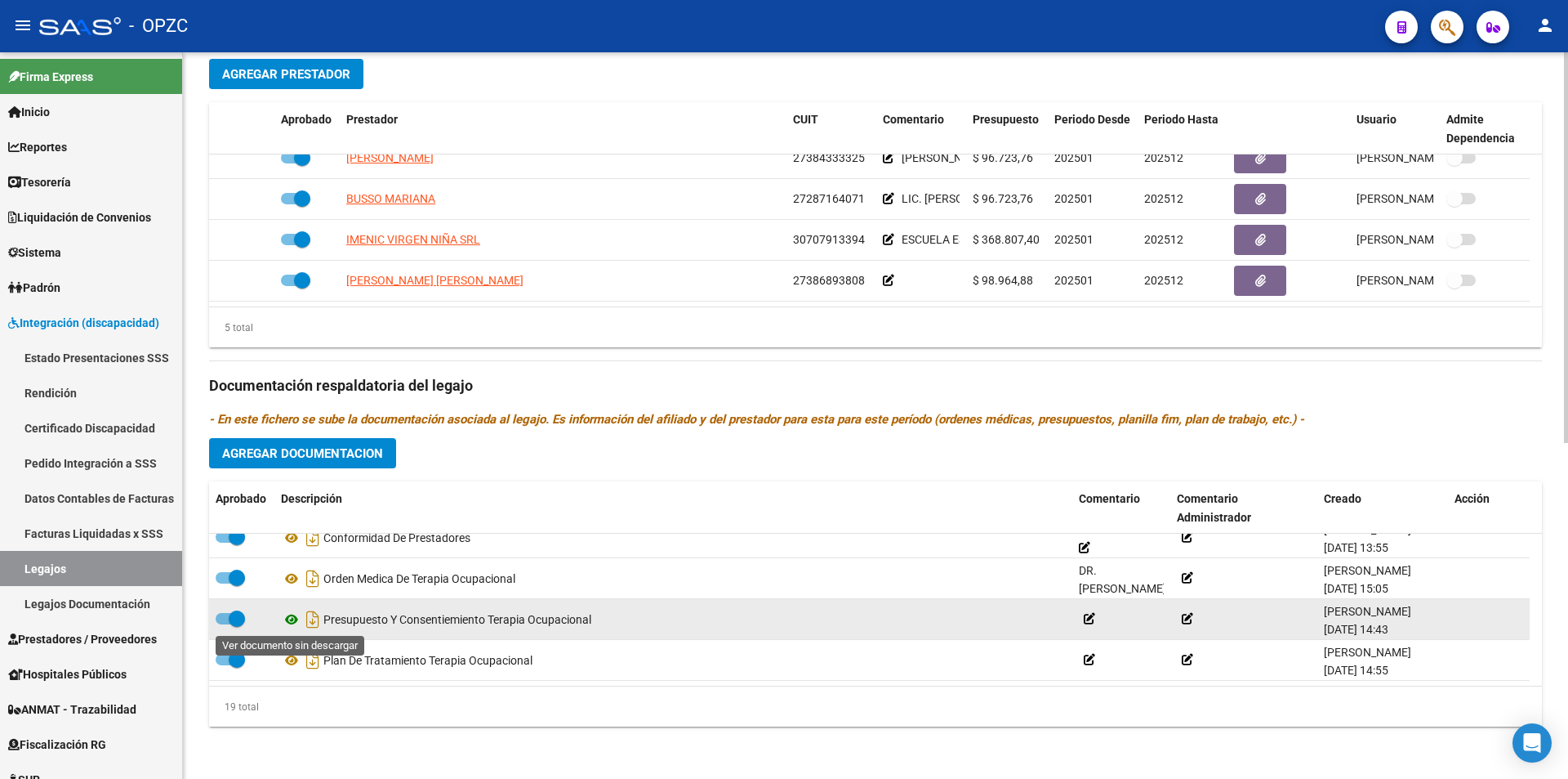
click at [290, 618] on icon at bounding box center [292, 619] width 22 height 20
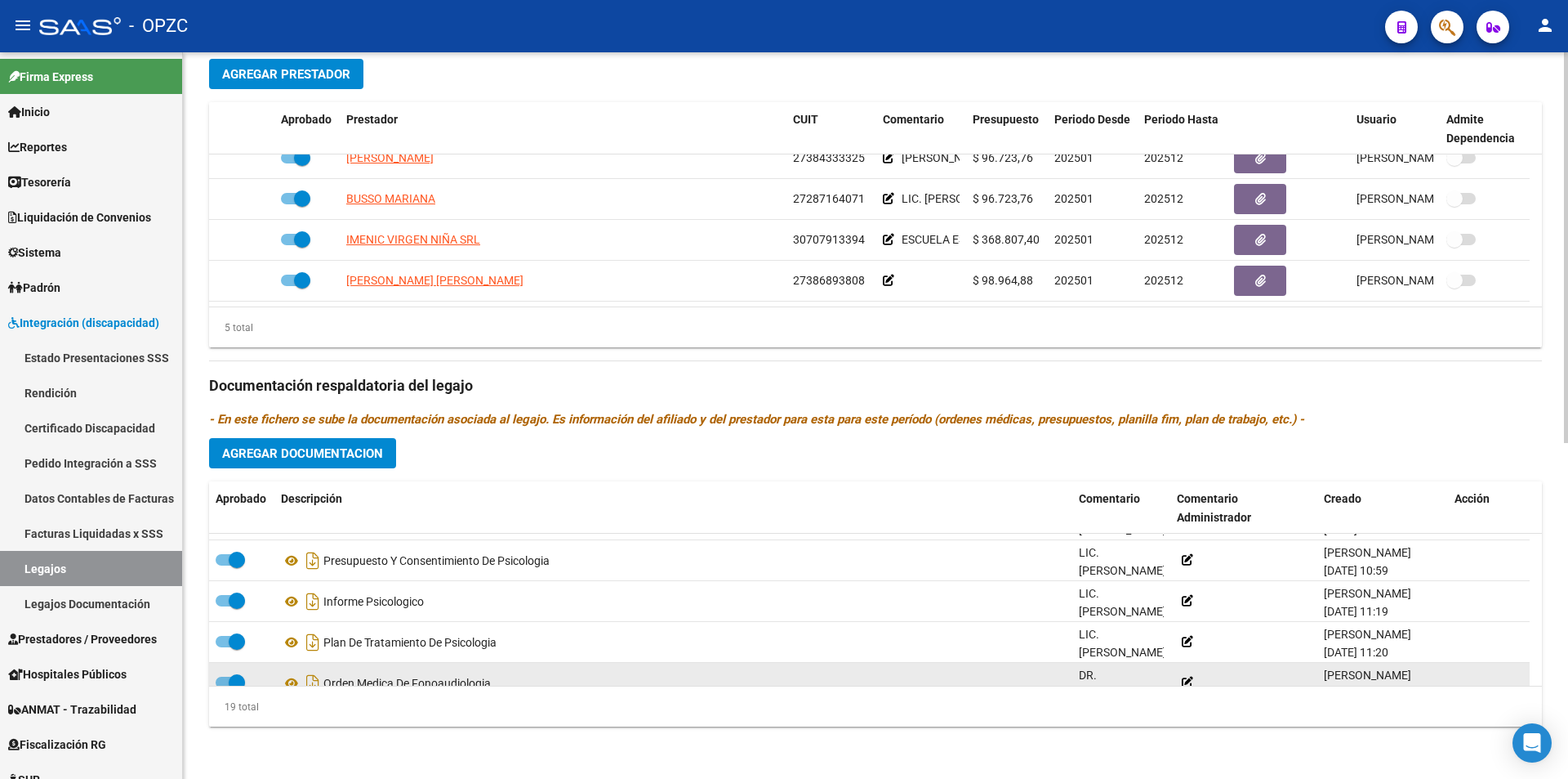
scroll to position [57, 0]
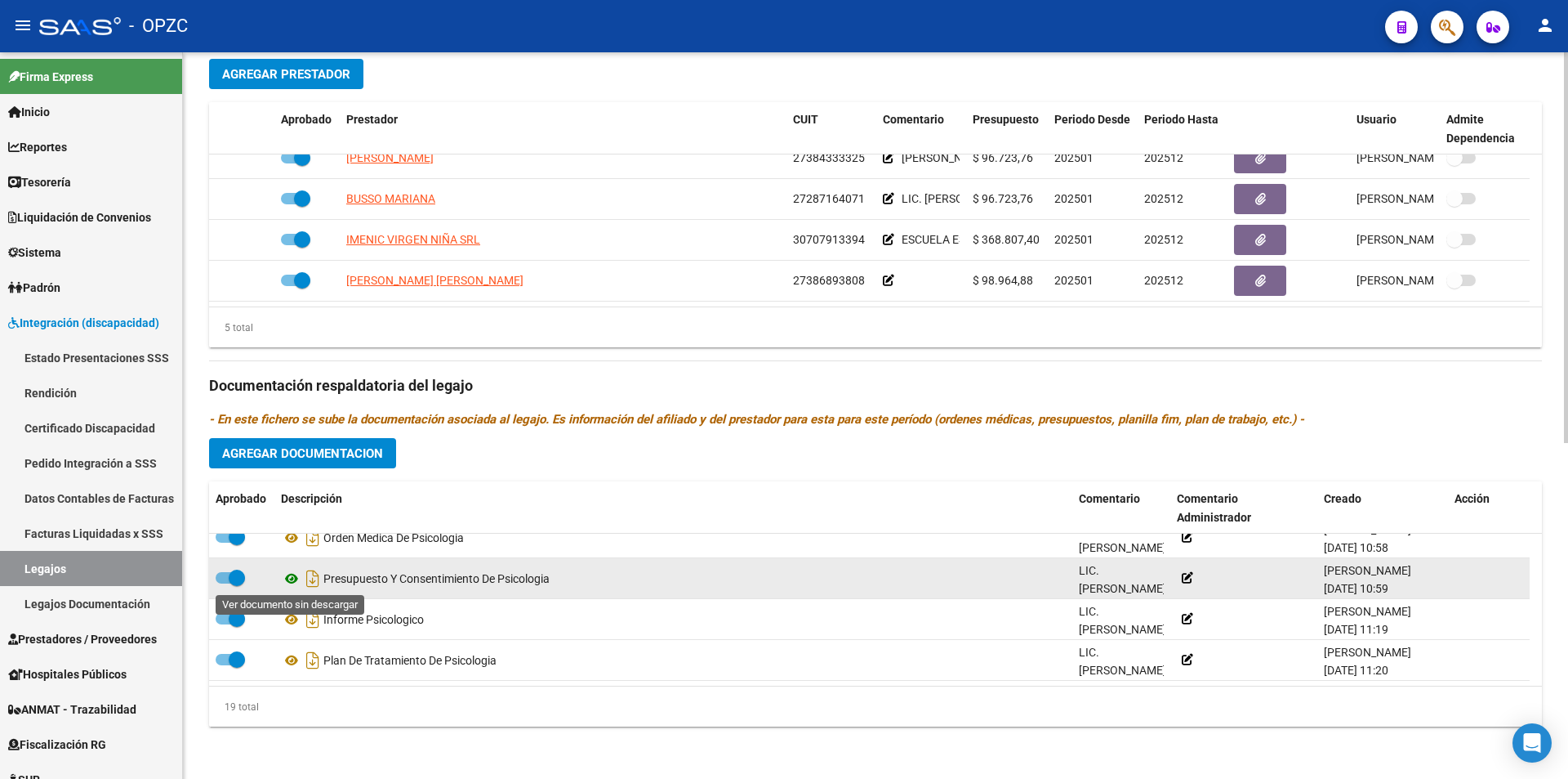
click at [293, 578] on icon at bounding box center [292, 578] width 22 height 20
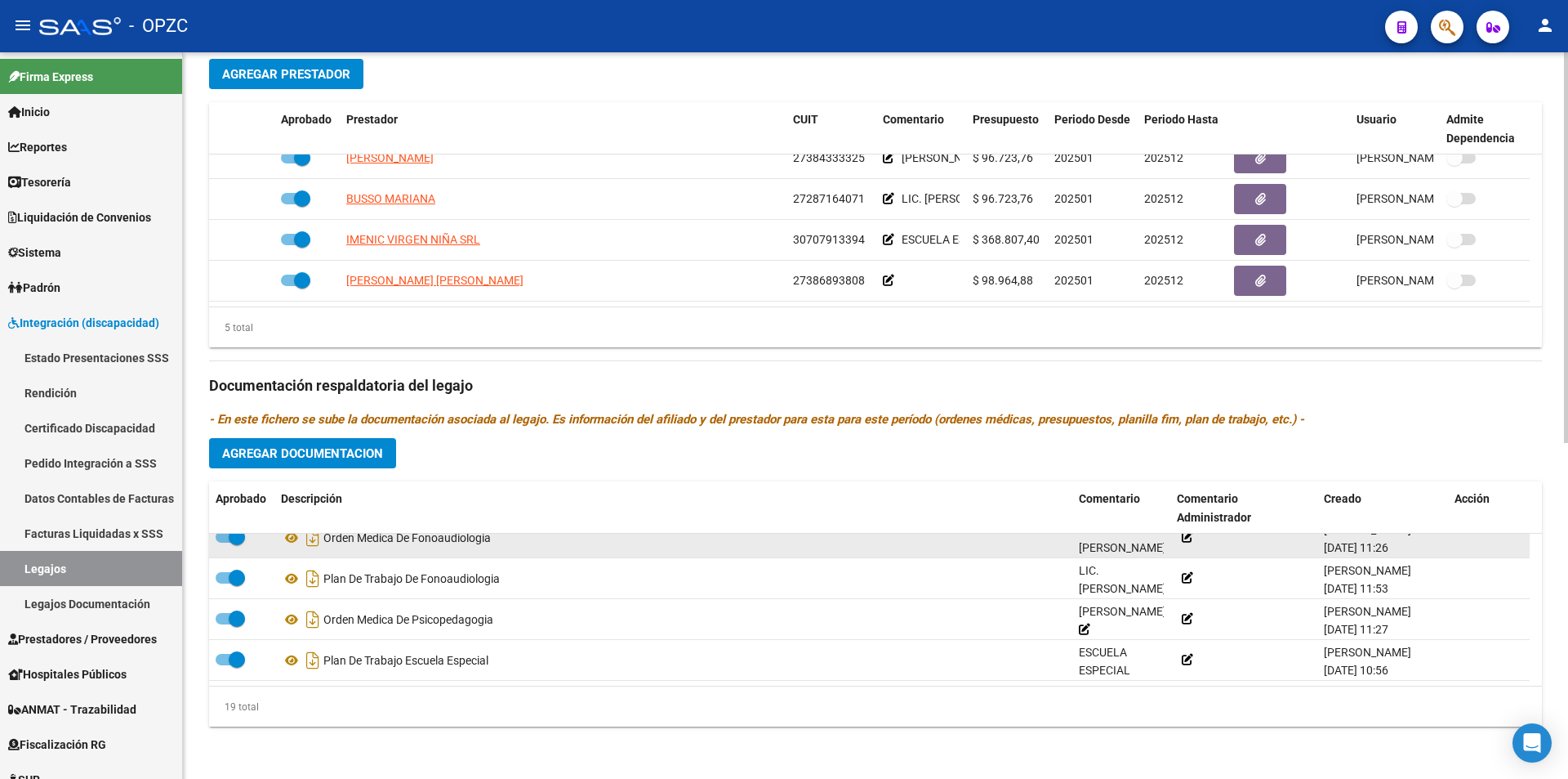
scroll to position [302, 0]
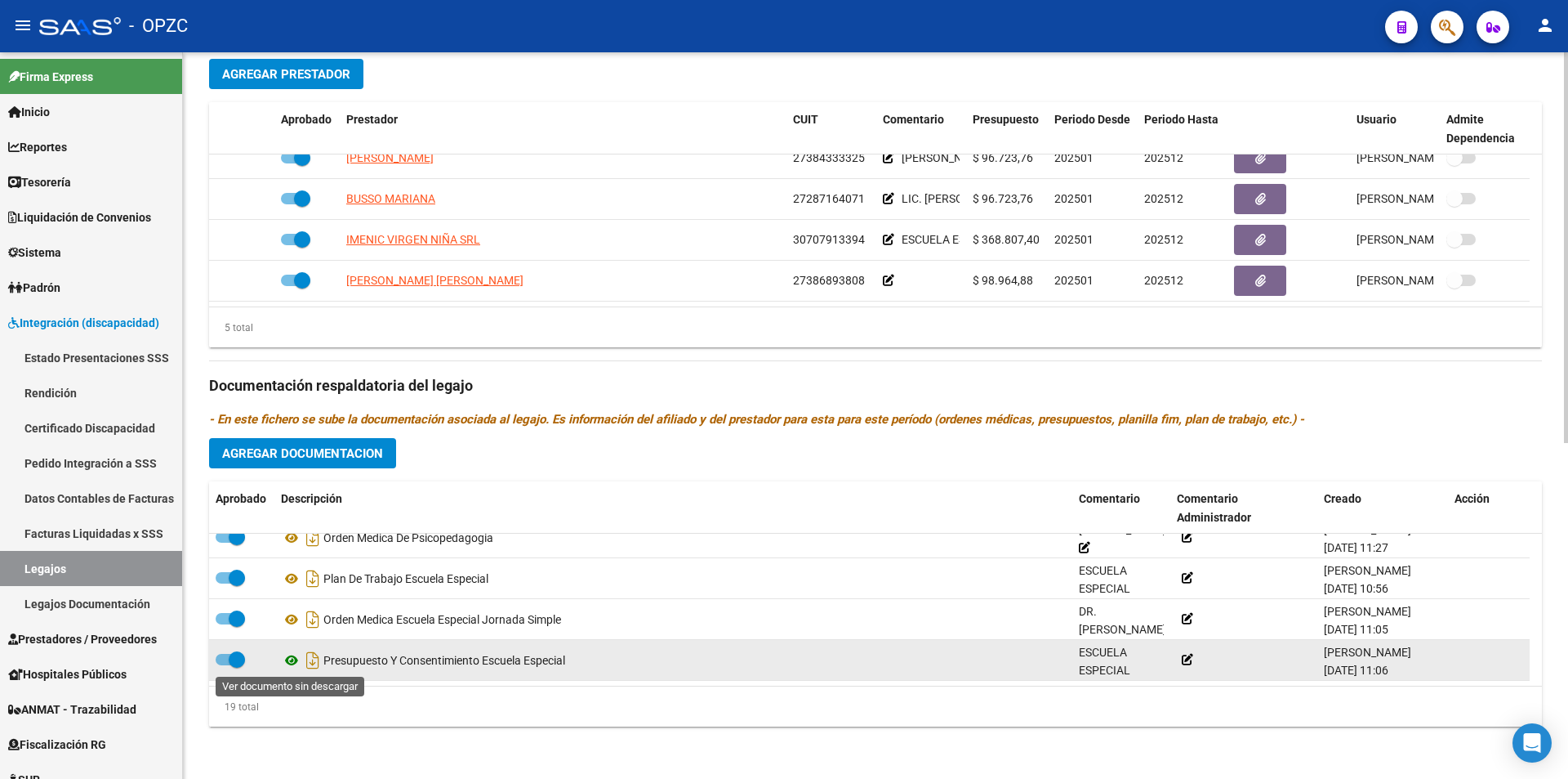
click at [289, 662] on icon at bounding box center [292, 661] width 22 height 20
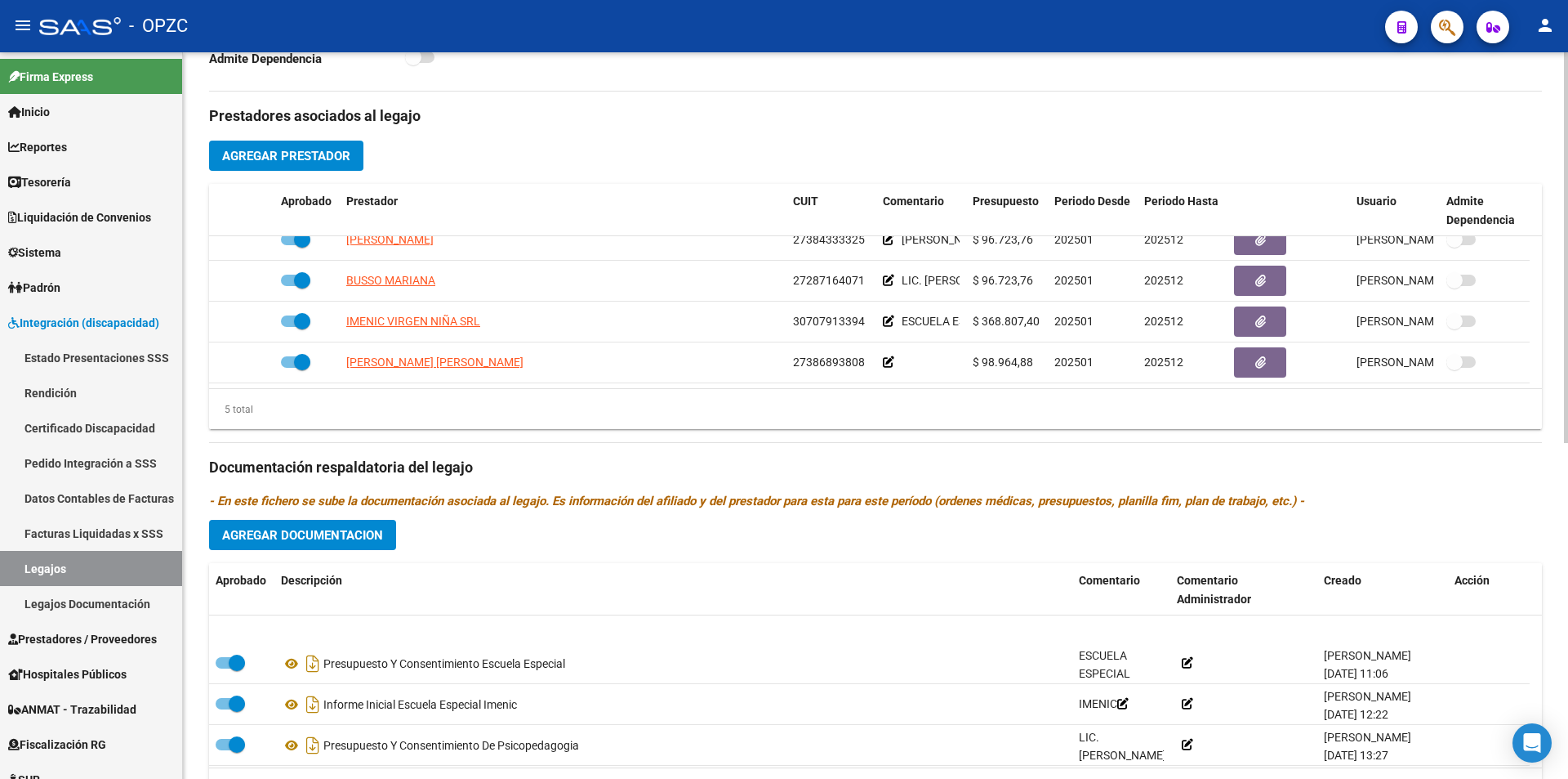
scroll to position [409, 0]
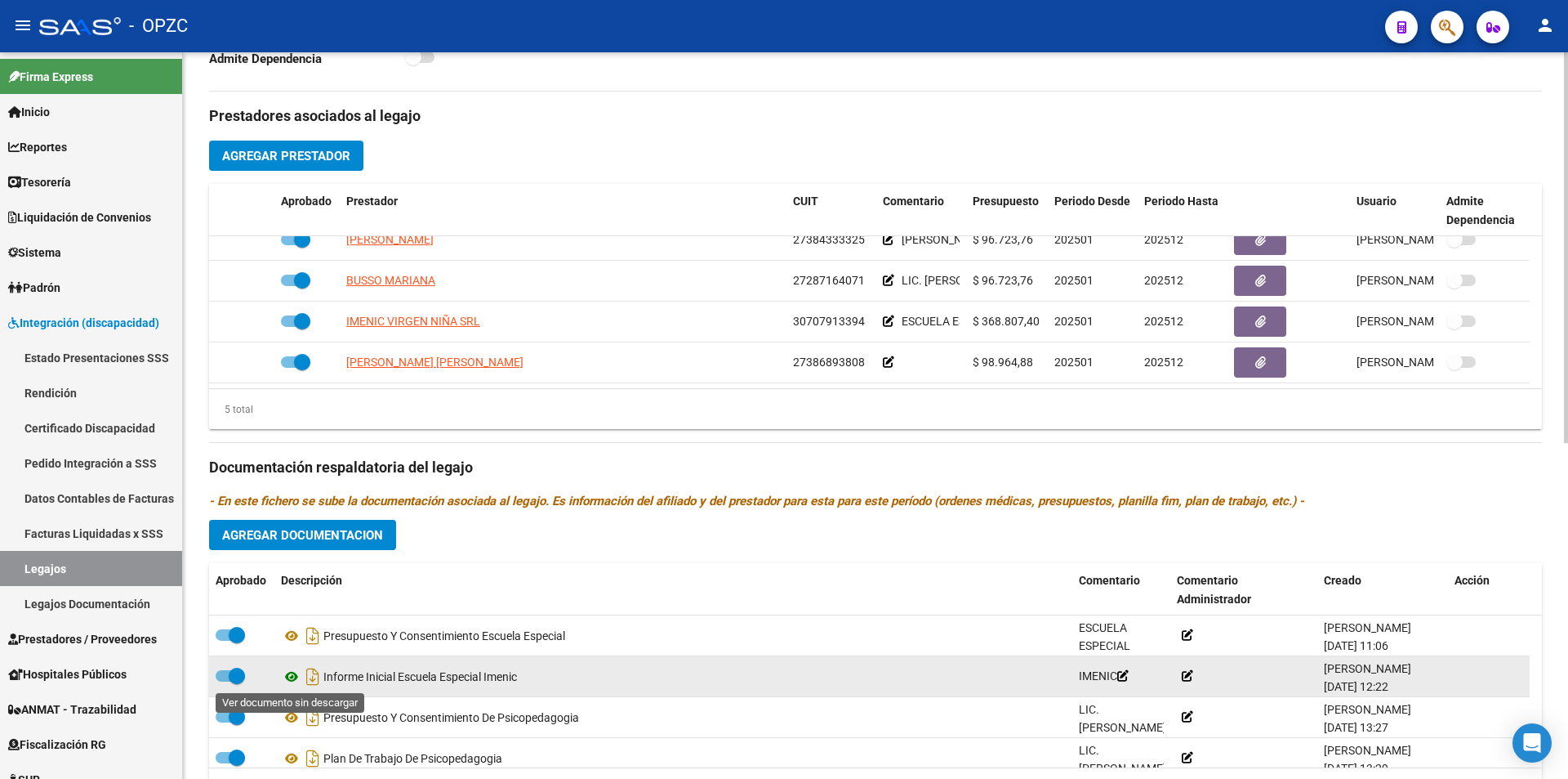
click at [297, 677] on icon at bounding box center [292, 677] width 22 height 20
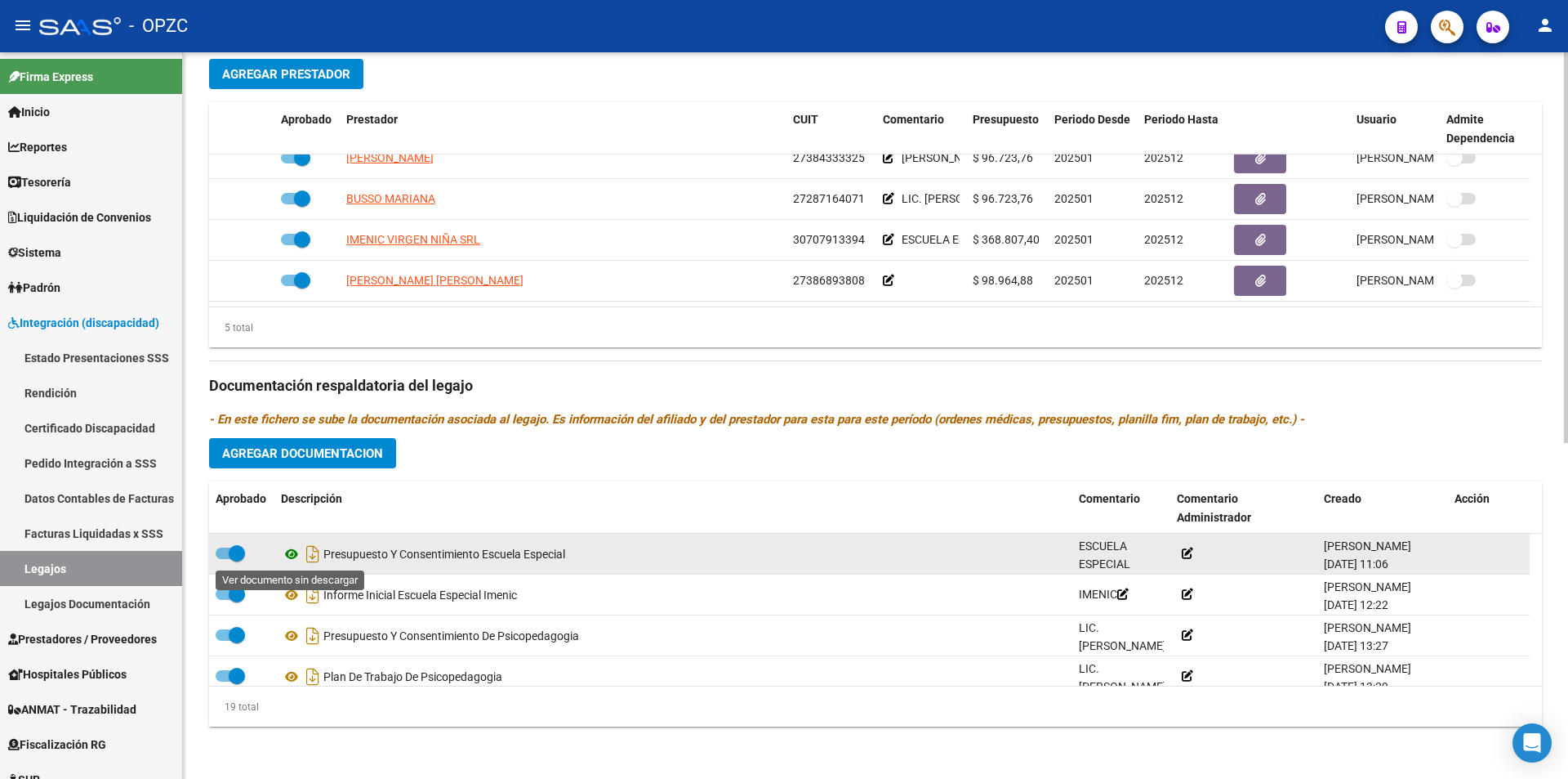
click at [294, 550] on icon at bounding box center [292, 554] width 22 height 20
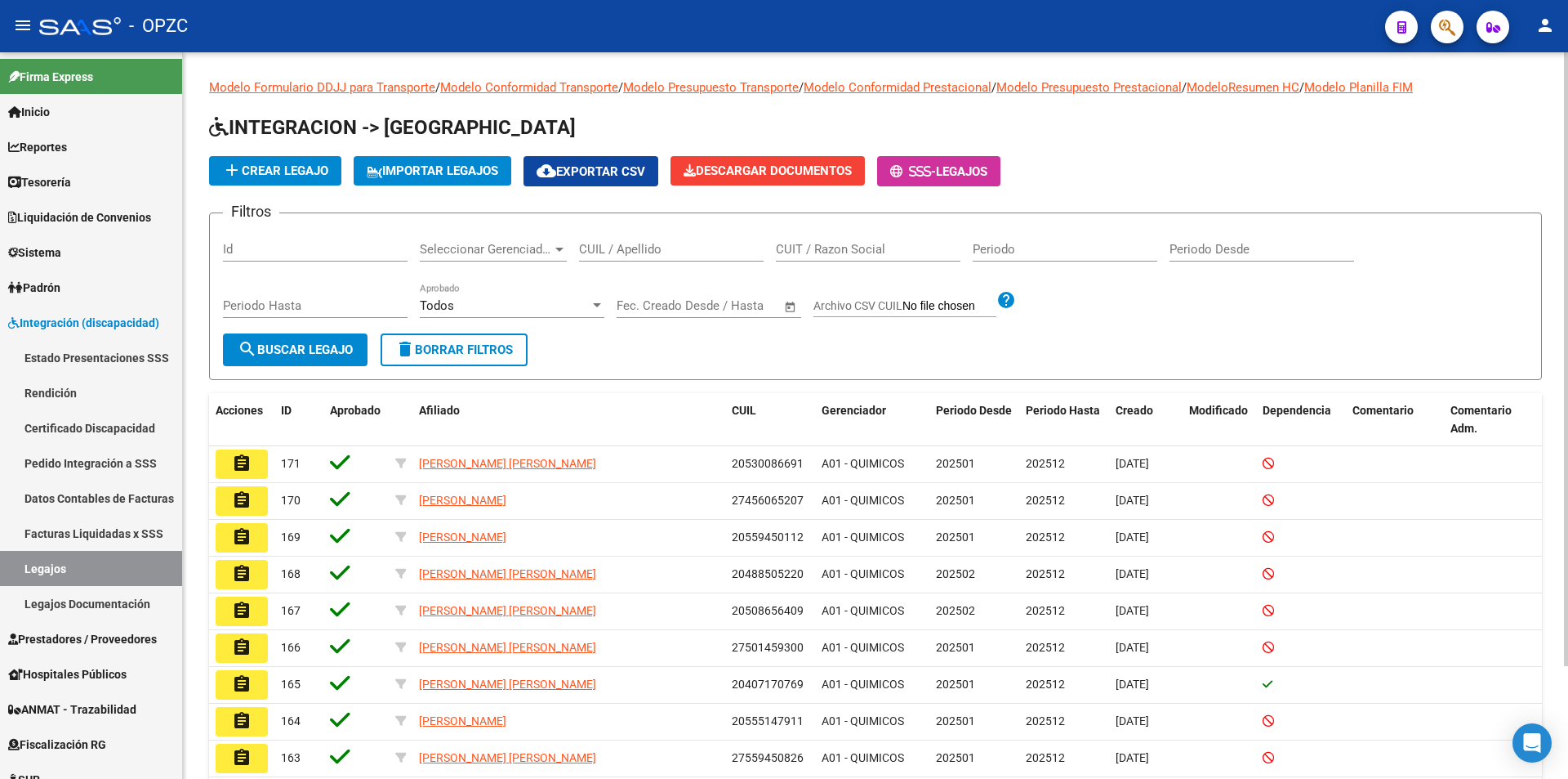
click at [598, 240] on div "CUIL / Apellido" at bounding box center [671, 244] width 185 height 35
type input "ROMERO"
click at [281, 351] on span "search Buscar Legajo" at bounding box center [295, 350] width 115 height 15
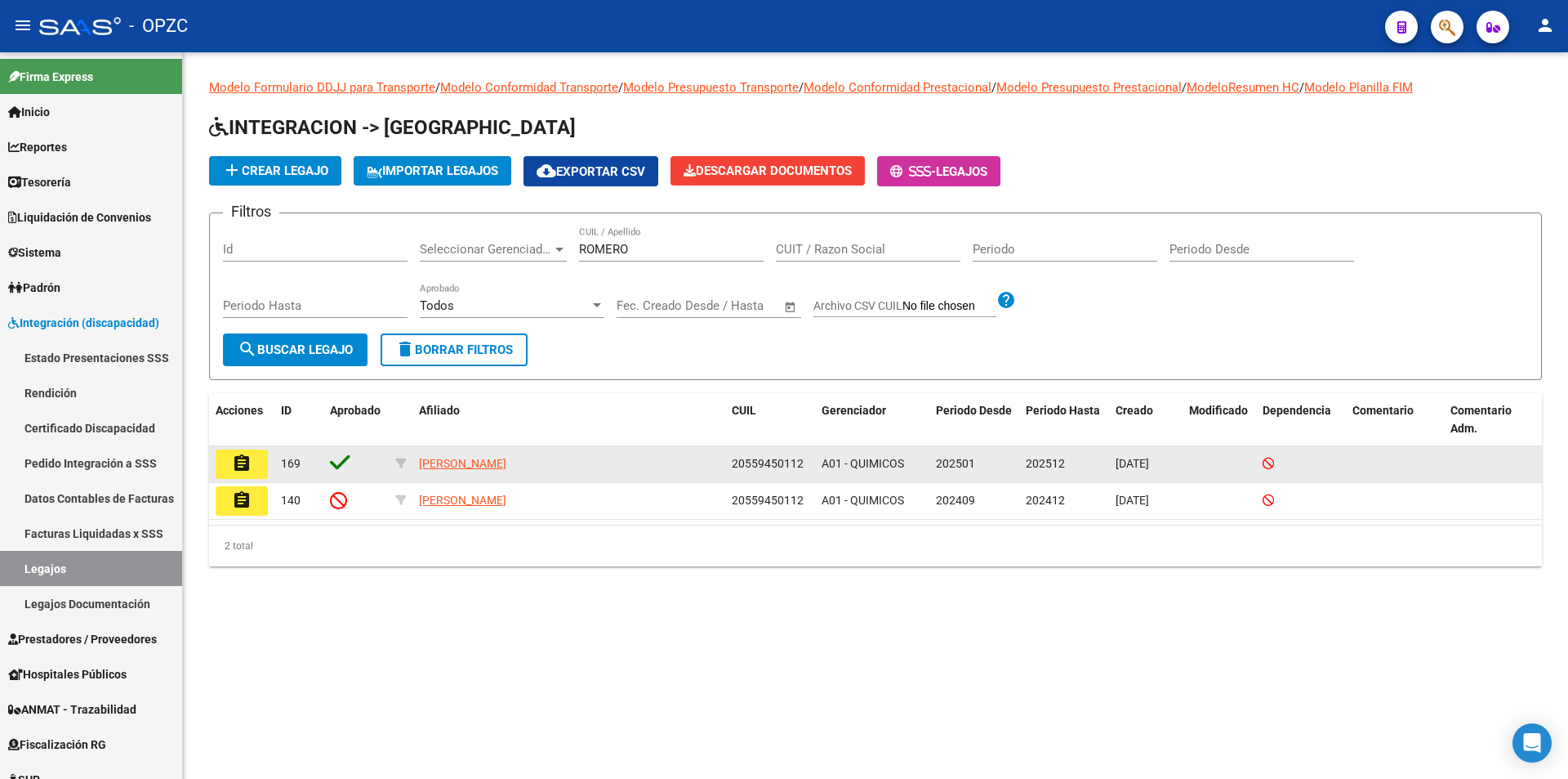
click at [255, 460] on button "assignment" at bounding box center [241, 464] width 52 height 29
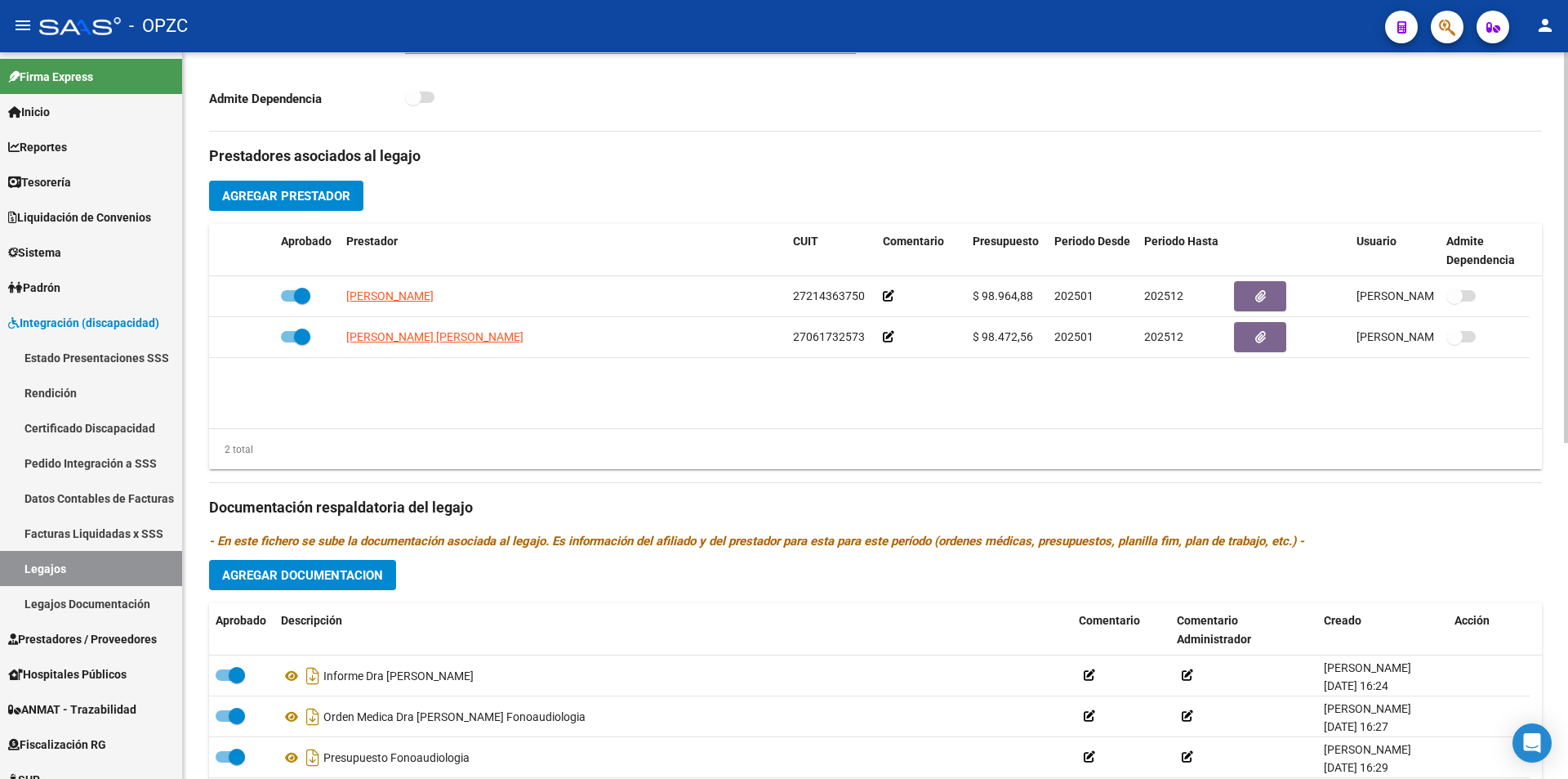
scroll to position [381, 0]
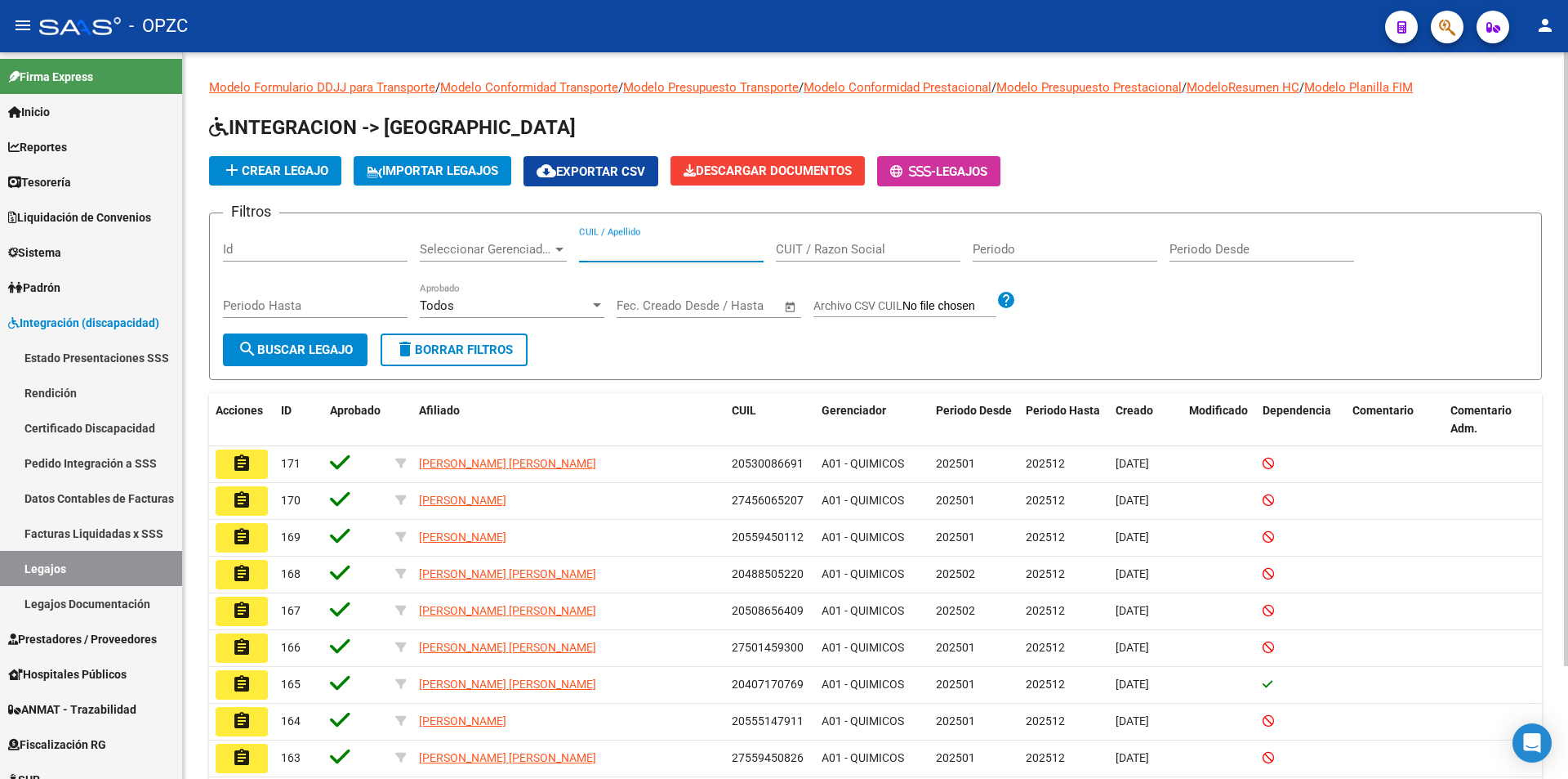
click at [668, 253] on input "CUIL / Apellido" at bounding box center [671, 250] width 185 height 15
type input "[PERSON_NAME]"
click at [338, 336] on button "search Buscar Legajo" at bounding box center [295, 350] width 145 height 32
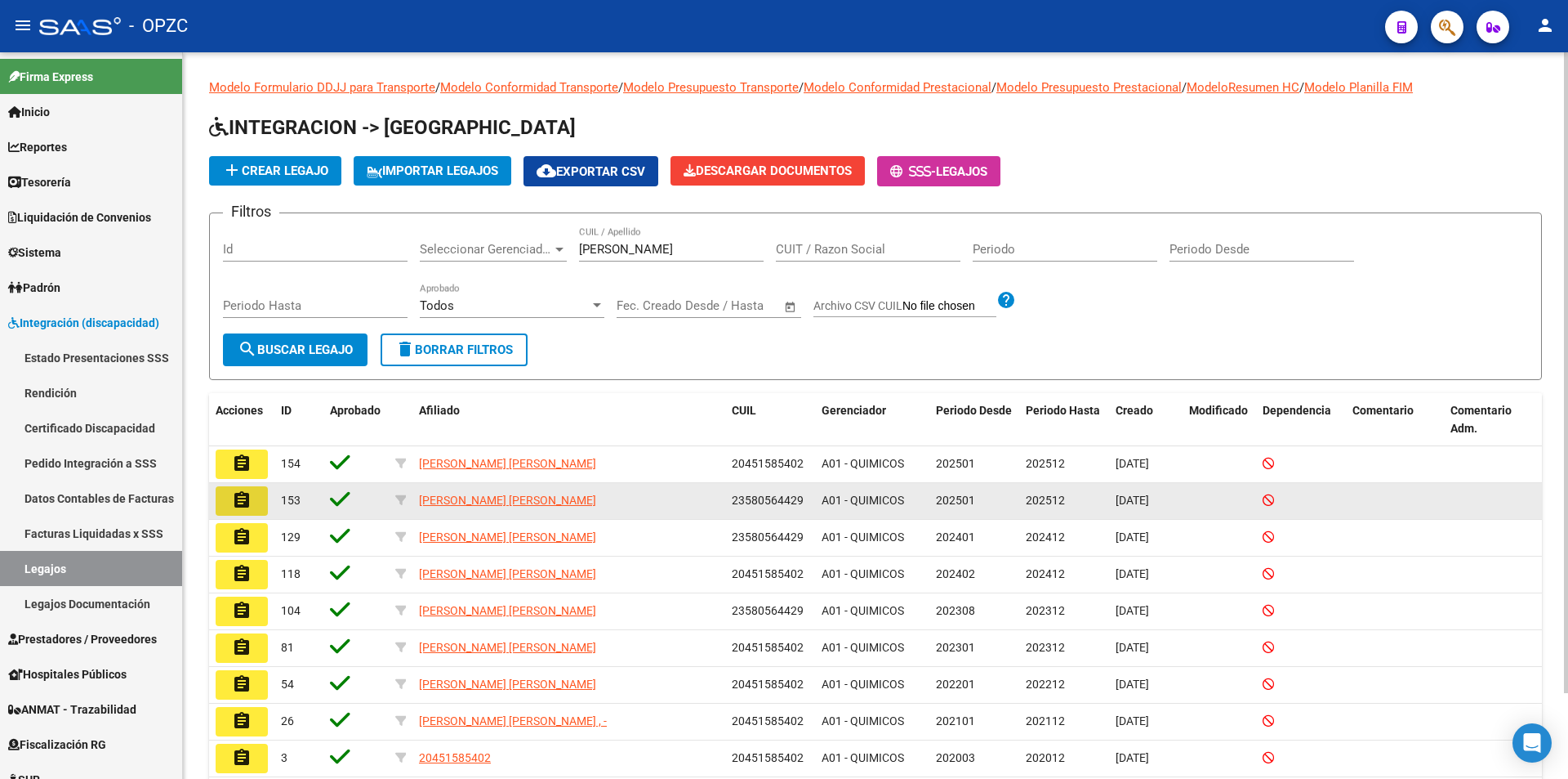
click at [255, 496] on button "assignment" at bounding box center [241, 500] width 52 height 29
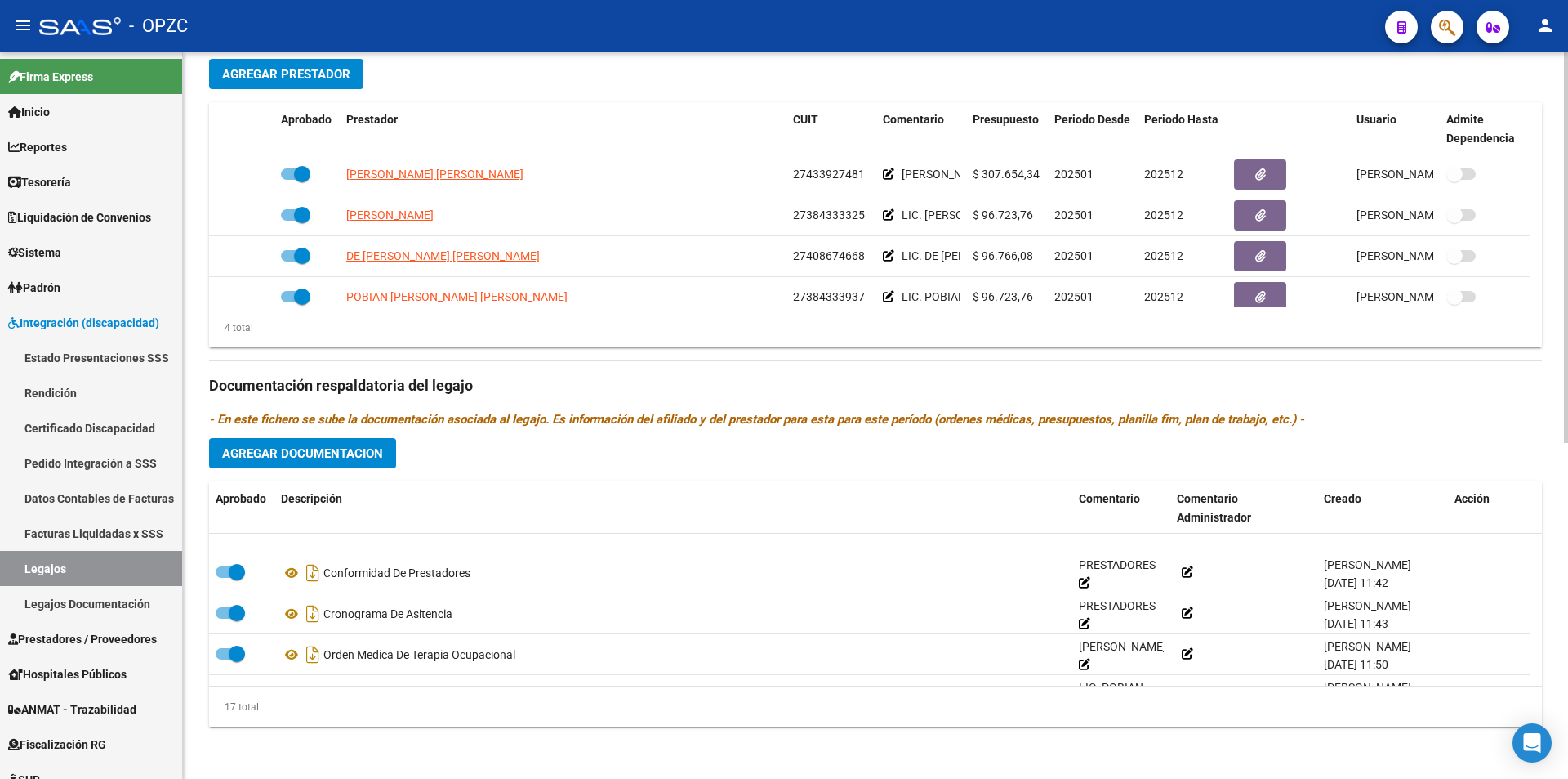
scroll to position [409, 0]
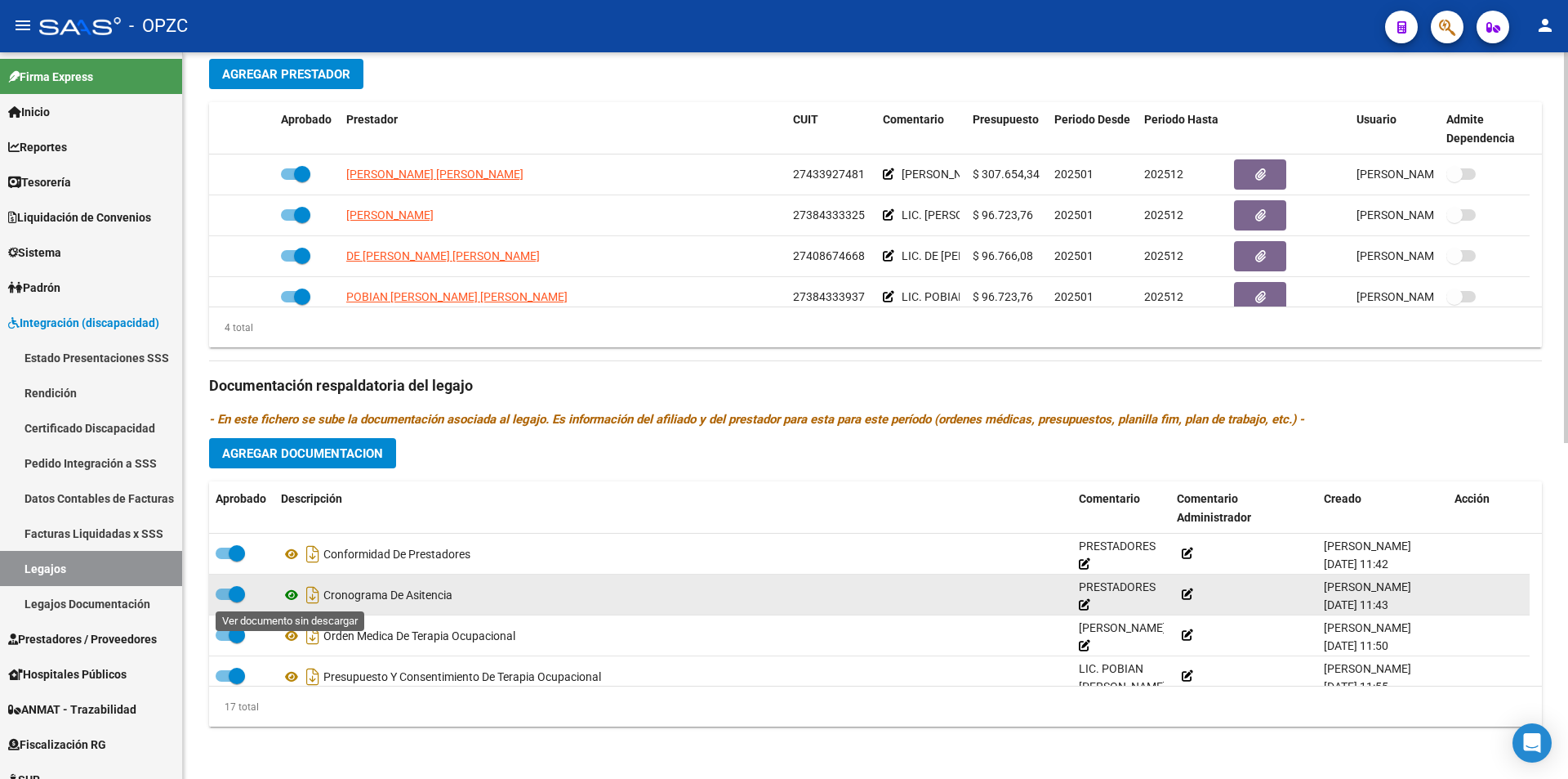
click at [294, 593] on icon at bounding box center [292, 595] width 22 height 20
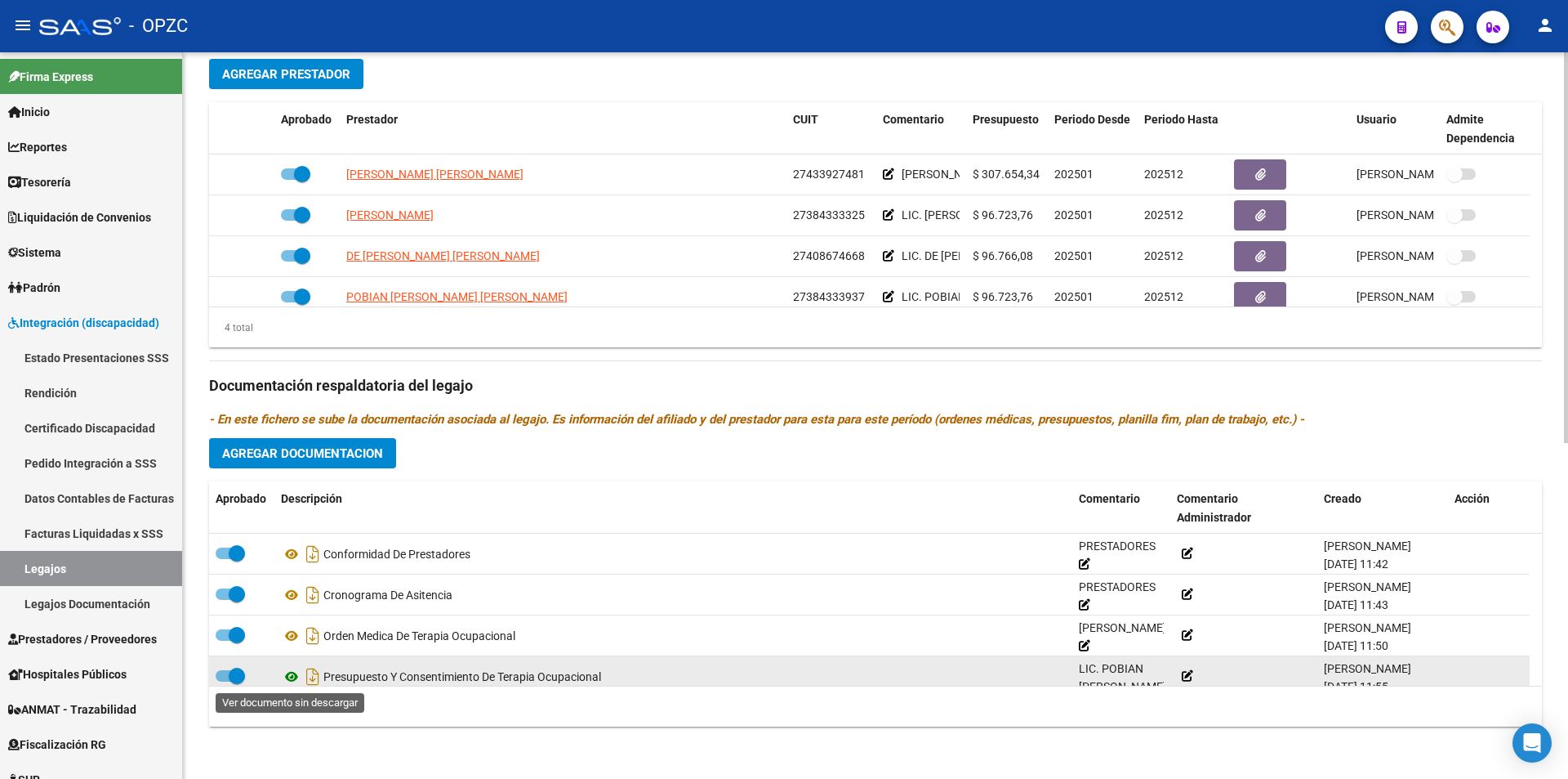
click at [293, 677] on icon at bounding box center [292, 677] width 22 height 20
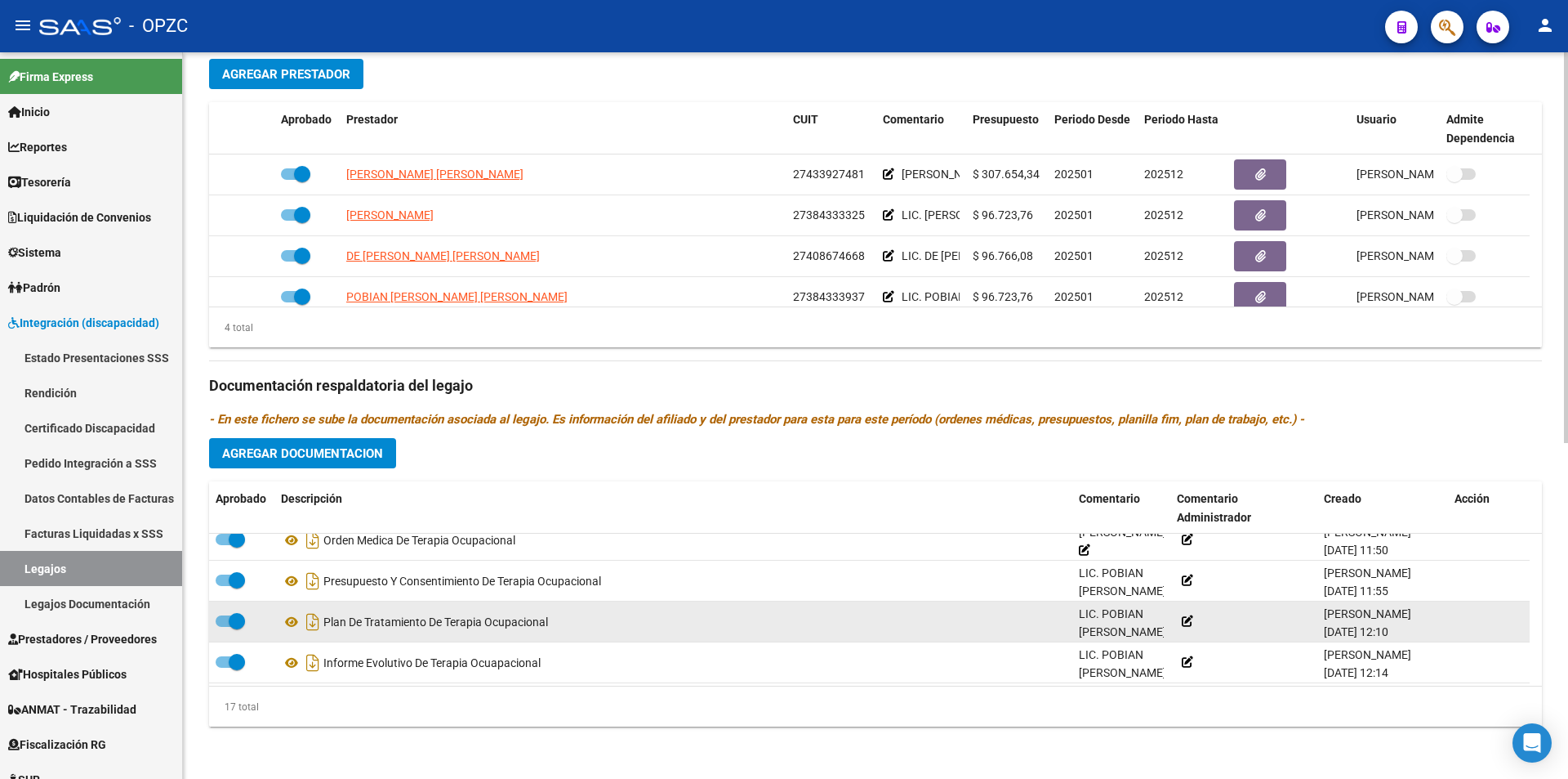
scroll to position [548, 0]
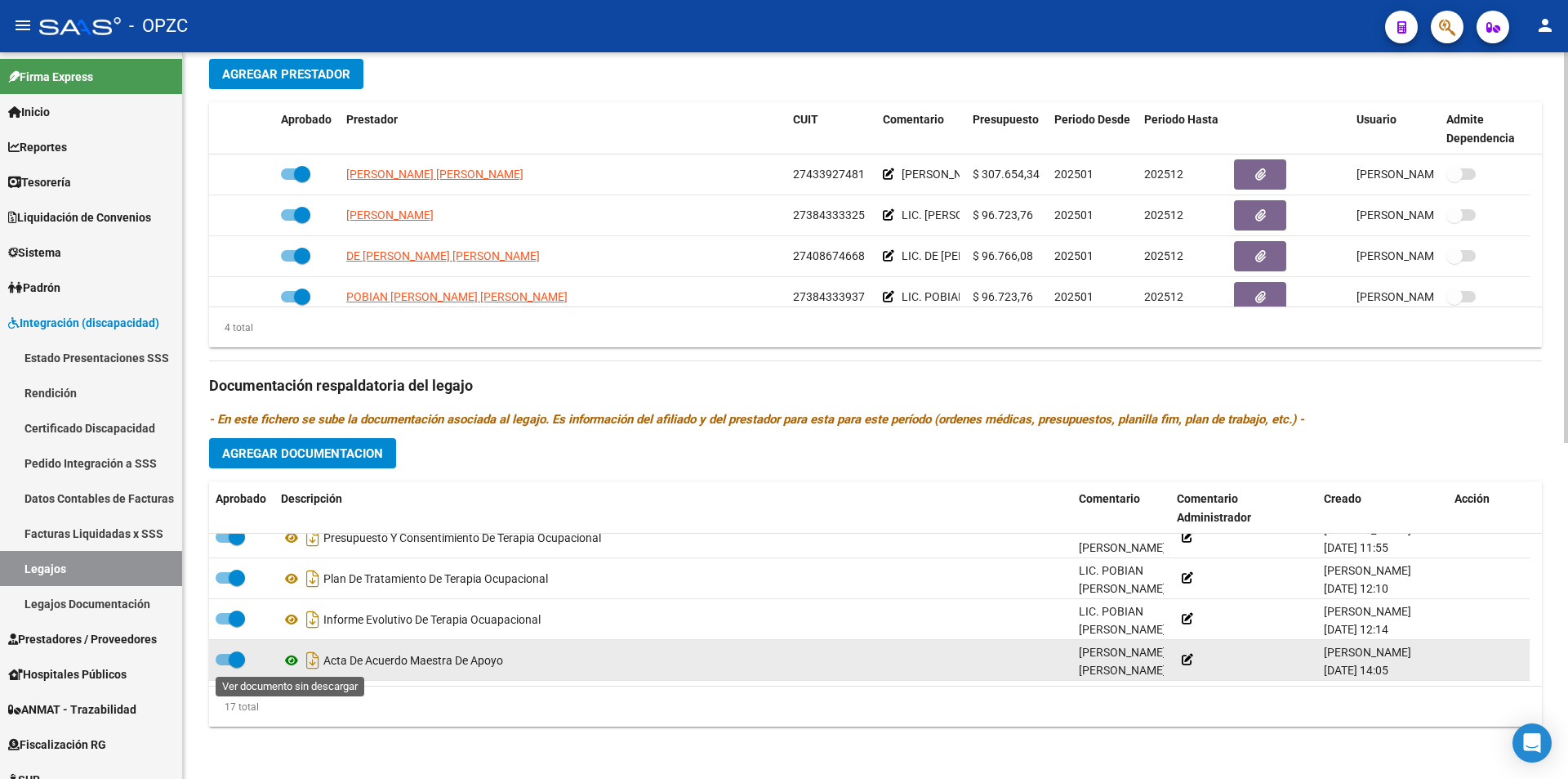
click at [288, 658] on icon at bounding box center [292, 661] width 22 height 20
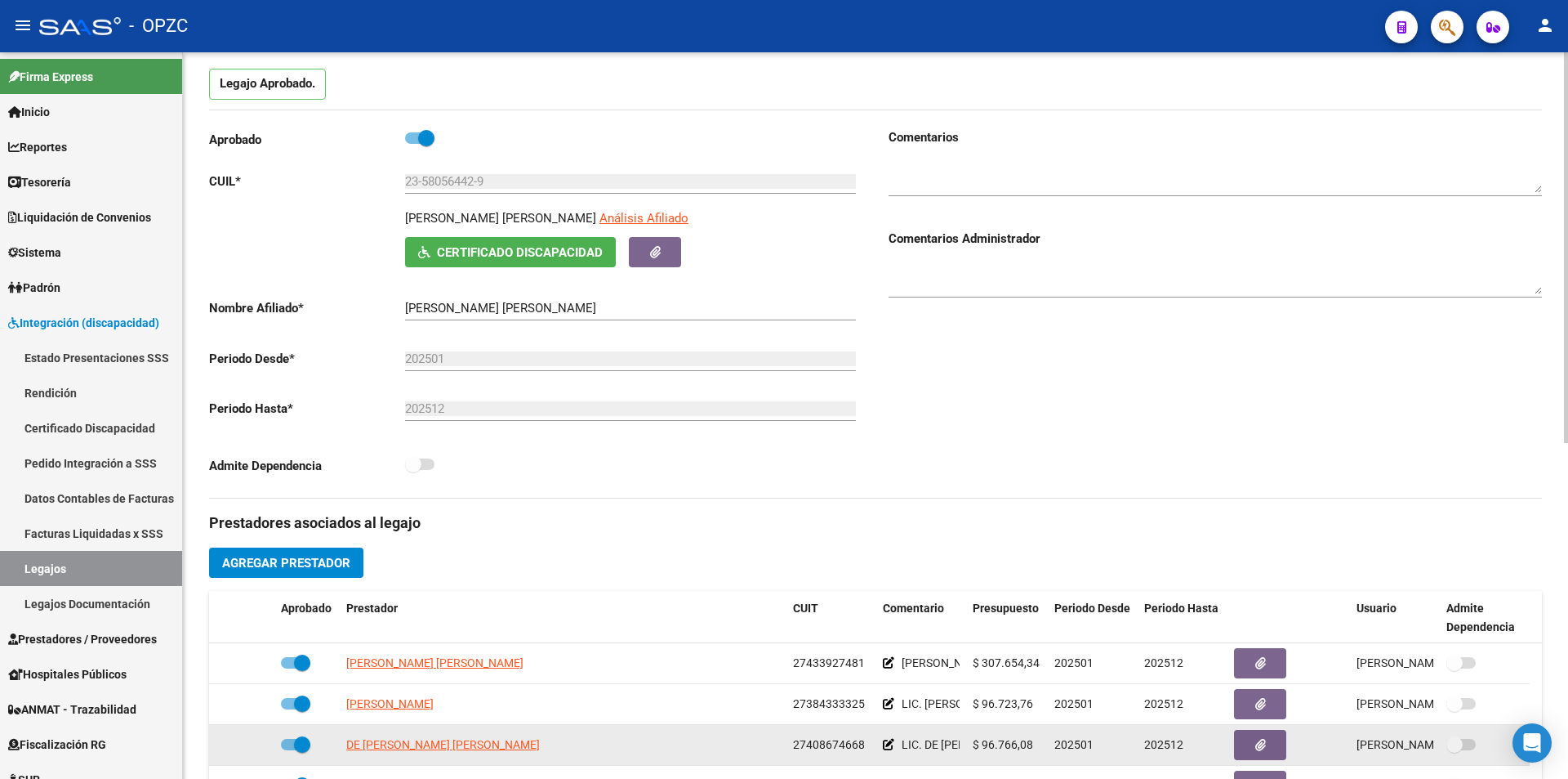
scroll to position [136, 0]
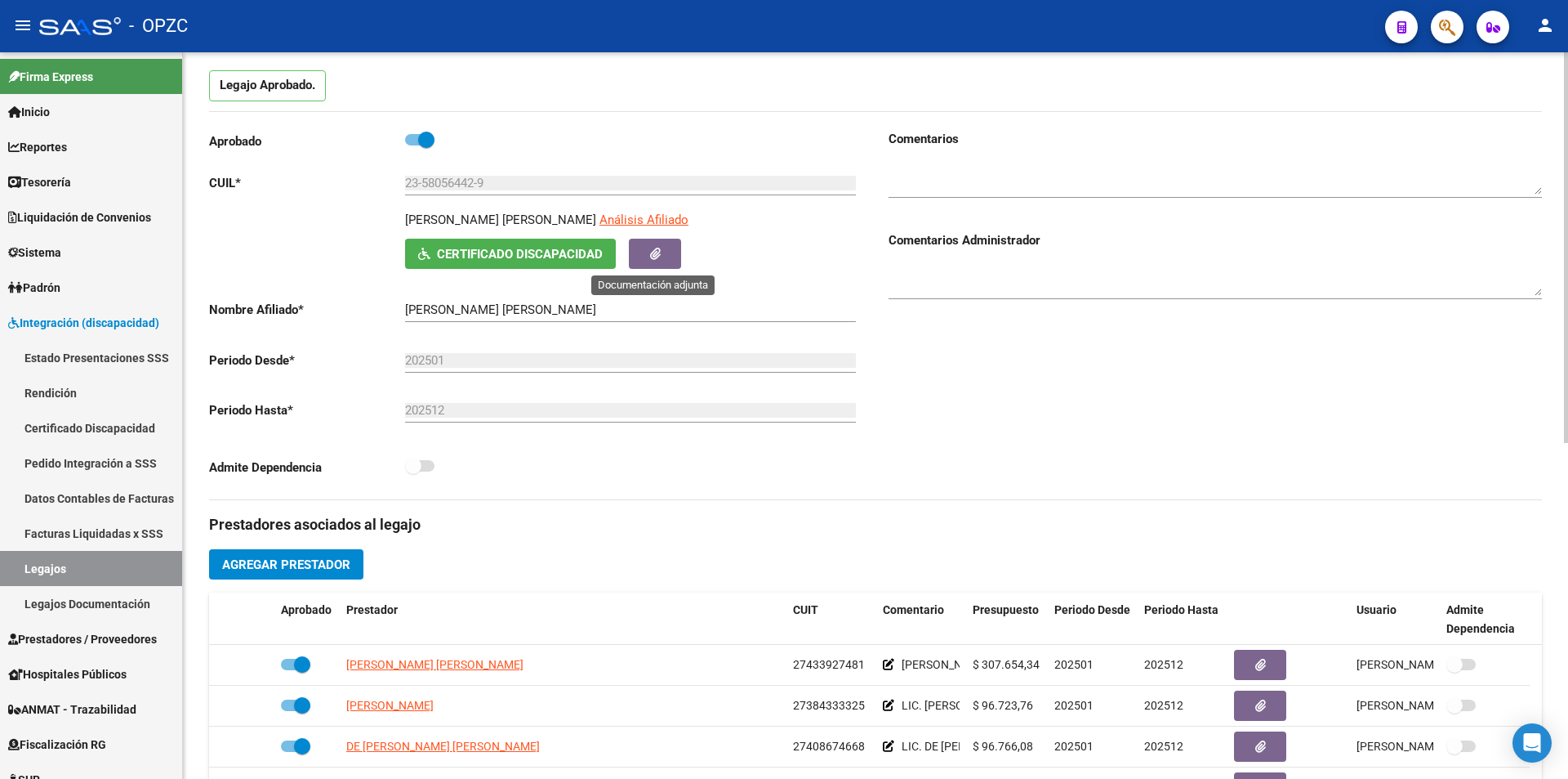
click at [669, 255] on button "button" at bounding box center [655, 254] width 52 height 30
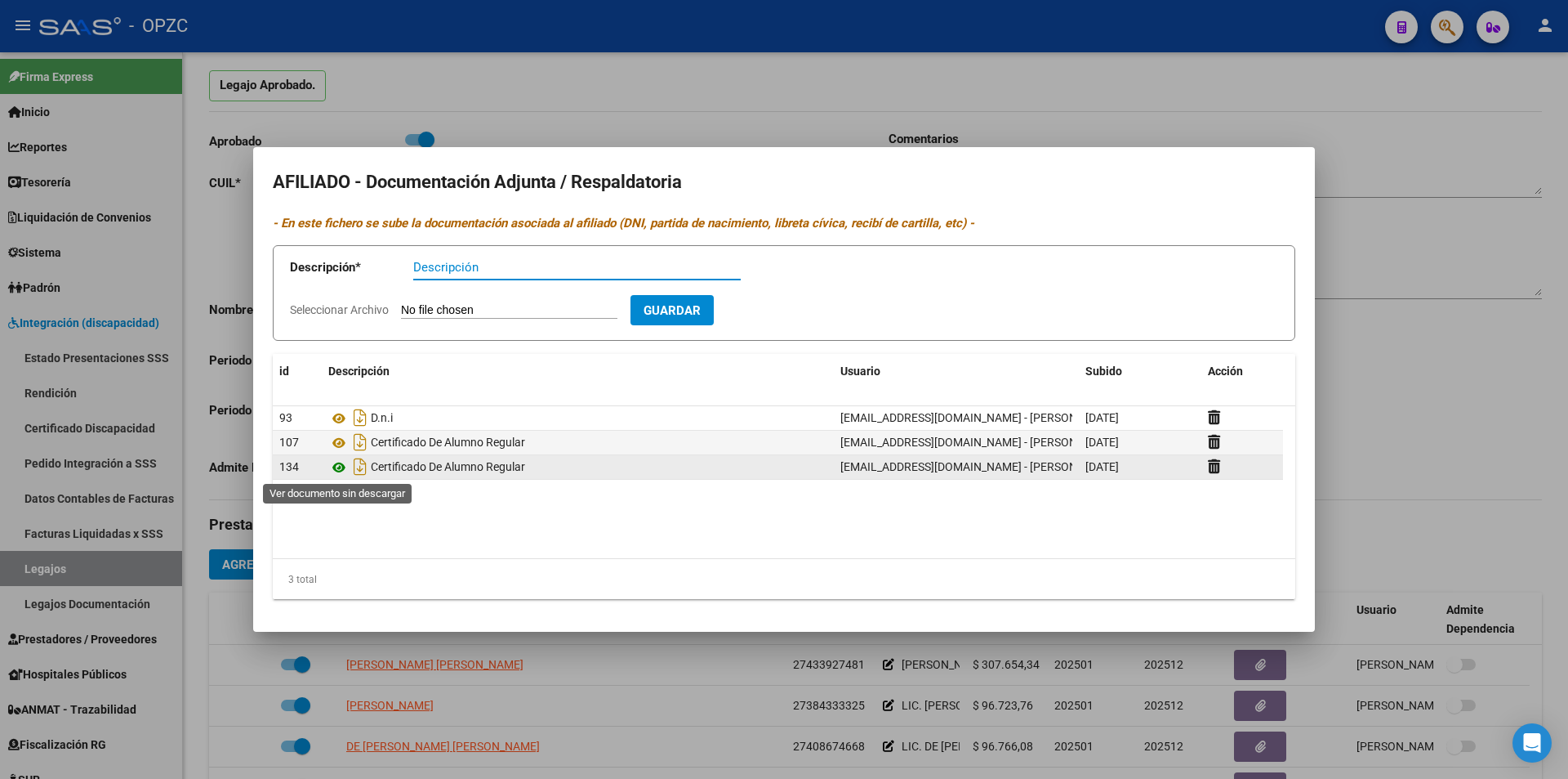
click at [343, 466] on icon at bounding box center [339, 468] width 22 height 20
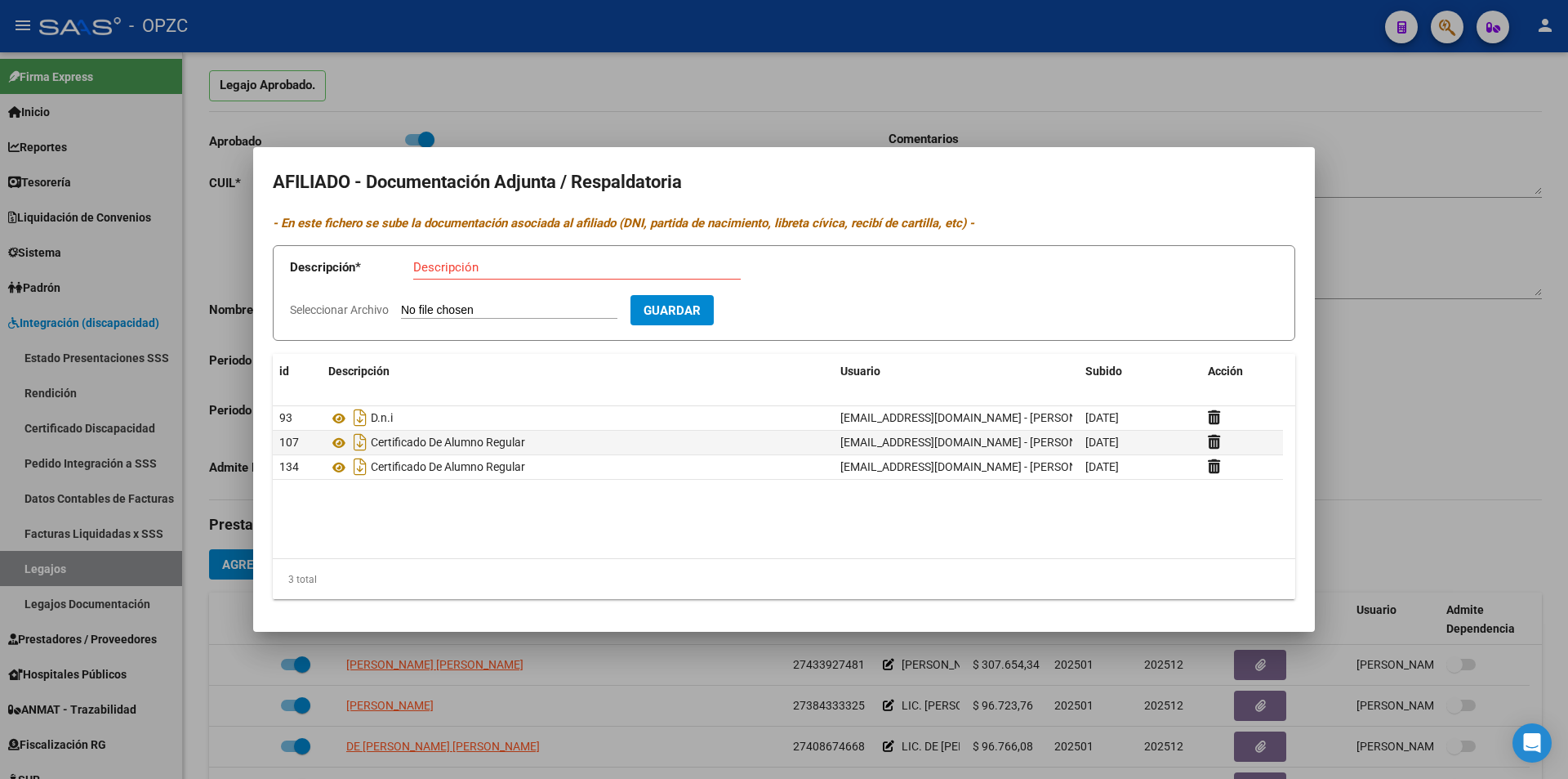
click at [1358, 247] on div at bounding box center [784, 390] width 1568 height 779
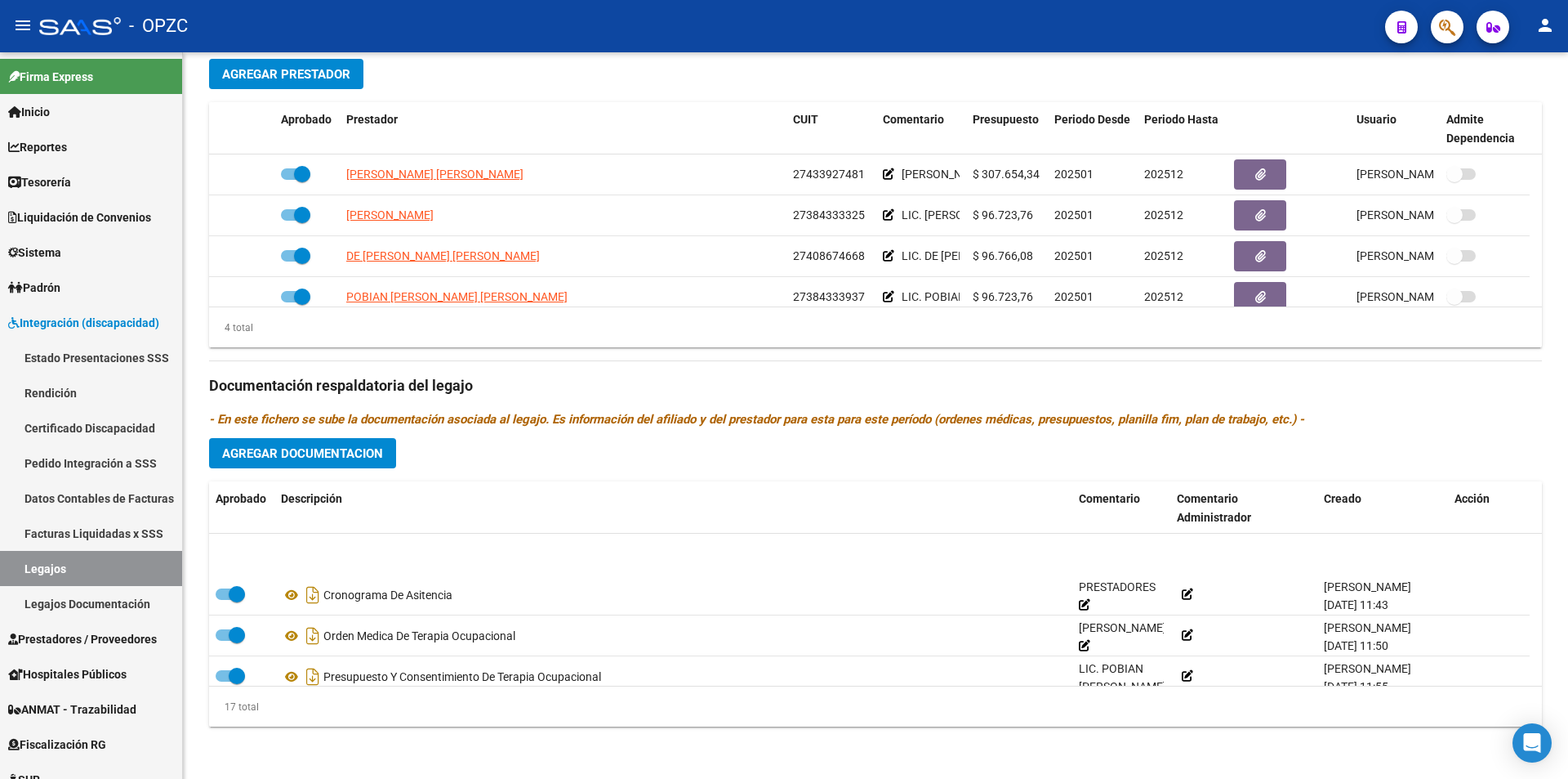
scroll to position [548, 0]
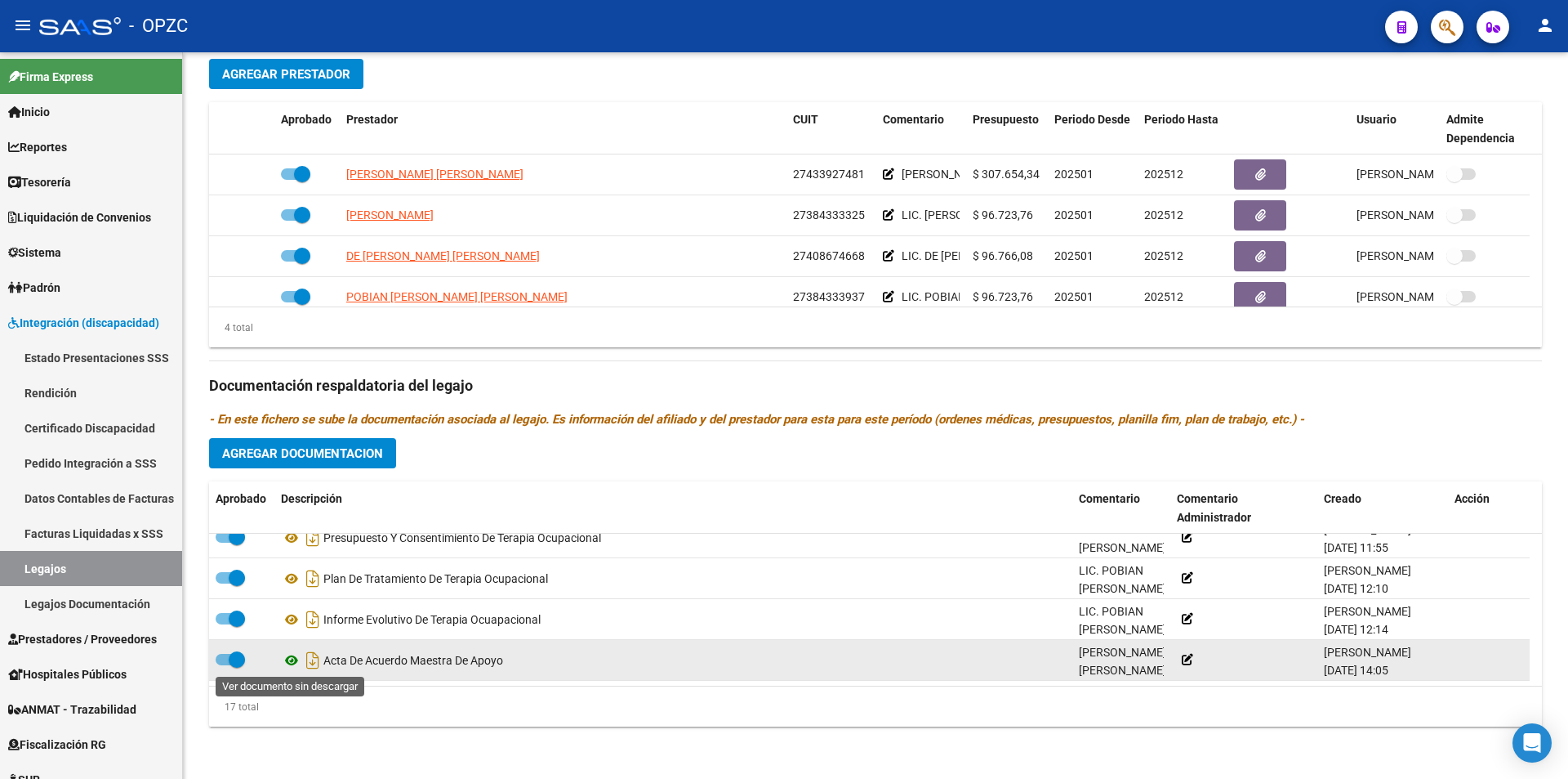
click at [294, 662] on icon at bounding box center [292, 661] width 22 height 20
